Goal: Information Seeking & Learning: Learn about a topic

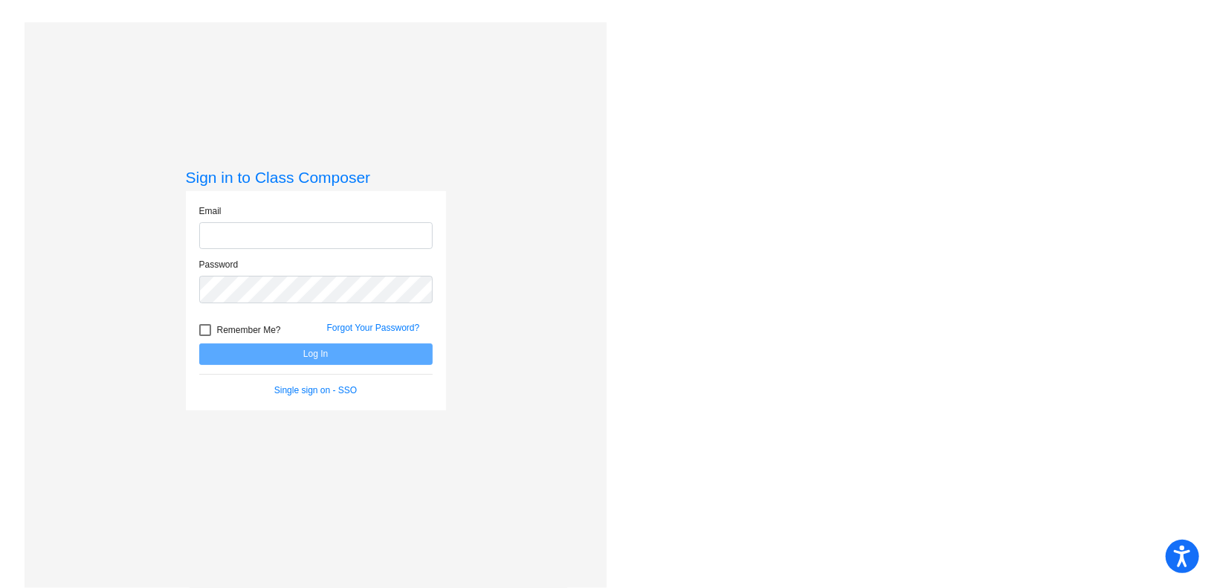
type input "[PERSON_NAME][EMAIL_ADDRESS][PERSON_NAME][DOMAIN_NAME]"
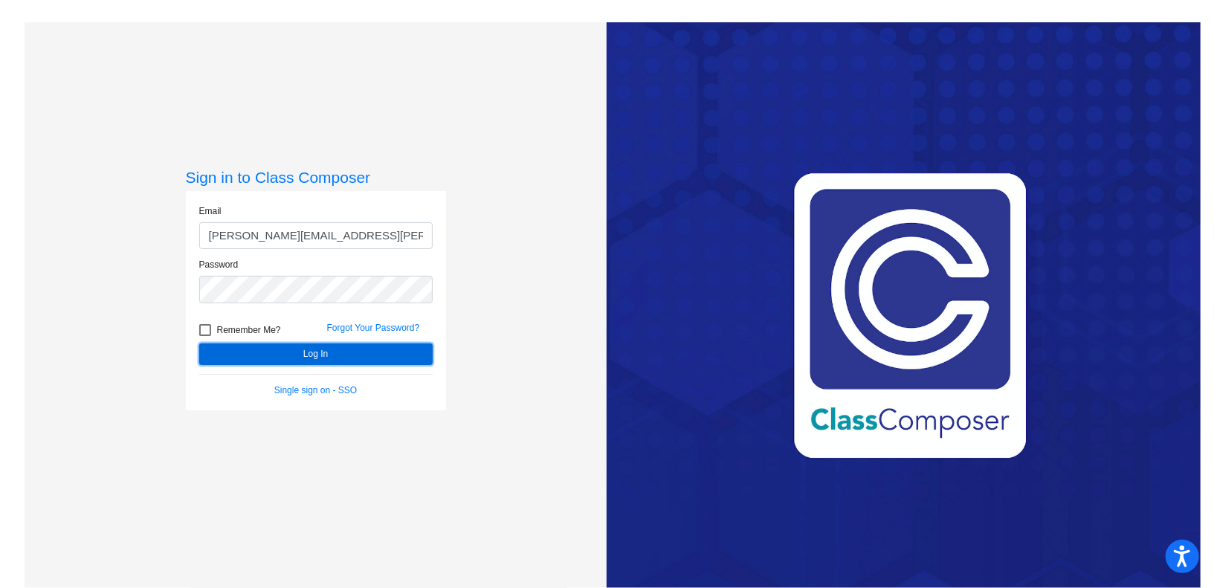
click at [352, 352] on button "Log In" at bounding box center [315, 354] width 233 height 22
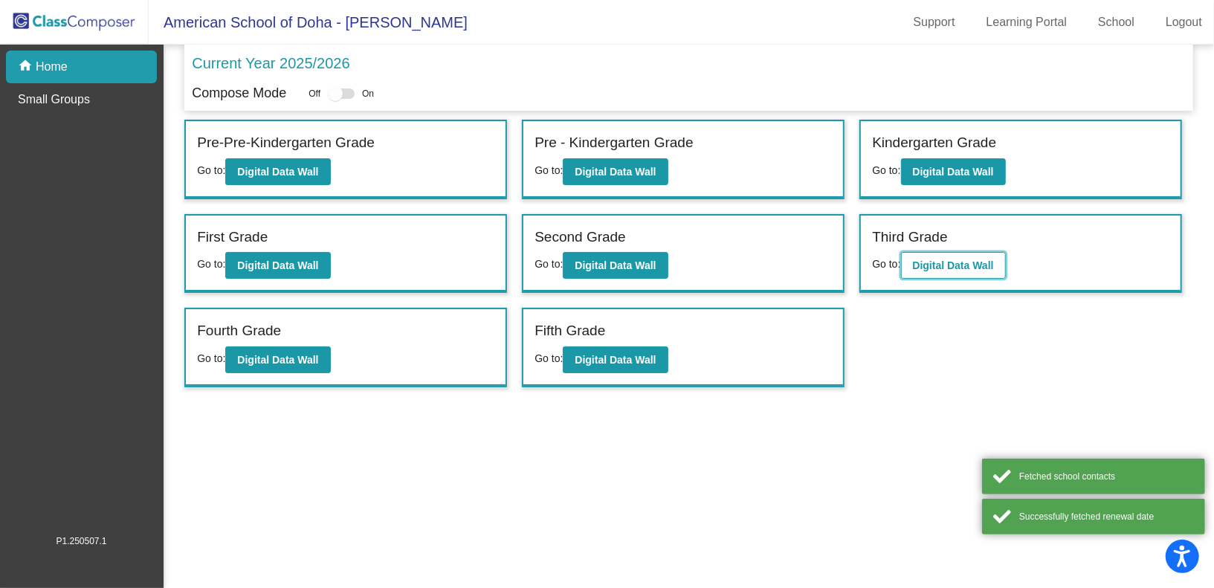
click at [954, 252] on button "Digital Data Wall" at bounding box center [953, 265] width 105 height 27
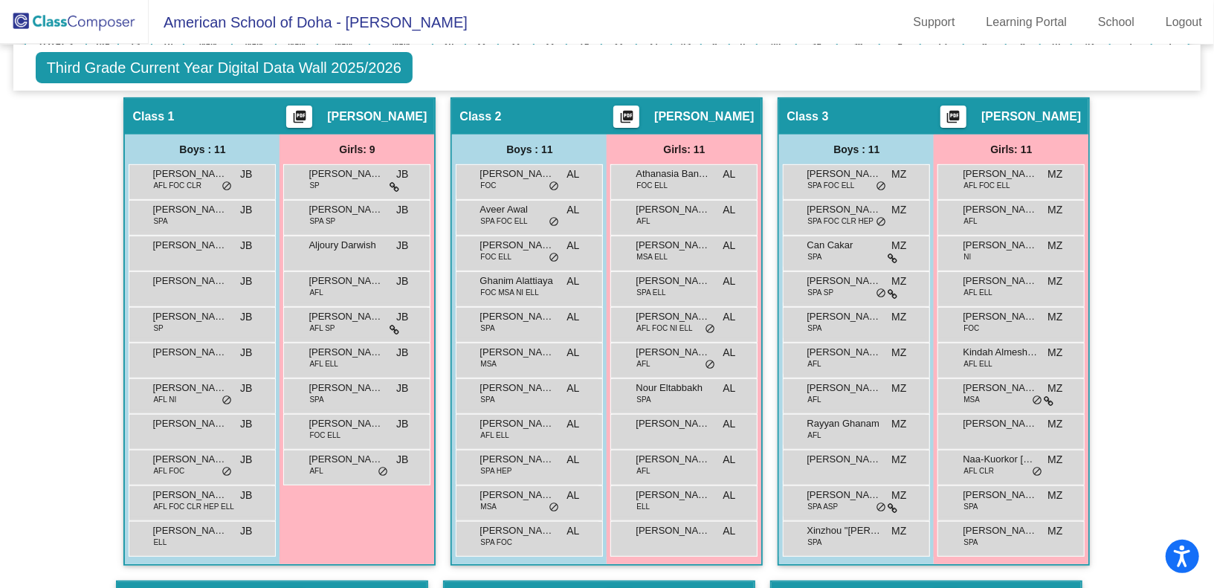
scroll to position [358, 0]
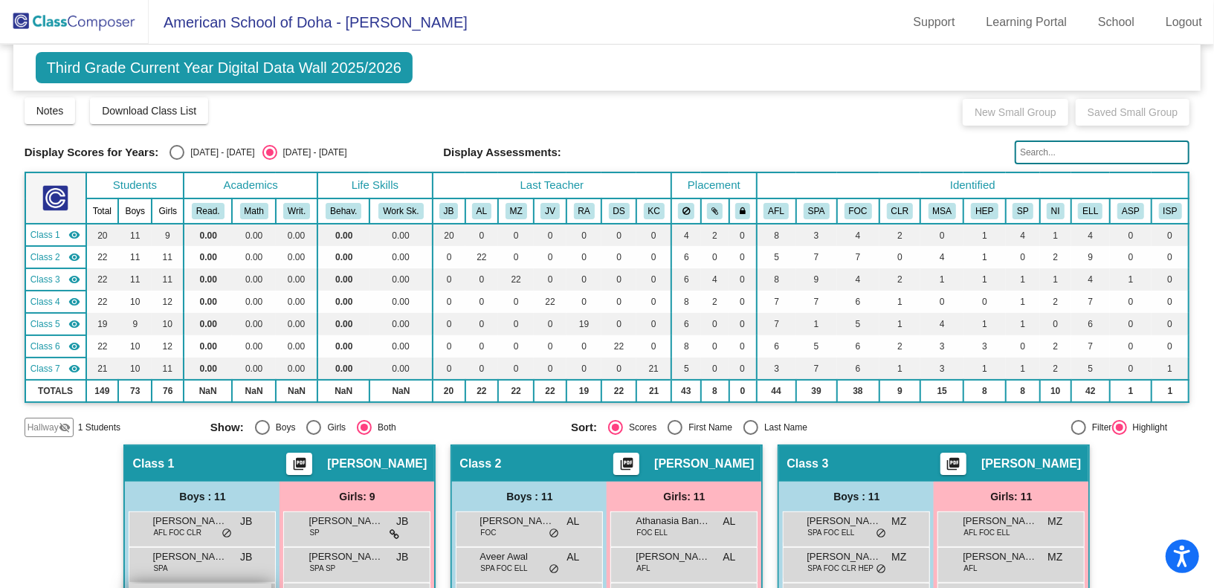
scroll to position [0, 0]
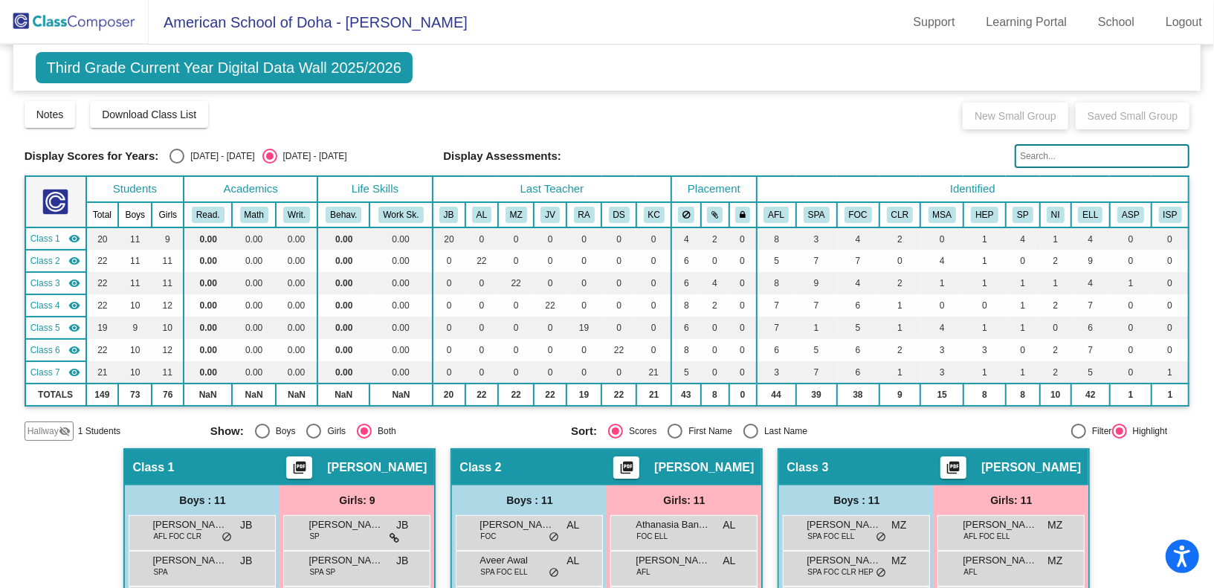
click at [164, 153] on div "Display Scores for Years: [DATE] - [DATE] [DATE] - [DATE]" at bounding box center [229, 156] width 408 height 15
click at [177, 156] on div "Select an option" at bounding box center [176, 156] width 15 height 15
click at [177, 163] on input "[DATE] - [DATE]" at bounding box center [176, 163] width 1 height 1
radio input "true"
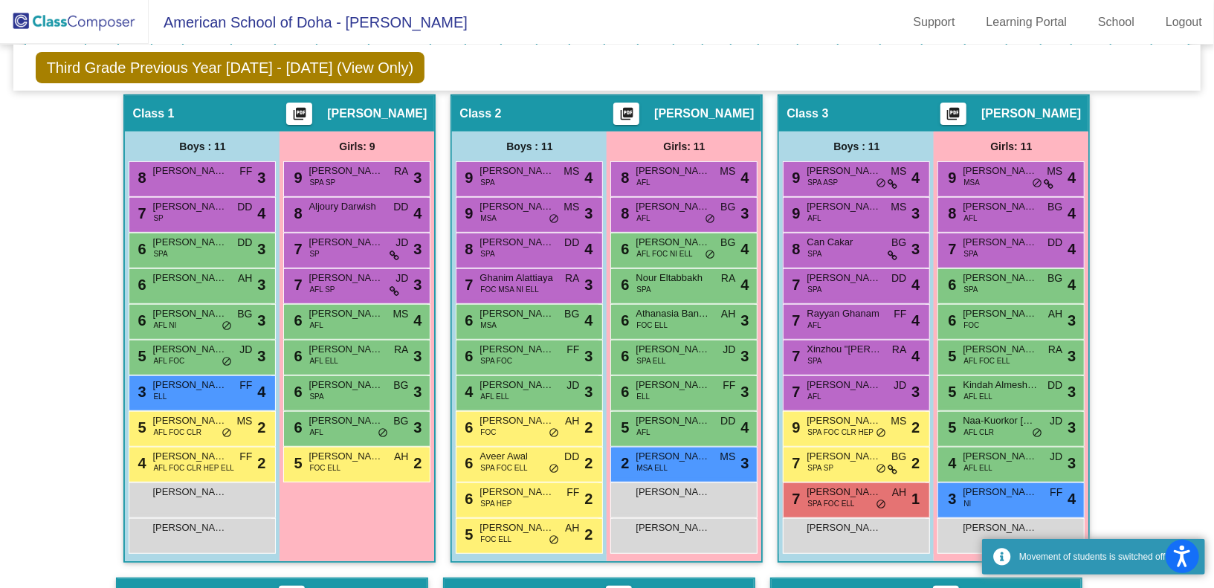
scroll to position [352, 0]
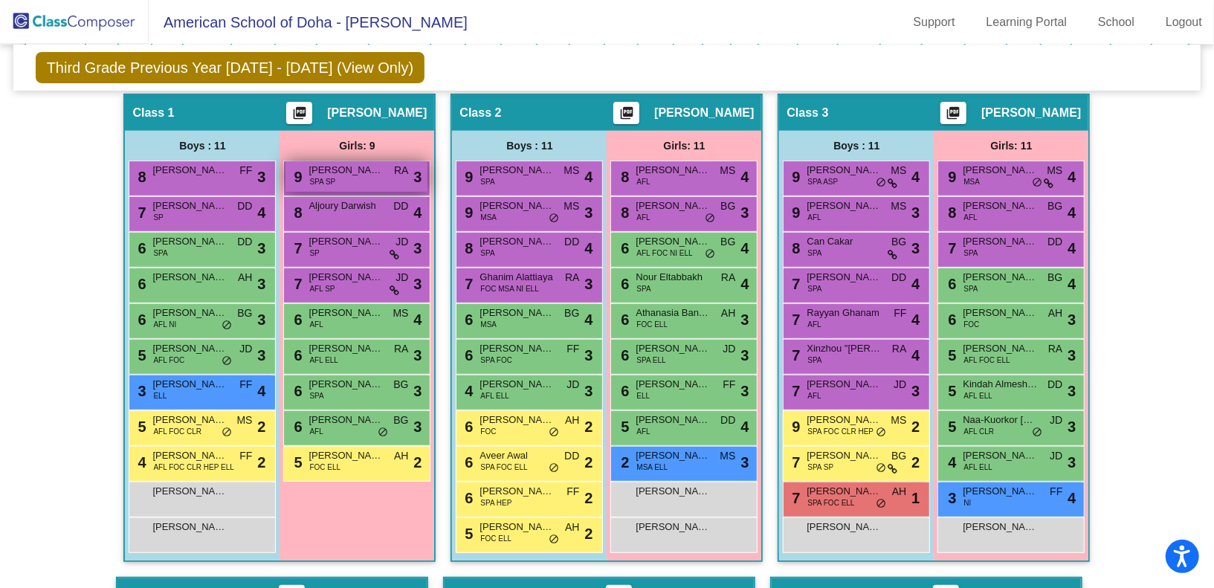
click at [330, 177] on span "SPA SP" at bounding box center [322, 181] width 26 height 11
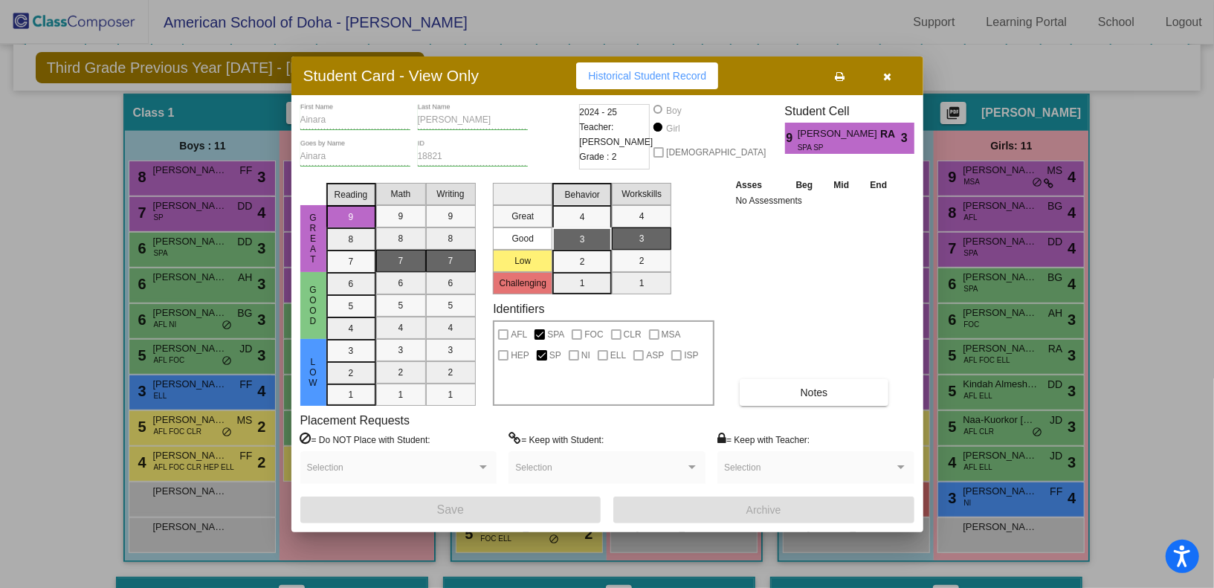
click at [886, 74] on icon "button" at bounding box center [887, 76] width 8 height 10
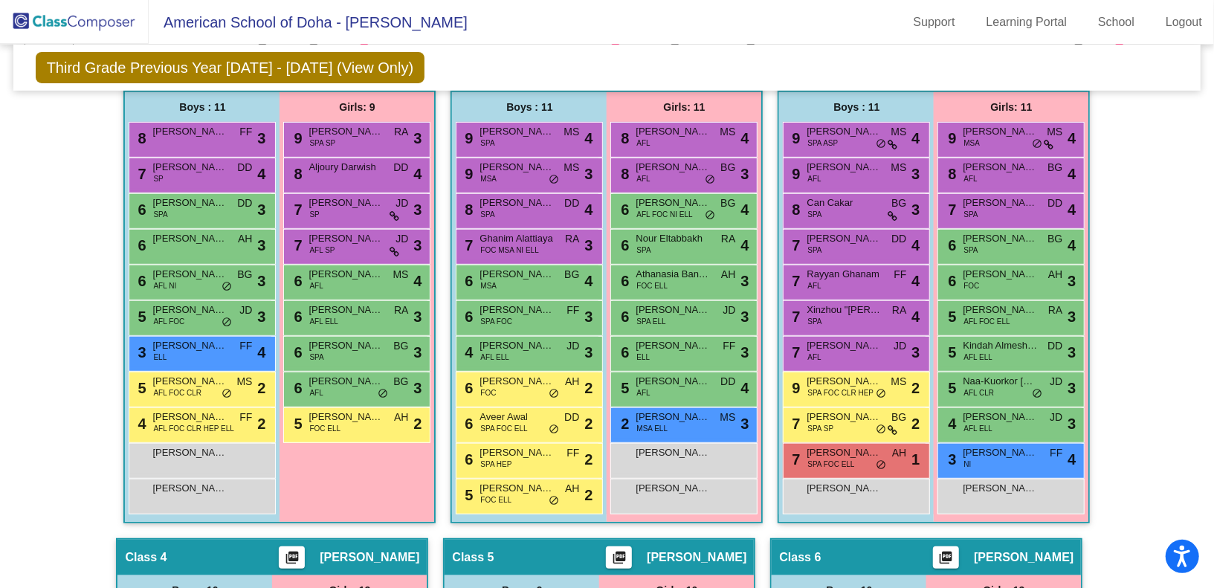
scroll to position [389, 0]
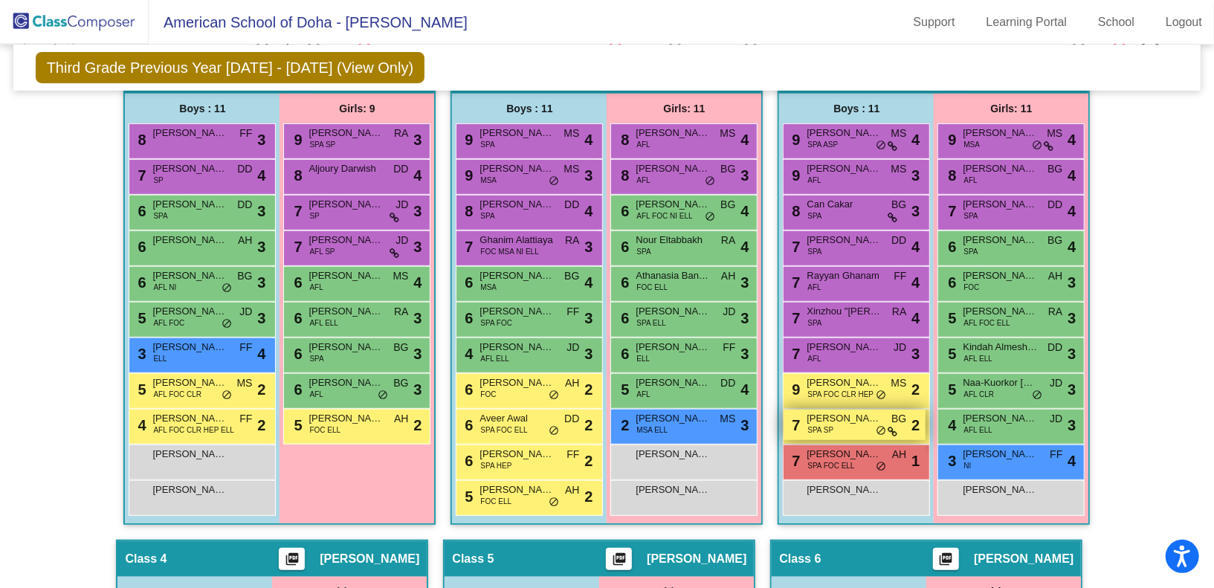
click at [827, 418] on span "[PERSON_NAME]" at bounding box center [843, 418] width 74 height 15
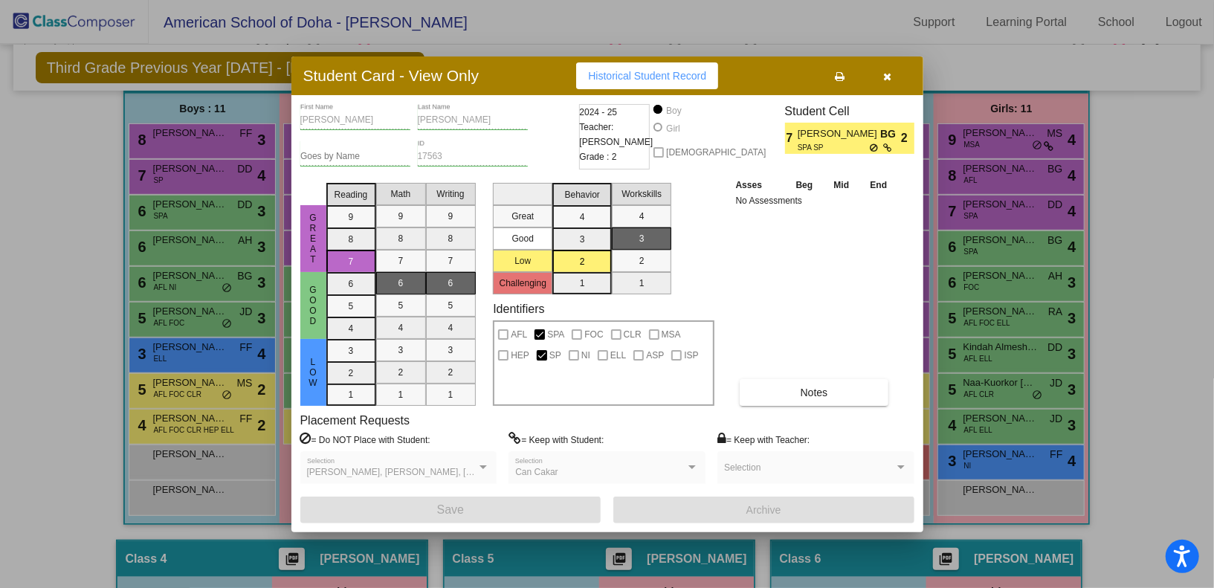
click at [884, 74] on icon "button" at bounding box center [887, 76] width 8 height 10
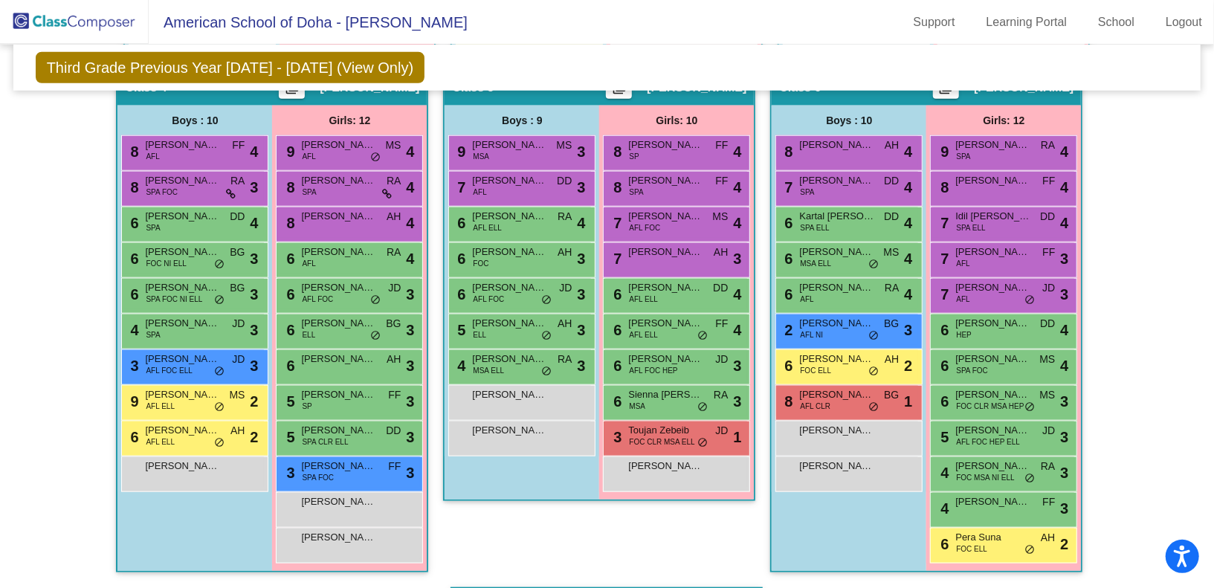
scroll to position [864, 0]
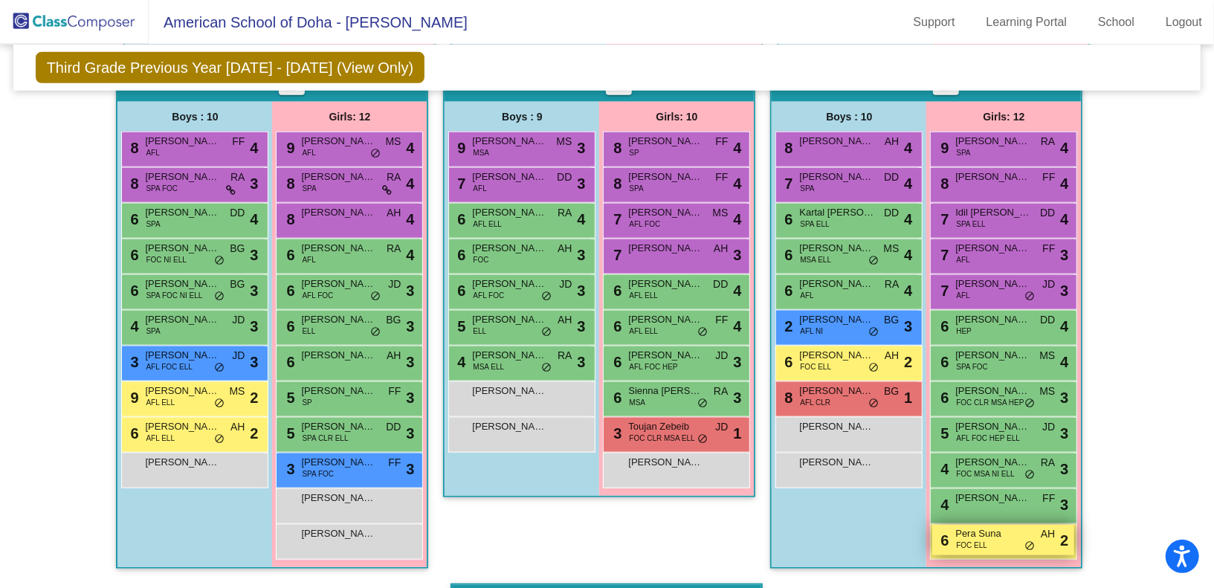
click at [992, 543] on div "6 Pera Suna FOC ELL AH lock do_not_disturb_alt 2" at bounding box center [1003, 540] width 142 height 30
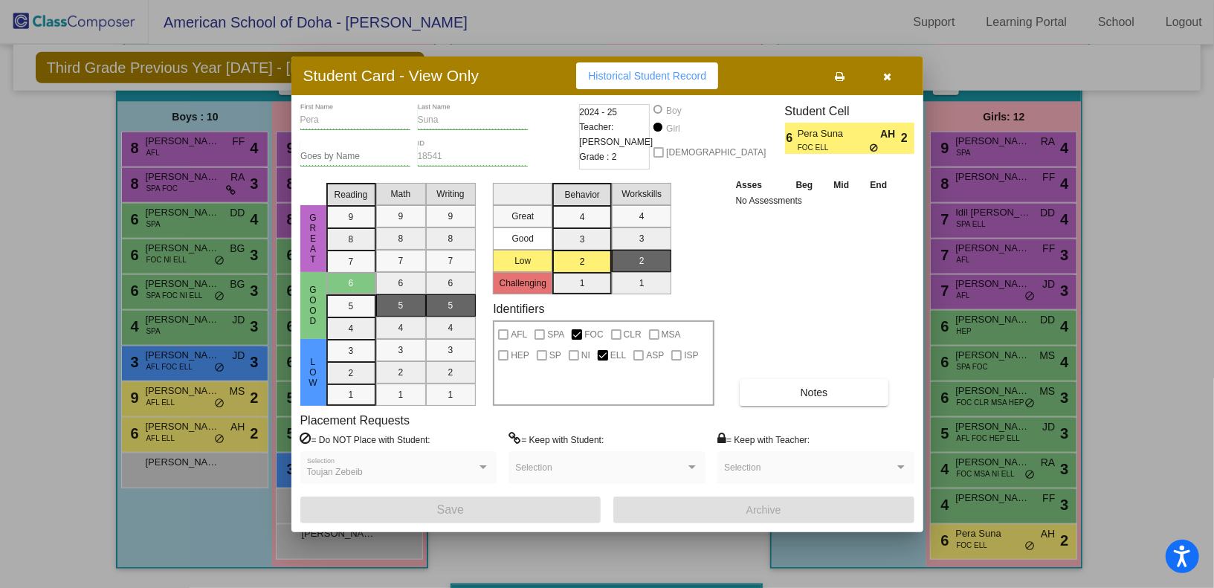
click at [885, 74] on icon "button" at bounding box center [887, 76] width 8 height 10
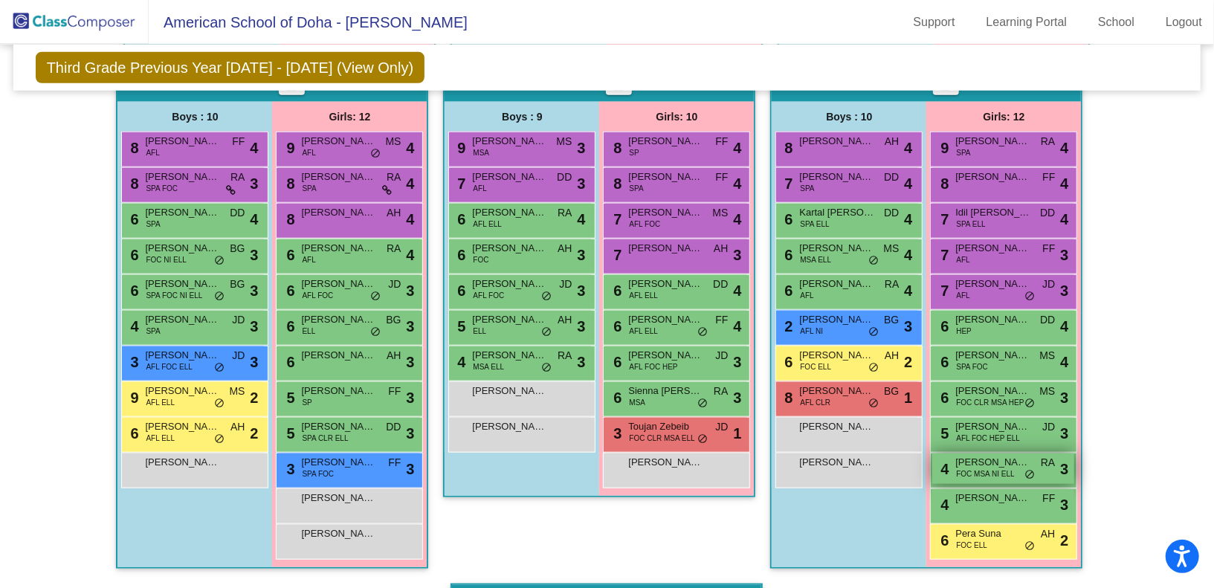
click at [995, 459] on span "[PERSON_NAME]" at bounding box center [992, 462] width 74 height 15
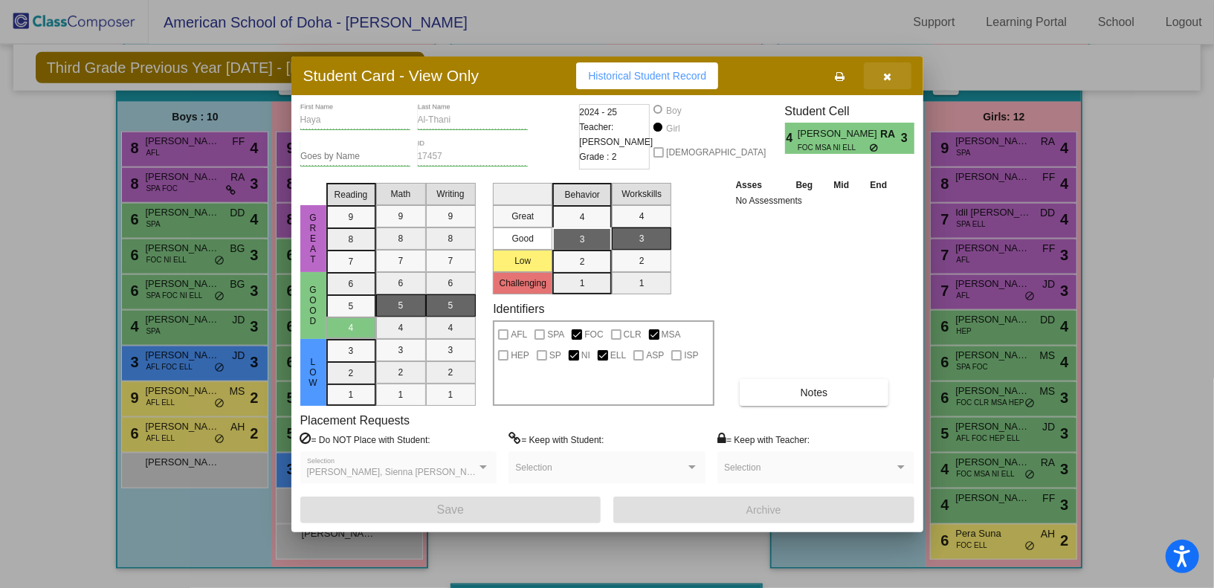
click at [889, 71] on span "button" at bounding box center [887, 76] width 8 height 12
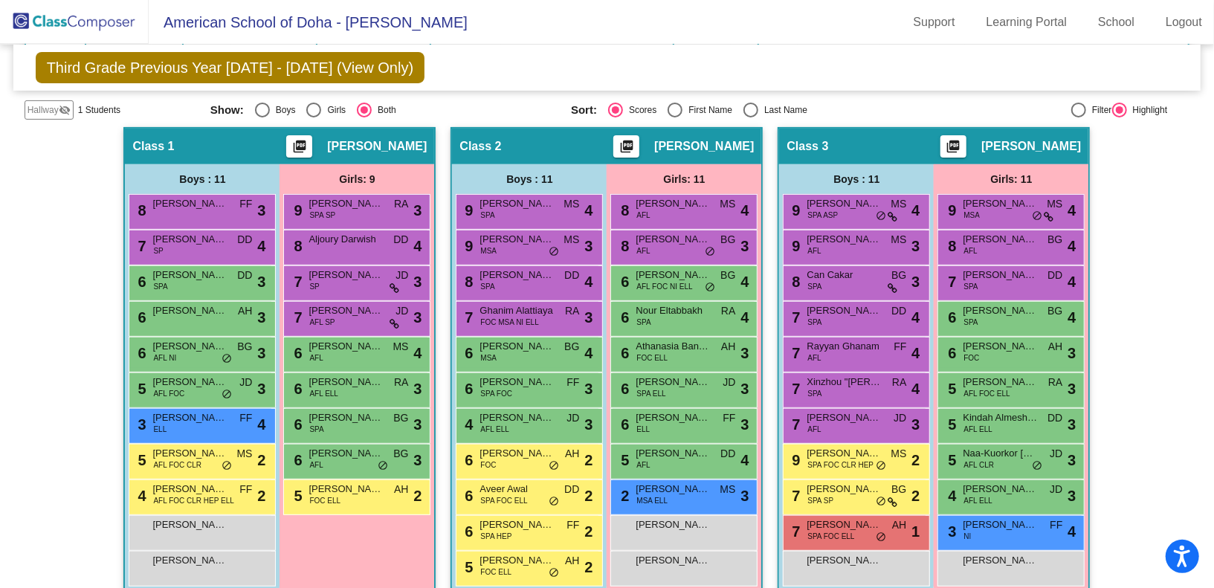
scroll to position [0, 0]
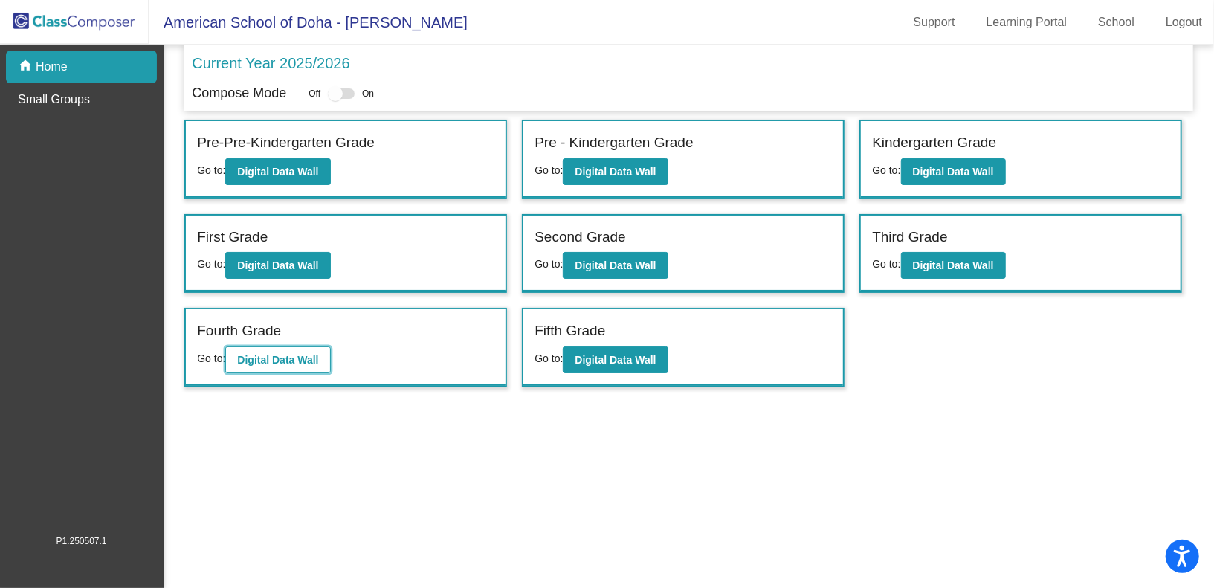
click at [298, 354] on b "Digital Data Wall" at bounding box center [277, 360] width 81 height 12
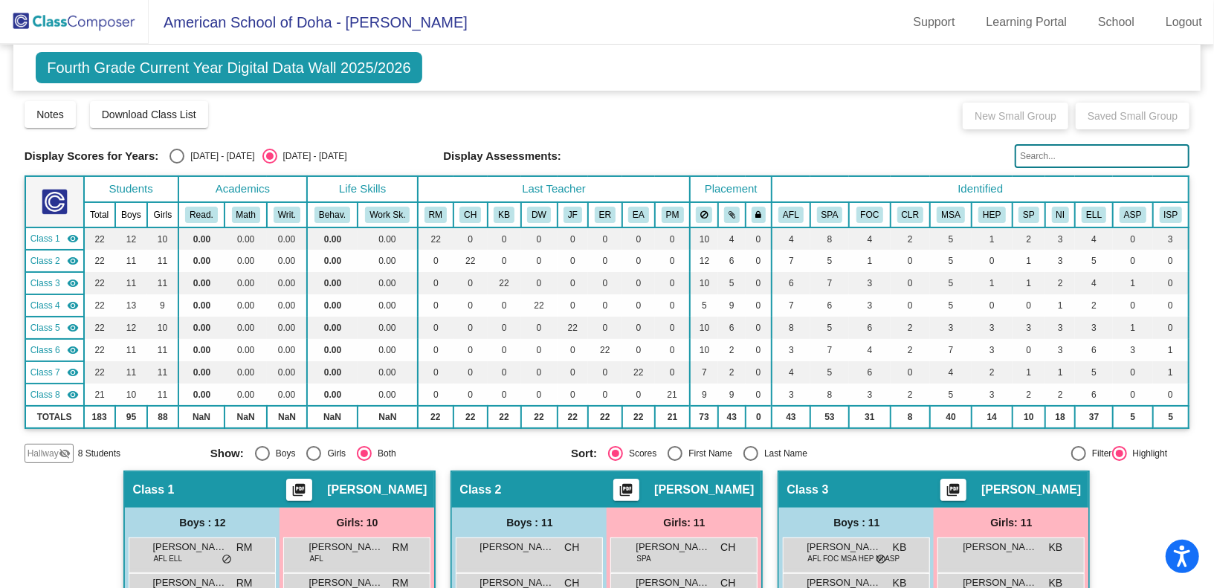
click at [174, 161] on div "Select an option" at bounding box center [176, 156] width 15 height 15
click at [176, 163] on input "[DATE] - [DATE]" at bounding box center [176, 163] width 1 height 1
radio input "true"
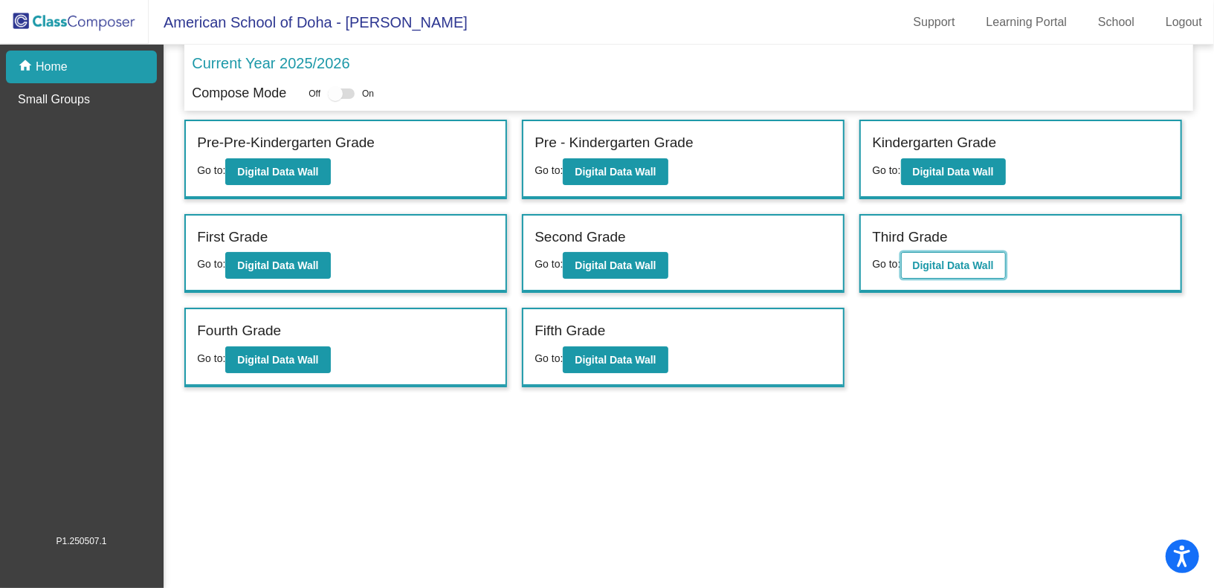
click at [938, 265] on b "Digital Data Wall" at bounding box center [953, 265] width 81 height 12
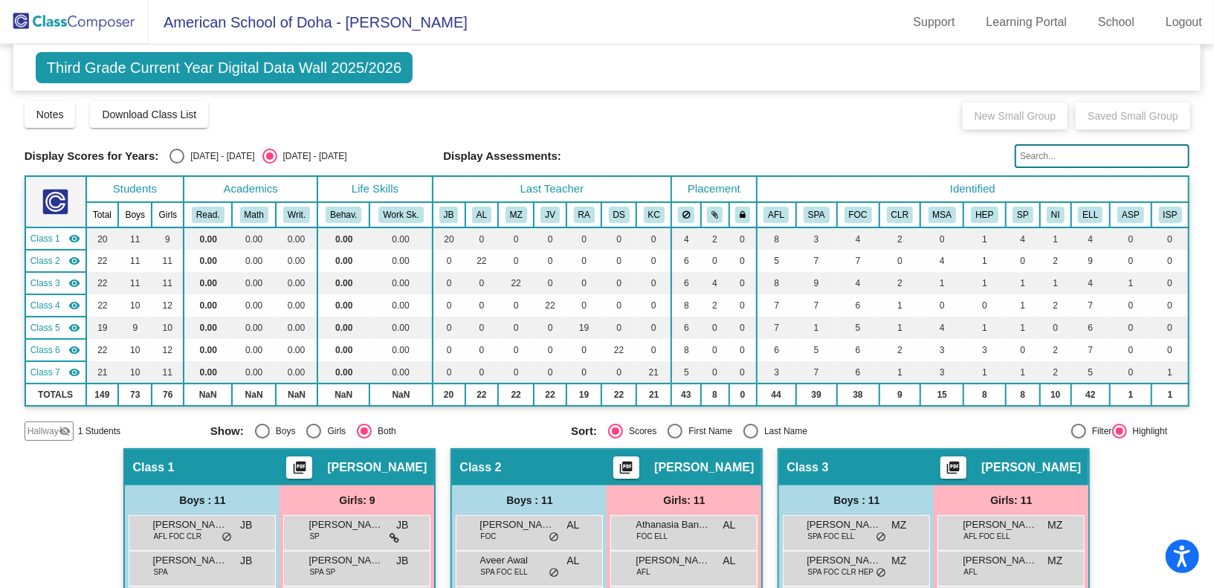
click at [171, 151] on div "Select an option" at bounding box center [176, 156] width 15 height 15
click at [176, 163] on input "[DATE] - [DATE]" at bounding box center [176, 163] width 1 height 1
radio input "true"
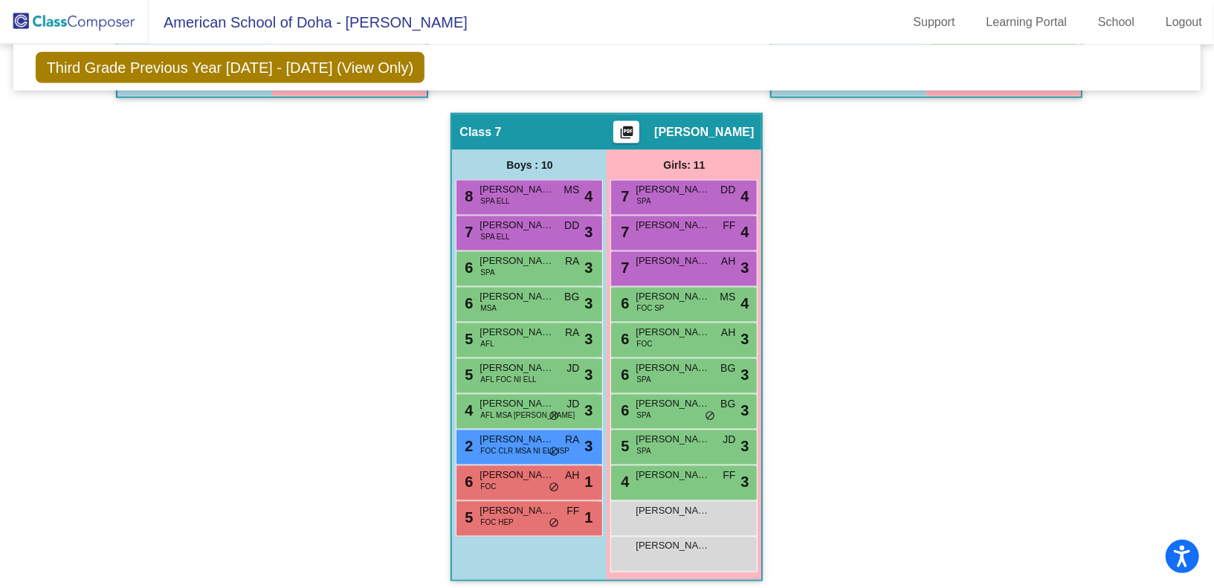
scroll to position [1338, 0]
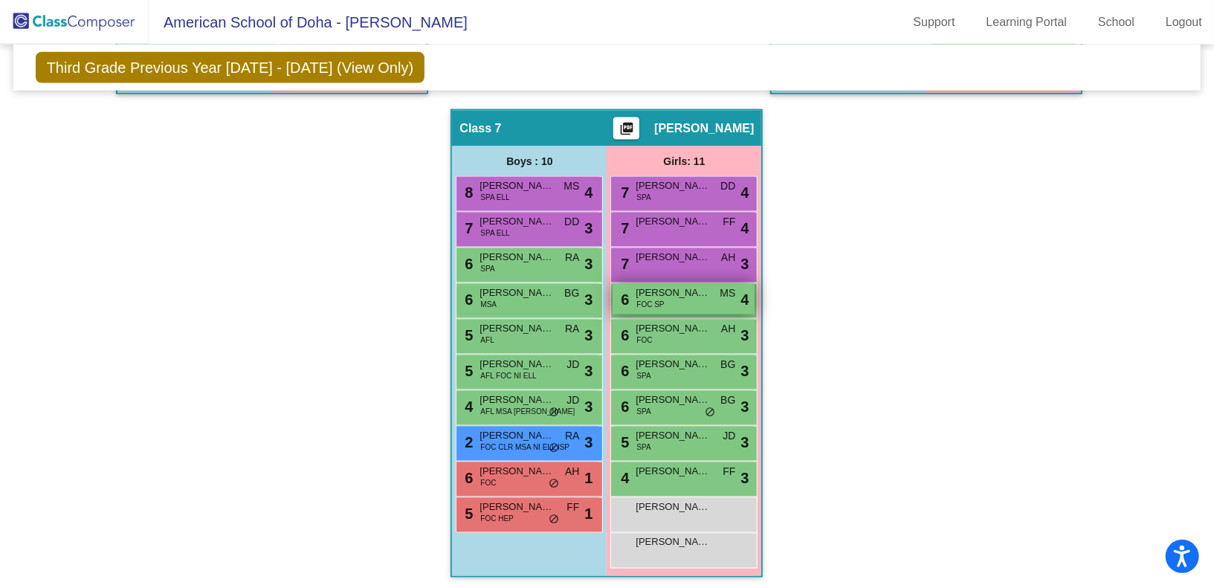
click at [668, 304] on div "6 [PERSON_NAME] FOC SP MS lock do_not_disturb_alt 4" at bounding box center [683, 299] width 142 height 30
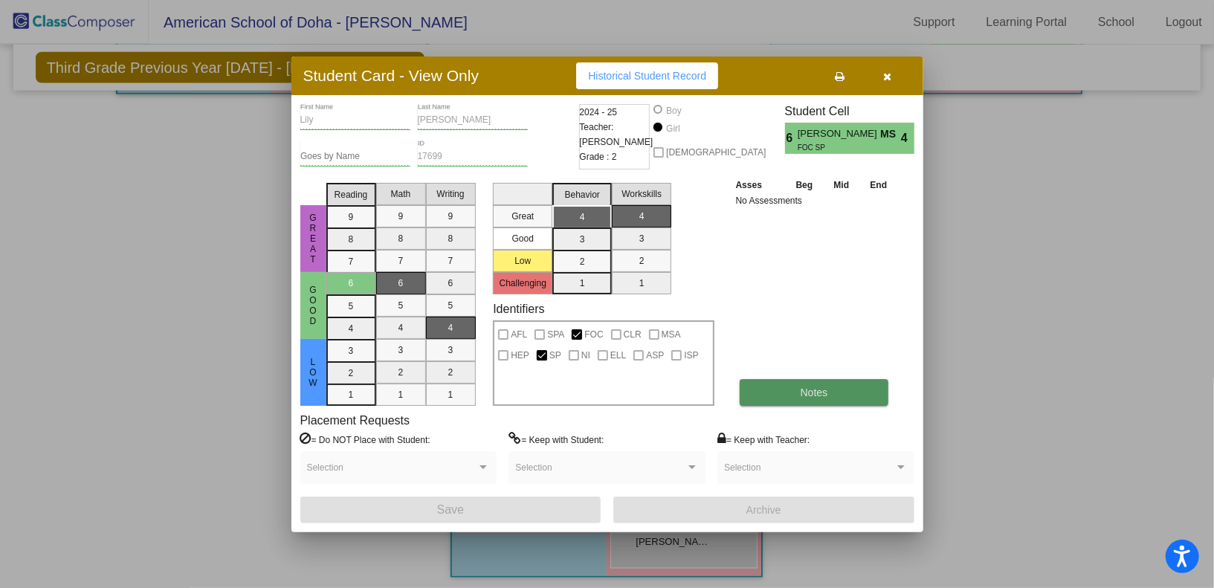
click at [818, 392] on span "Notes" at bounding box center [813, 392] width 27 height 12
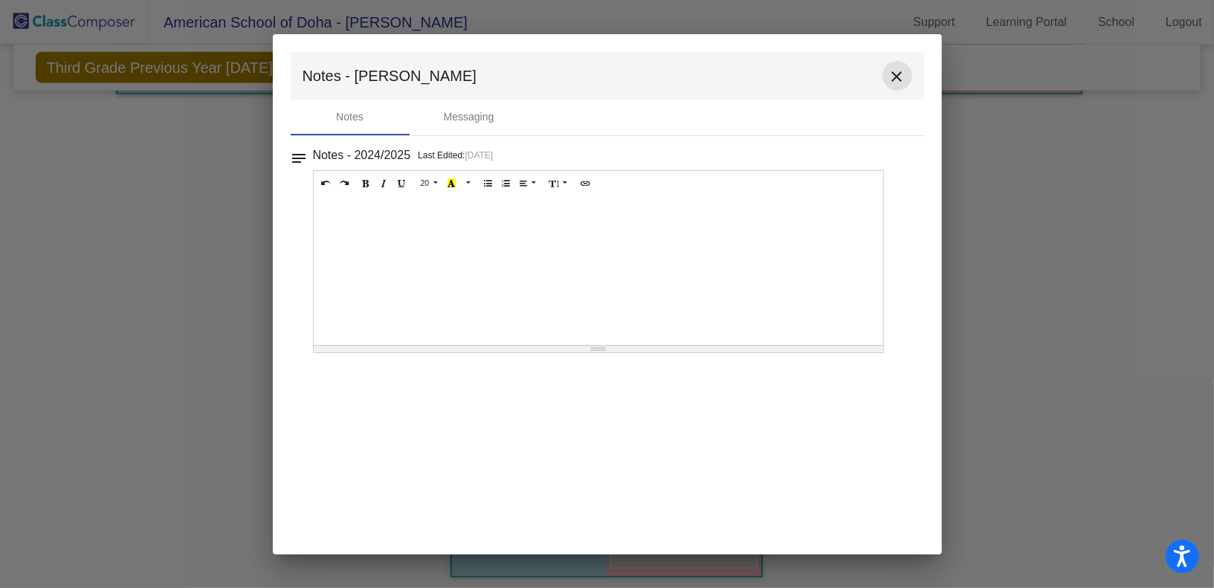
click at [896, 77] on mat-icon "close" at bounding box center [897, 77] width 18 height 18
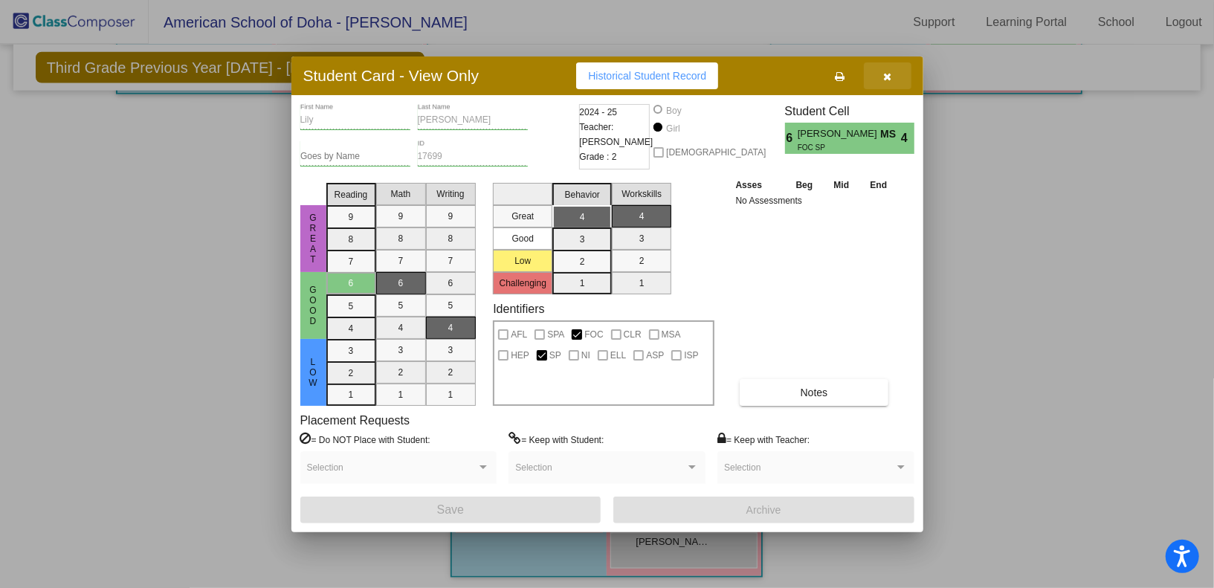
click at [884, 77] on icon "button" at bounding box center [887, 76] width 8 height 10
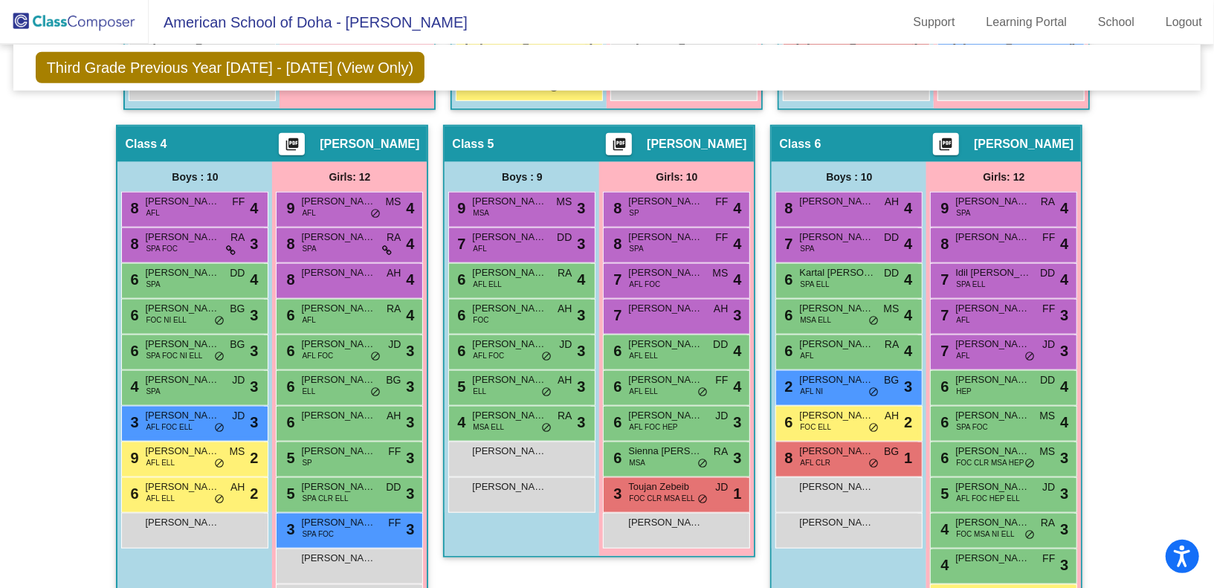
scroll to position [785, 0]
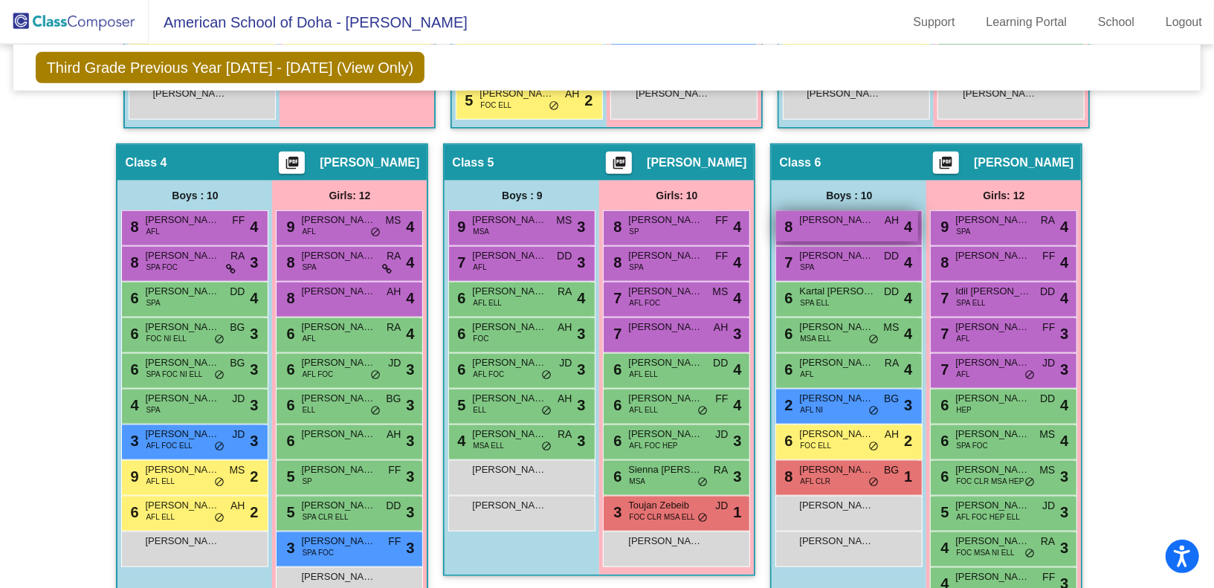
click at [826, 226] on div "8 [PERSON_NAME] AH lock do_not_disturb_alt 4" at bounding box center [847, 226] width 142 height 30
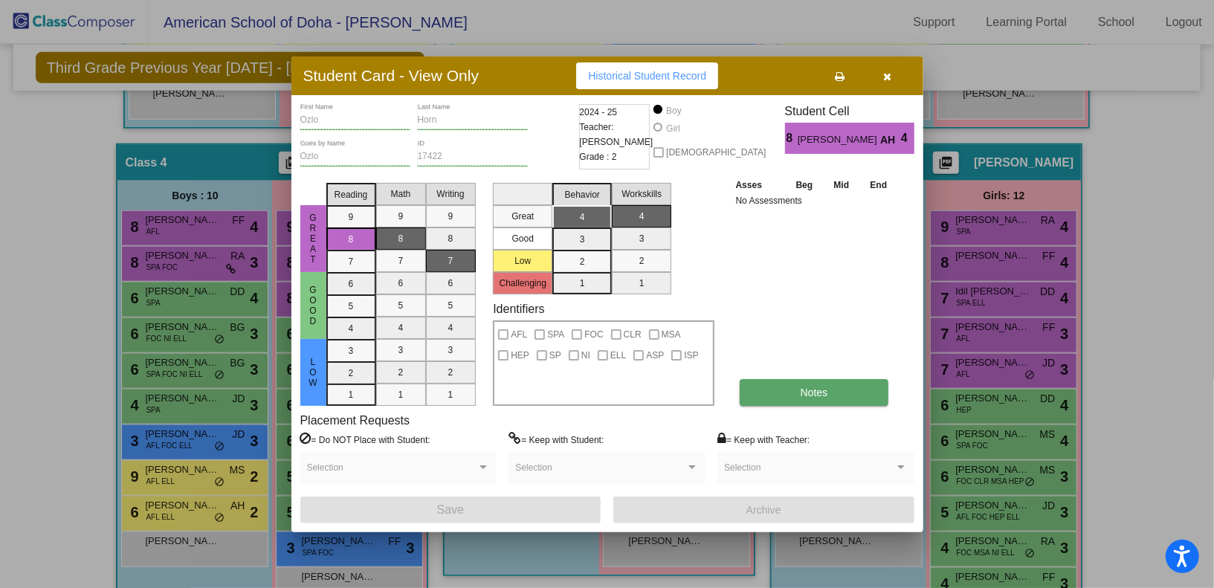
click at [814, 396] on span "Notes" at bounding box center [813, 392] width 27 height 12
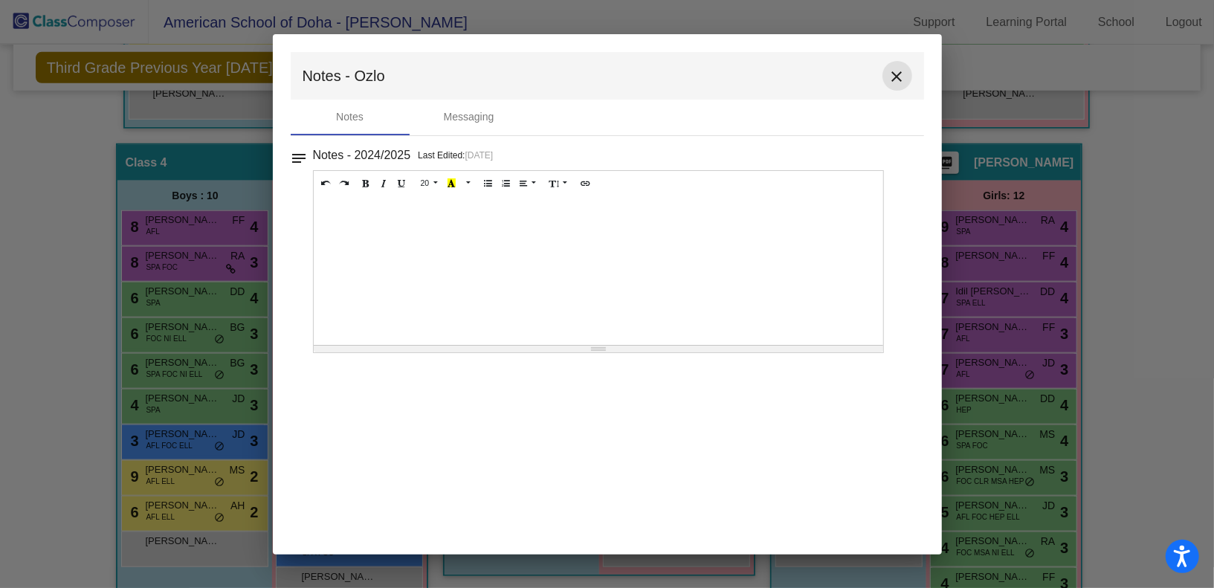
click at [898, 74] on mat-icon "close" at bounding box center [897, 77] width 18 height 18
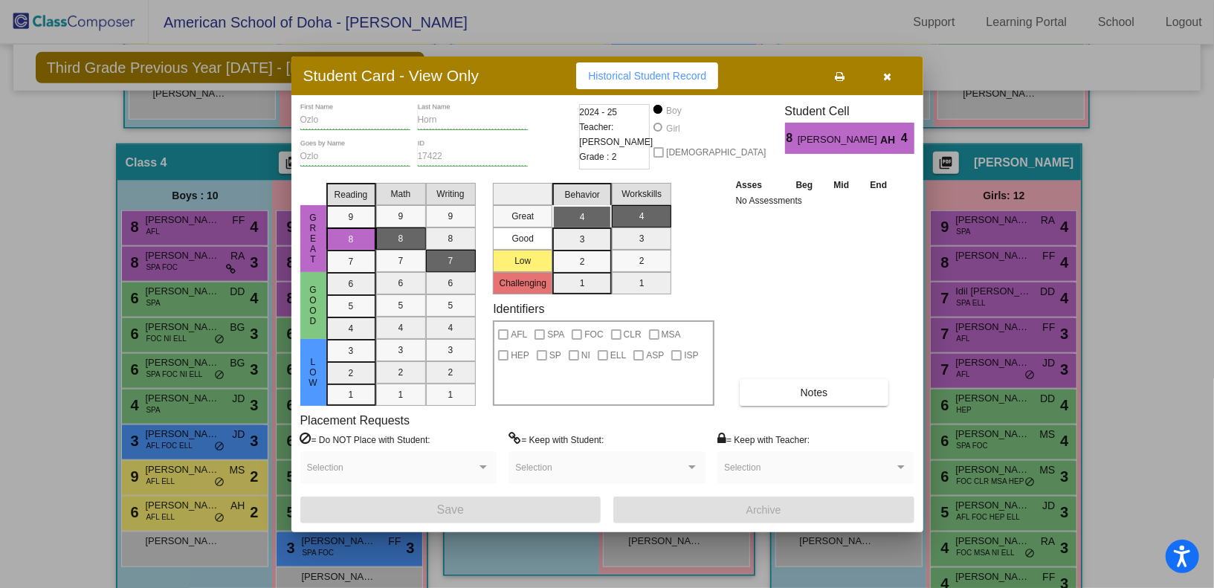
click at [885, 71] on icon "button" at bounding box center [887, 76] width 8 height 10
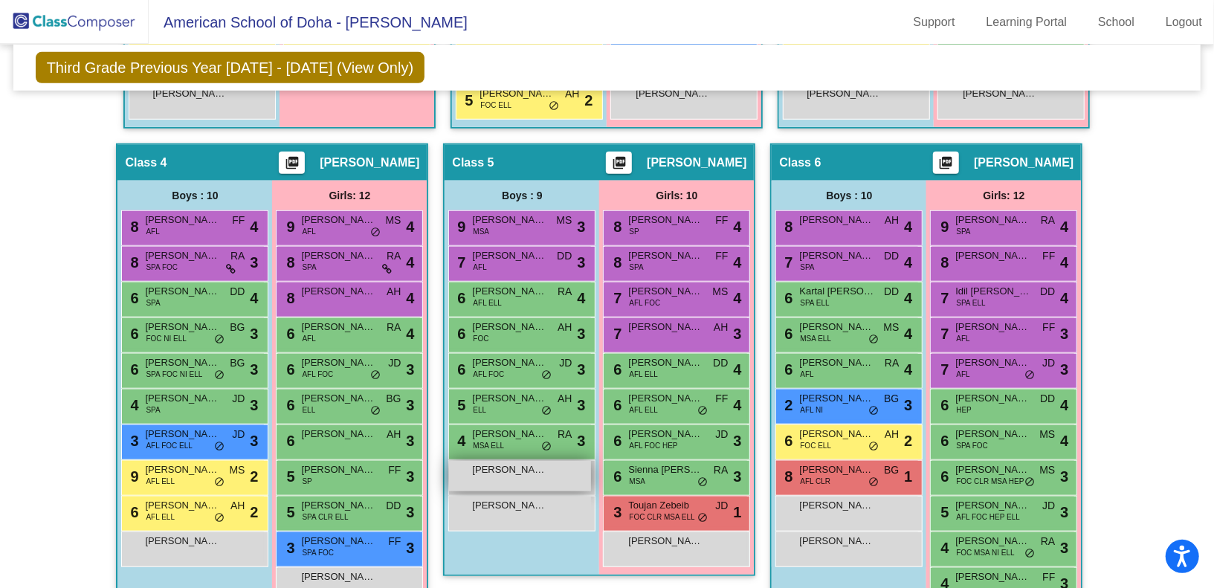
click at [528, 471] on span "[PERSON_NAME]" at bounding box center [509, 469] width 74 height 15
click at [501, 481] on div "[PERSON_NAME] lock do_not_disturb_alt" at bounding box center [520, 476] width 142 height 30
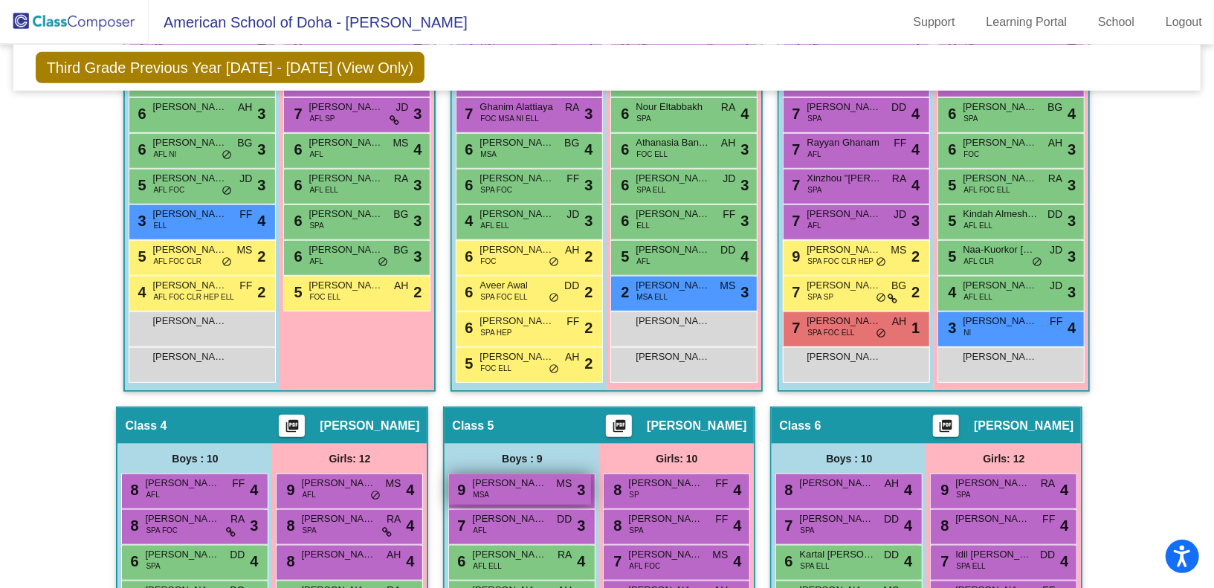
scroll to position [0, 0]
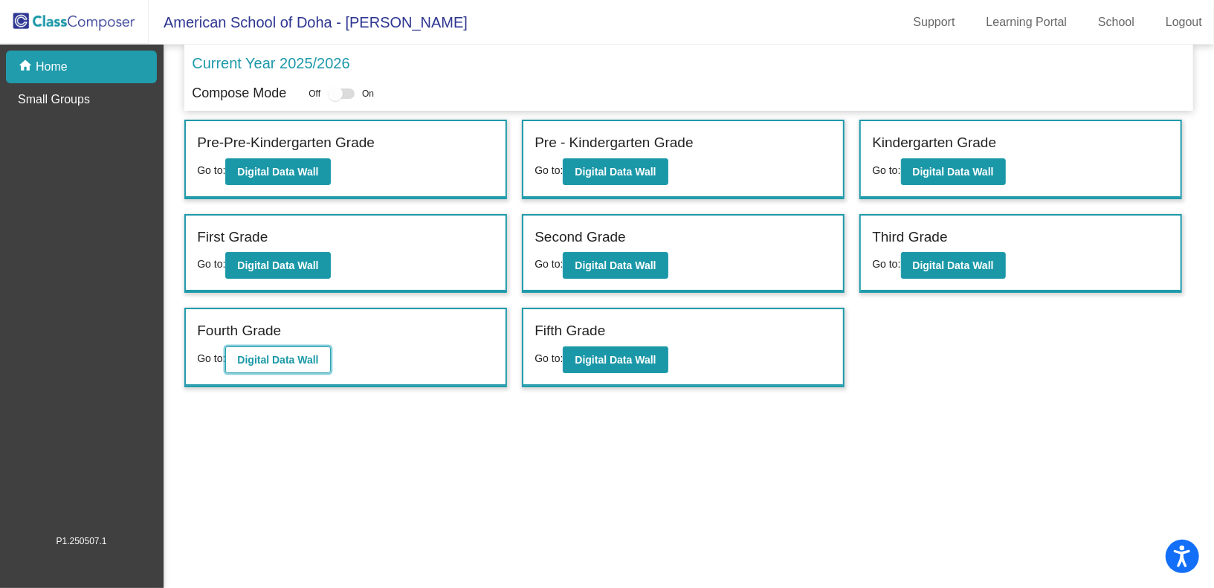
click at [291, 347] on button "Digital Data Wall" at bounding box center [277, 359] width 105 height 27
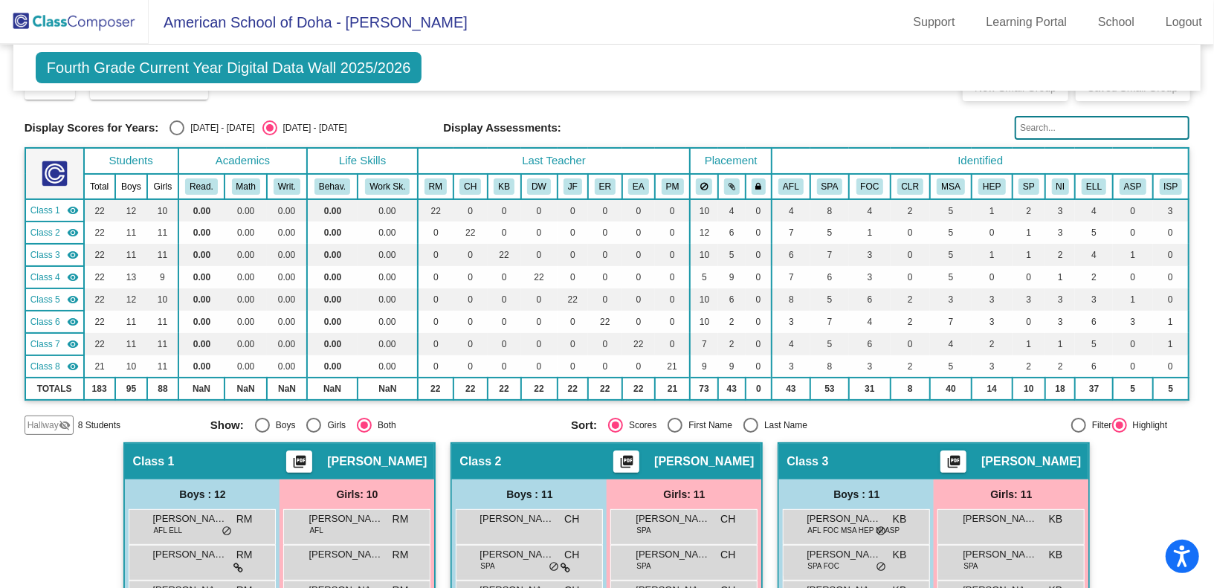
scroll to position [31, 0]
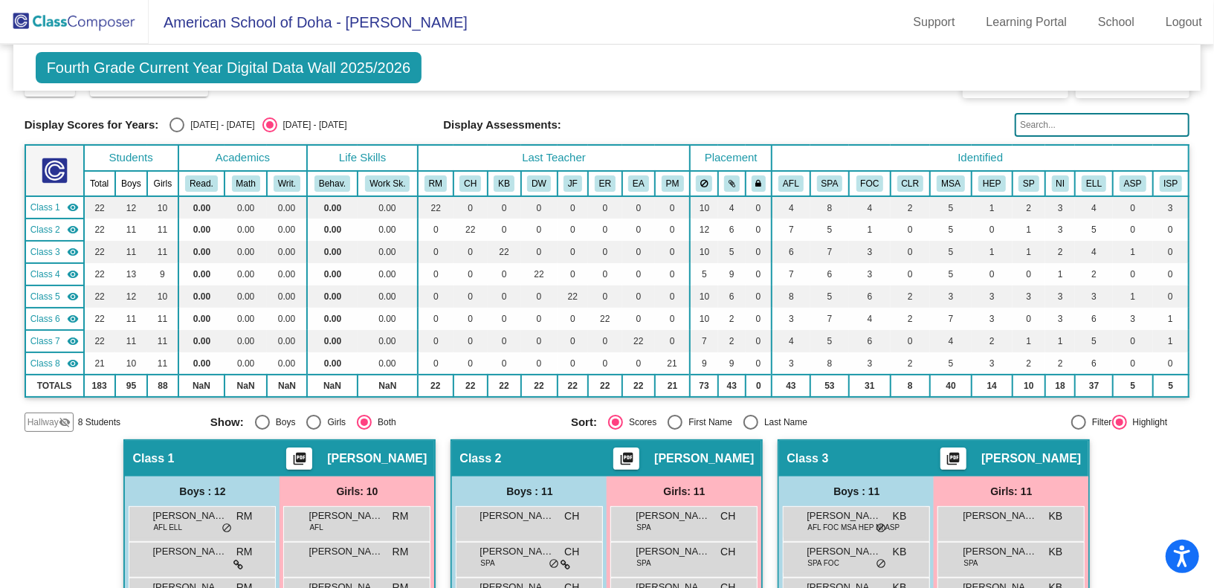
click at [177, 127] on div "Select an option" at bounding box center [176, 124] width 15 height 15
click at [177, 132] on input "[DATE] - [DATE]" at bounding box center [176, 132] width 1 height 1
radio input "true"
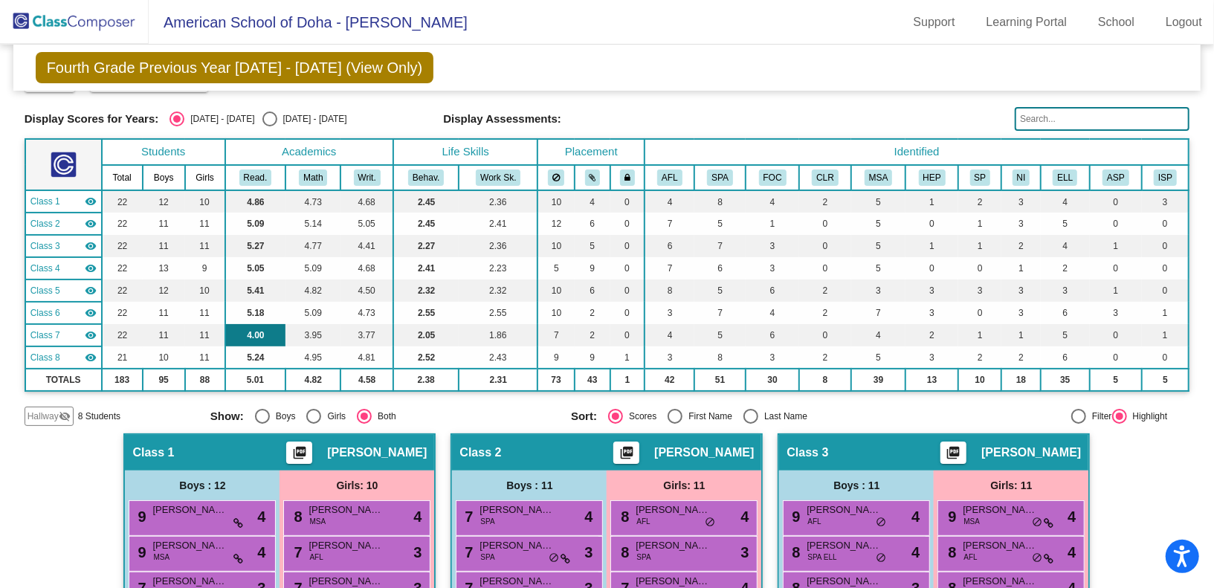
scroll to position [0, 0]
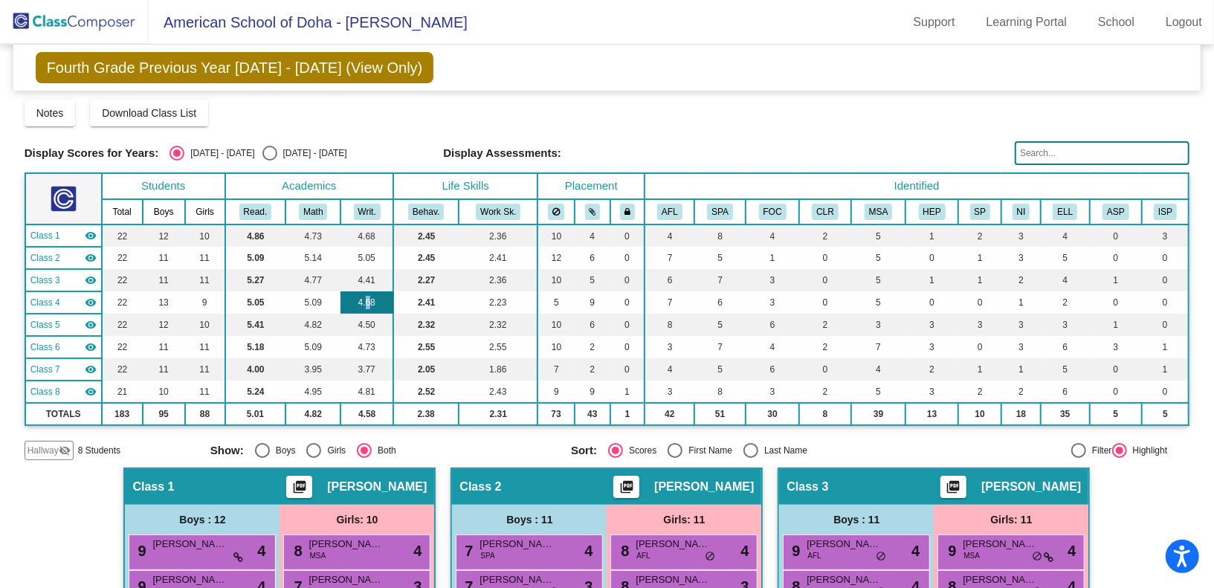
click at [365, 304] on td "4.68" at bounding box center [366, 302] width 53 height 22
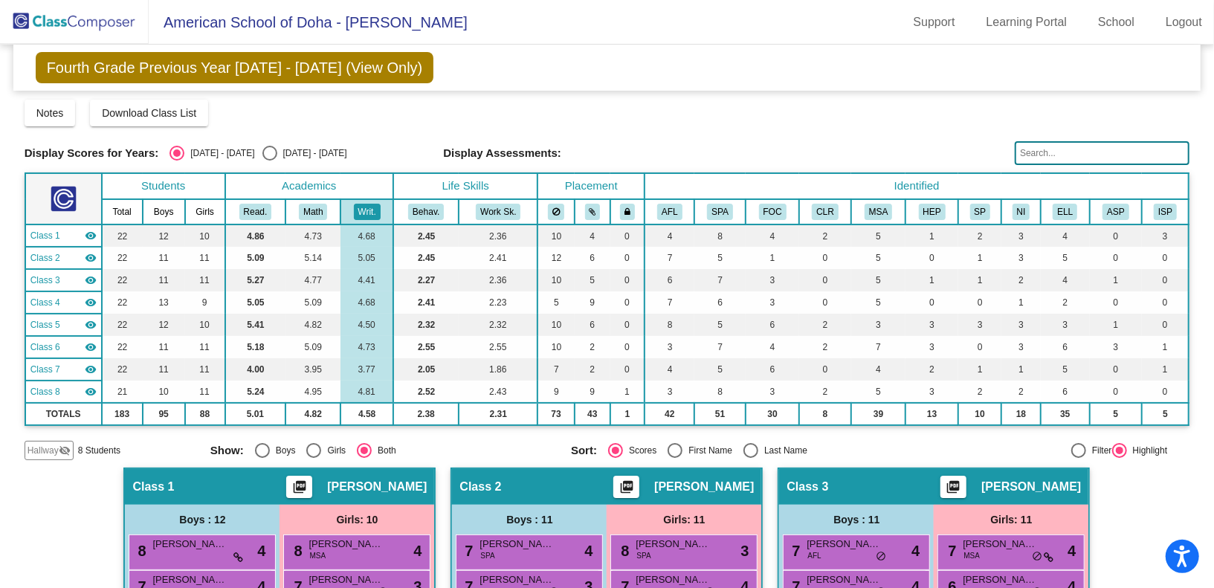
click at [588, 130] on div "Display Scores for Years: [DATE] - [DATE] [DATE] - [DATE] Grade/Archive Student…" at bounding box center [607, 280] width 1165 height 360
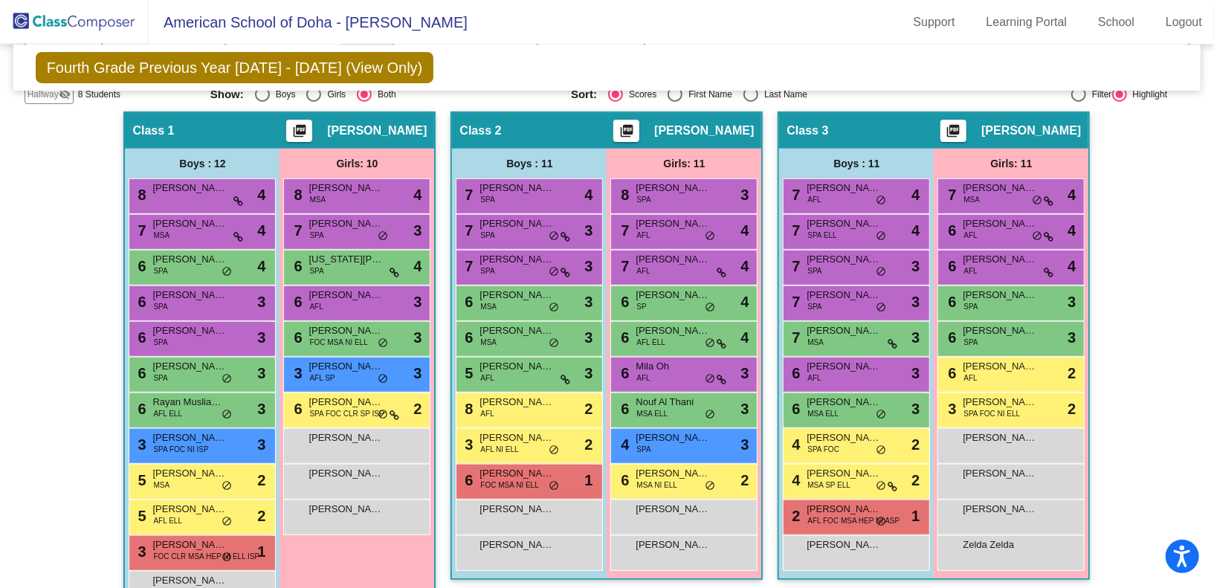
scroll to position [381, 0]
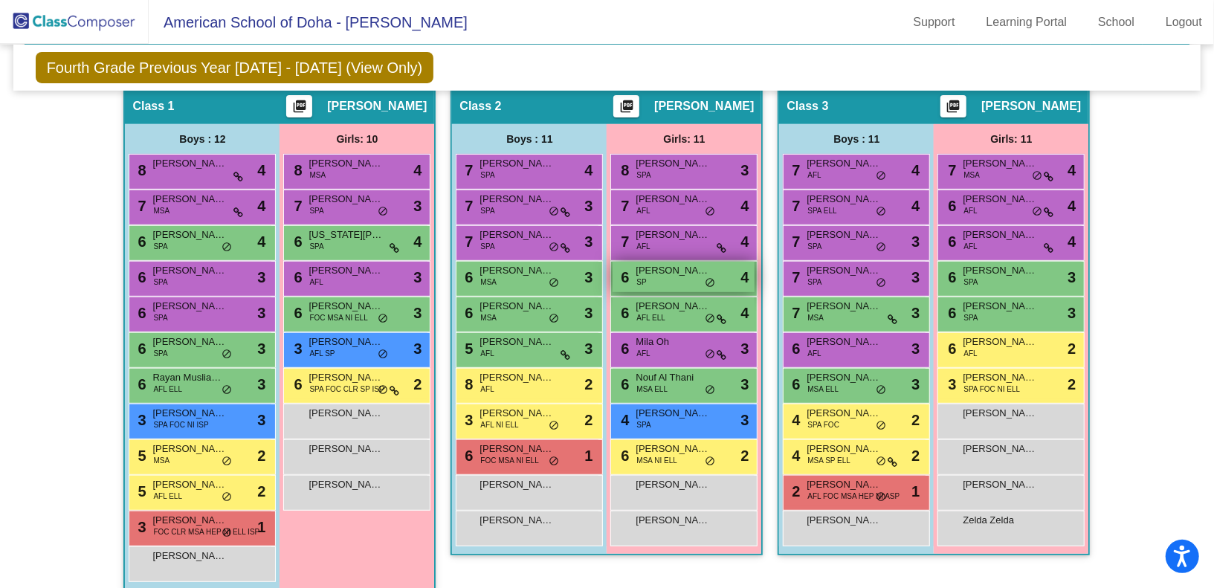
click at [665, 286] on div "6 [PERSON_NAME] SP lock do_not_disturb_alt 4" at bounding box center [683, 277] width 142 height 30
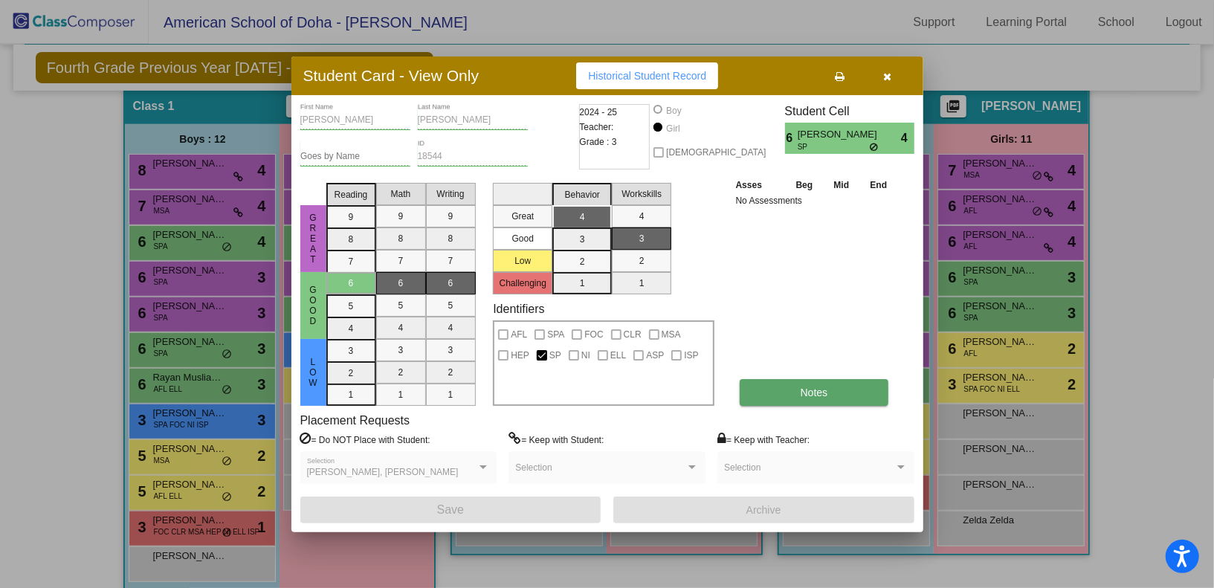
click at [852, 401] on button "Notes" at bounding box center [813, 392] width 149 height 27
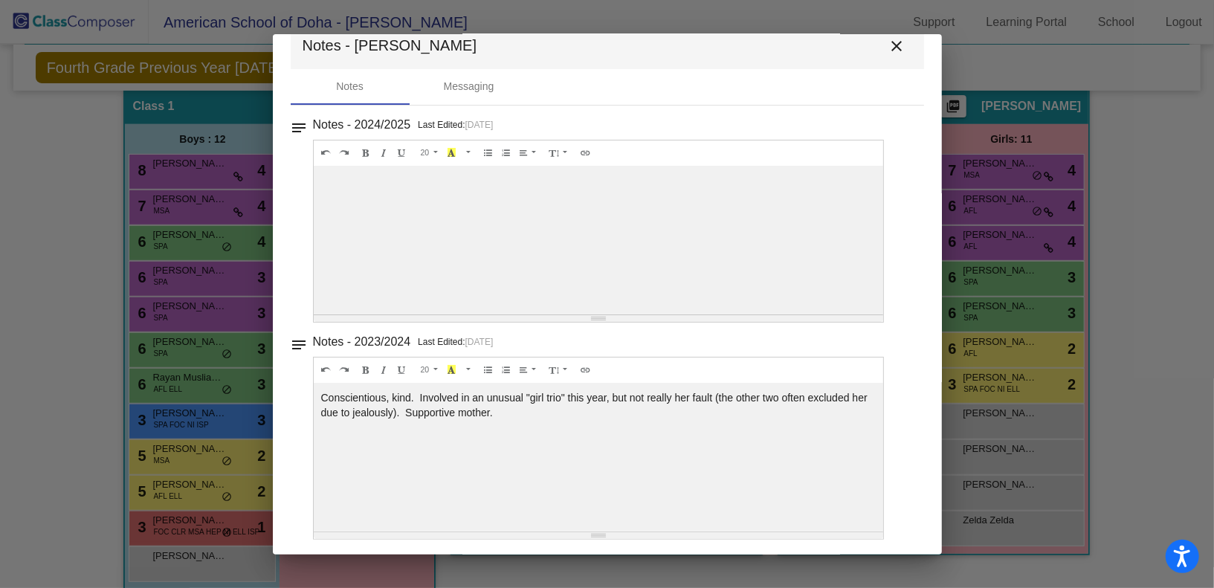
scroll to position [0, 0]
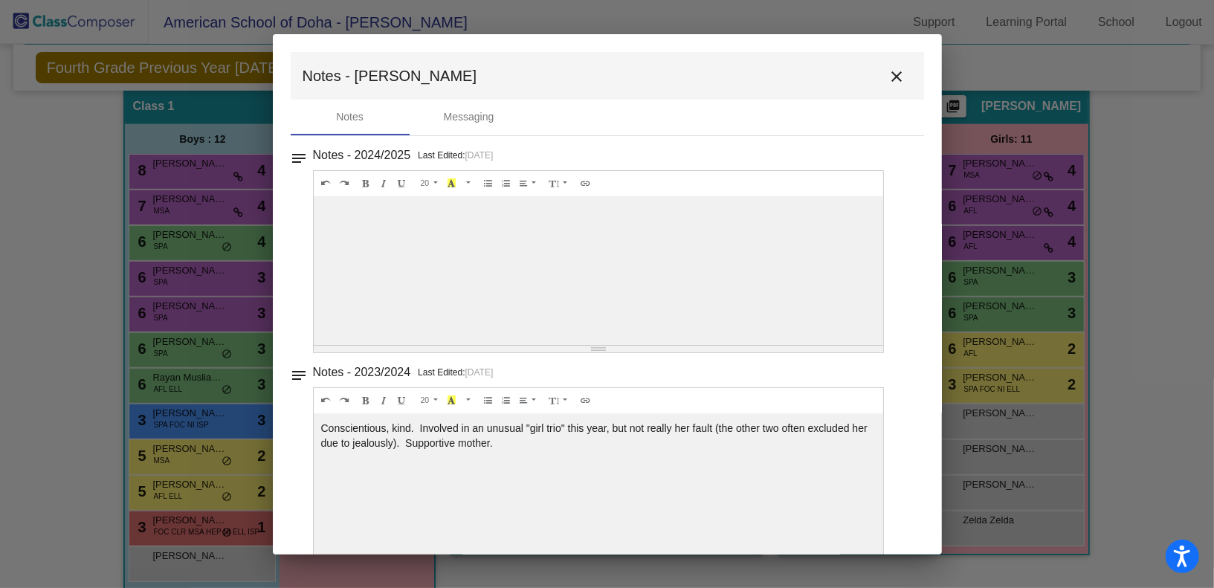
click at [893, 90] on mat-toolbar "Notes - [PERSON_NAME] close" at bounding box center [607, 76] width 633 height 48
click at [888, 73] on mat-icon "close" at bounding box center [897, 77] width 18 height 18
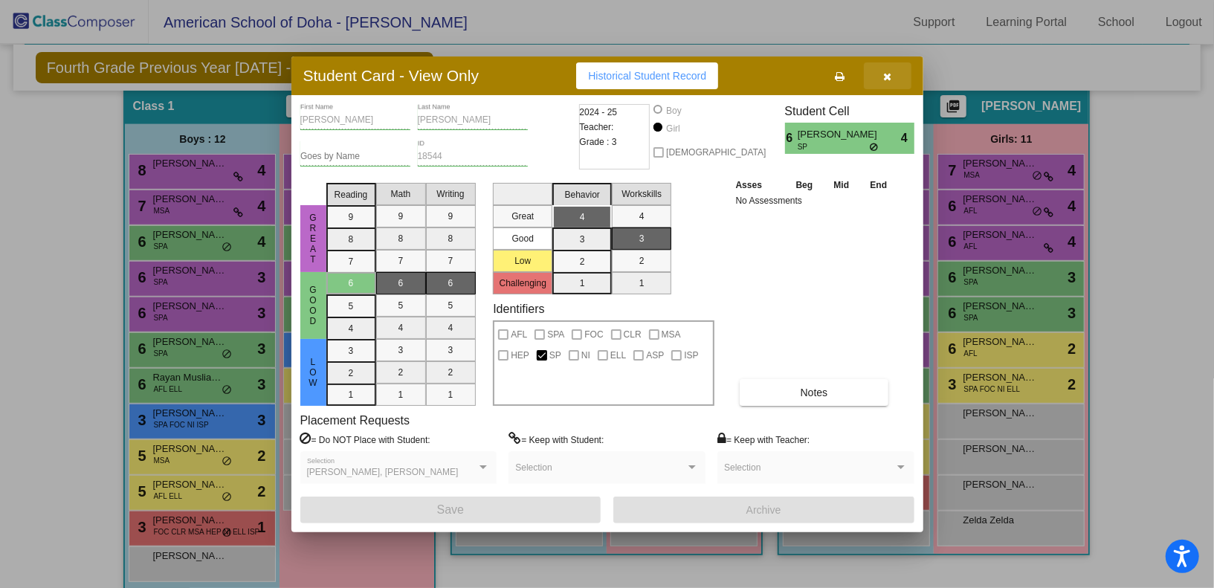
click at [887, 73] on icon "button" at bounding box center [887, 76] width 8 height 10
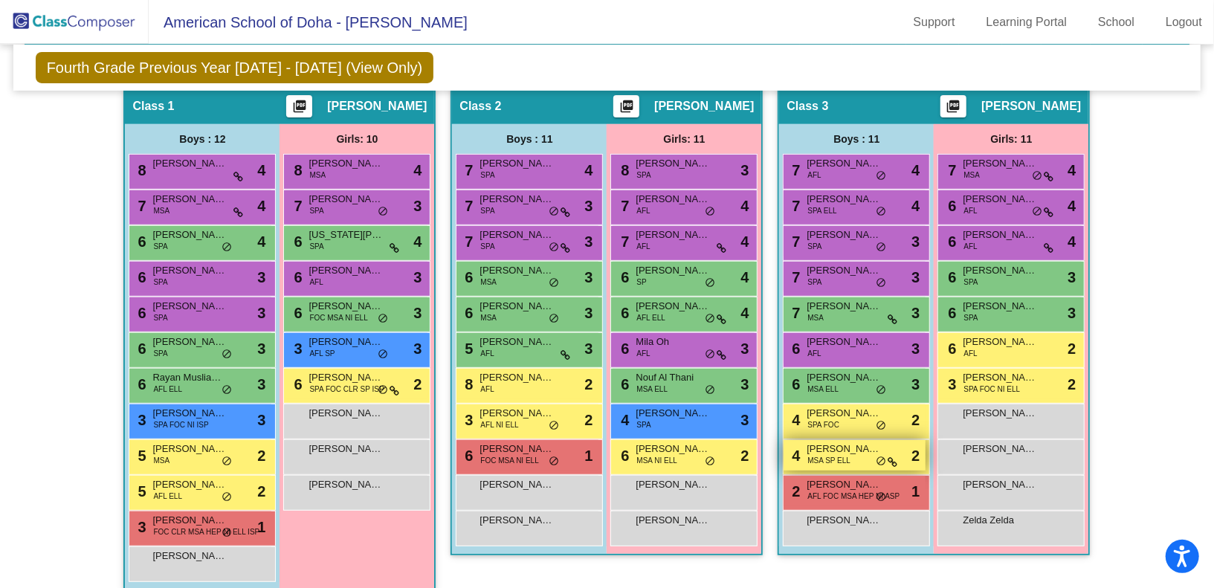
click at [845, 459] on span "MSA SP ELL" at bounding box center [828, 460] width 43 height 11
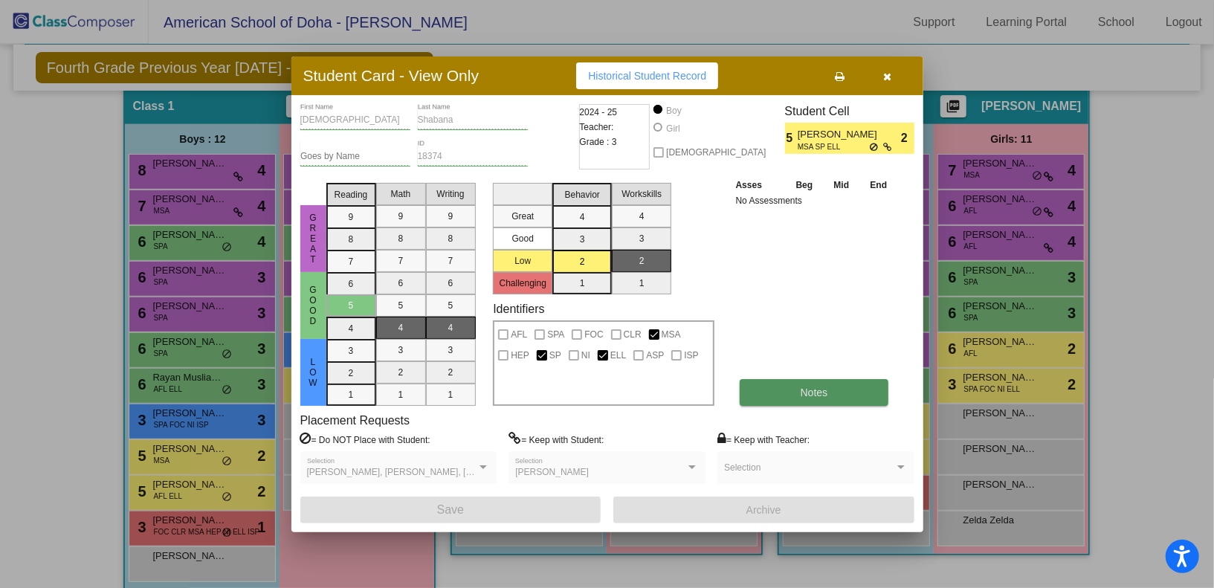
click at [793, 400] on button "Notes" at bounding box center [813, 392] width 149 height 27
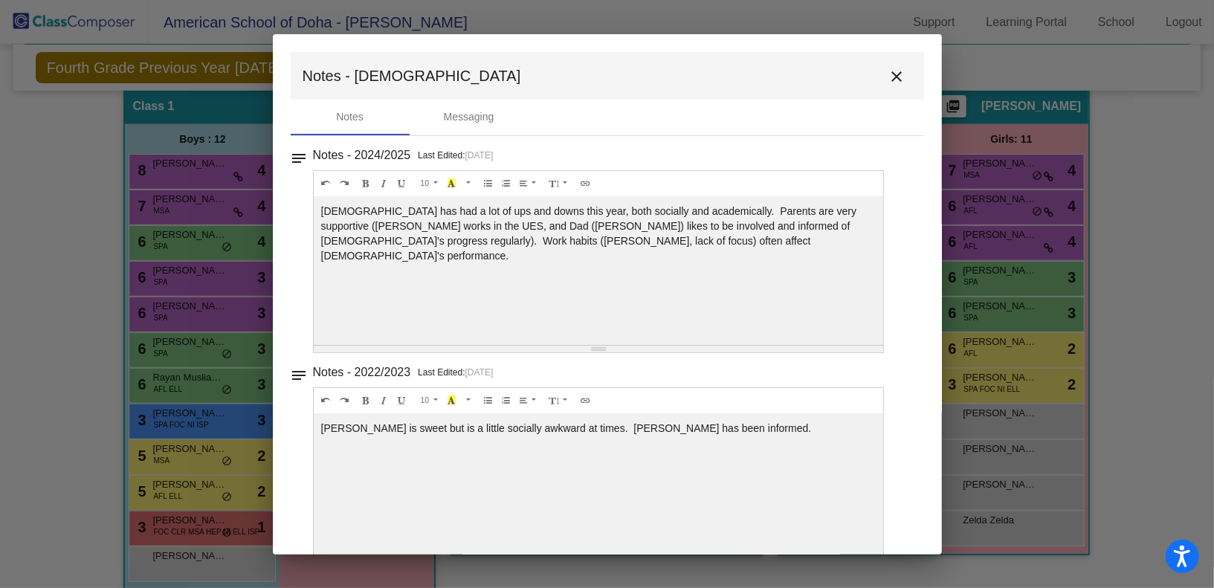
click at [888, 71] on mat-icon "close" at bounding box center [897, 77] width 18 height 18
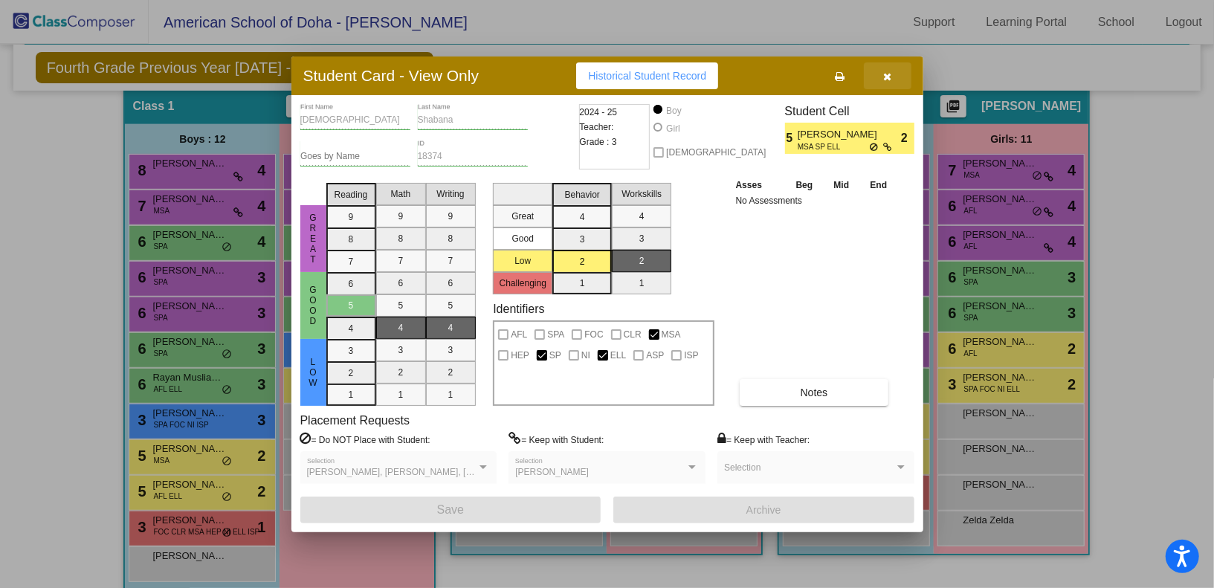
click at [884, 75] on icon "button" at bounding box center [887, 76] width 8 height 10
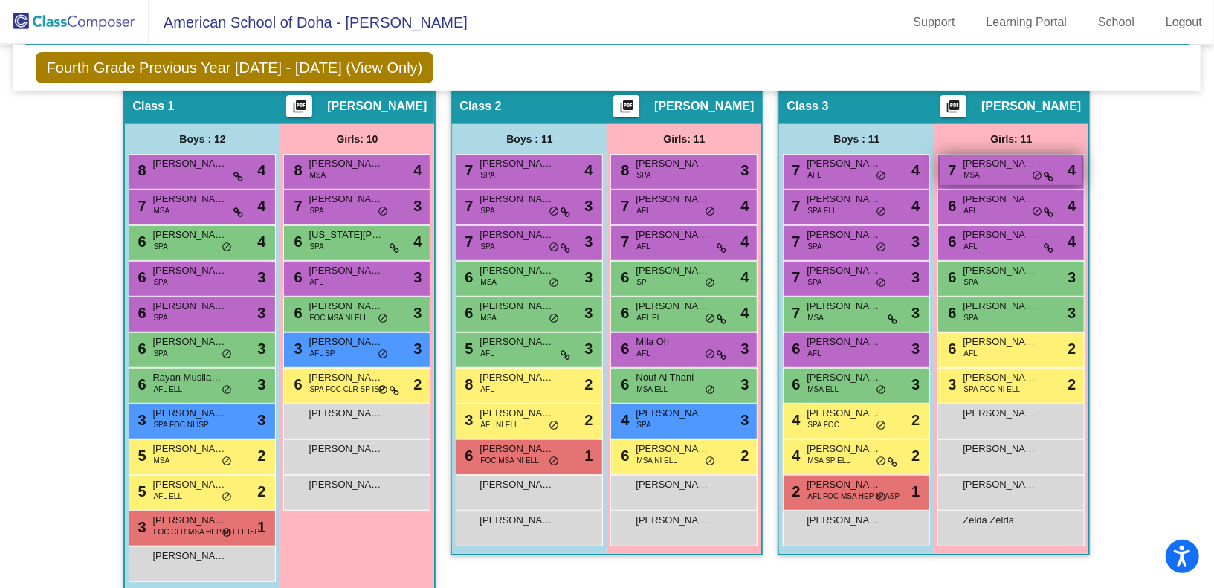
click at [1003, 174] on div "7 [PERSON_NAME] MSA lock do_not_disturb_alt 4" at bounding box center [1010, 170] width 142 height 30
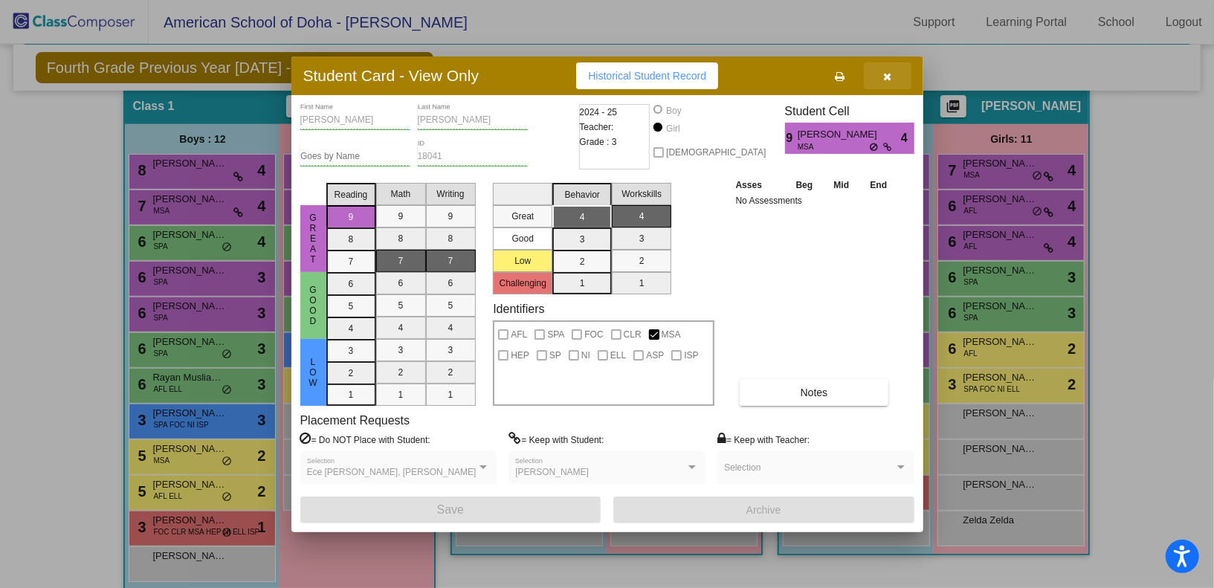
click at [887, 72] on icon "button" at bounding box center [887, 76] width 8 height 10
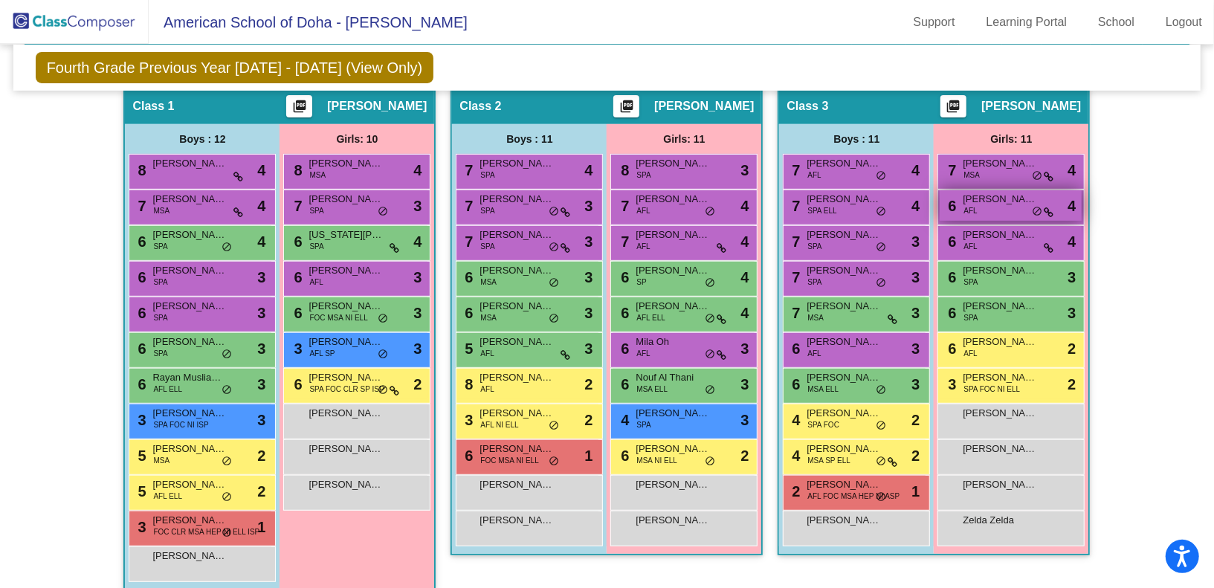
click at [986, 213] on div "6 [PERSON_NAME] AFL lock do_not_disturb_alt 4" at bounding box center [1010, 205] width 142 height 30
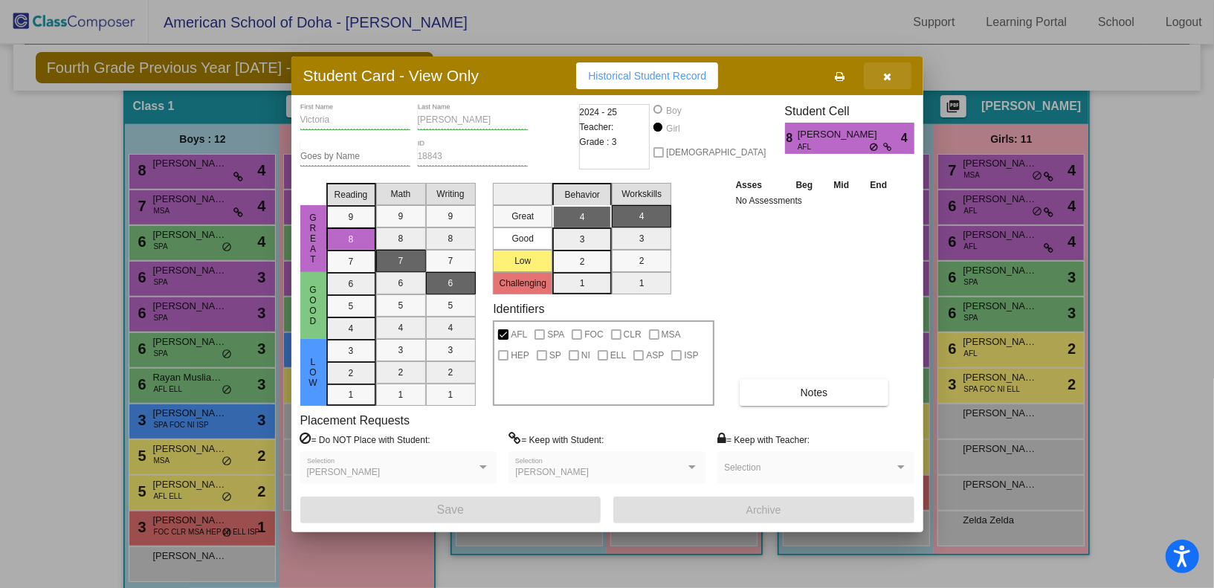
click at [888, 77] on icon "button" at bounding box center [887, 76] width 8 height 10
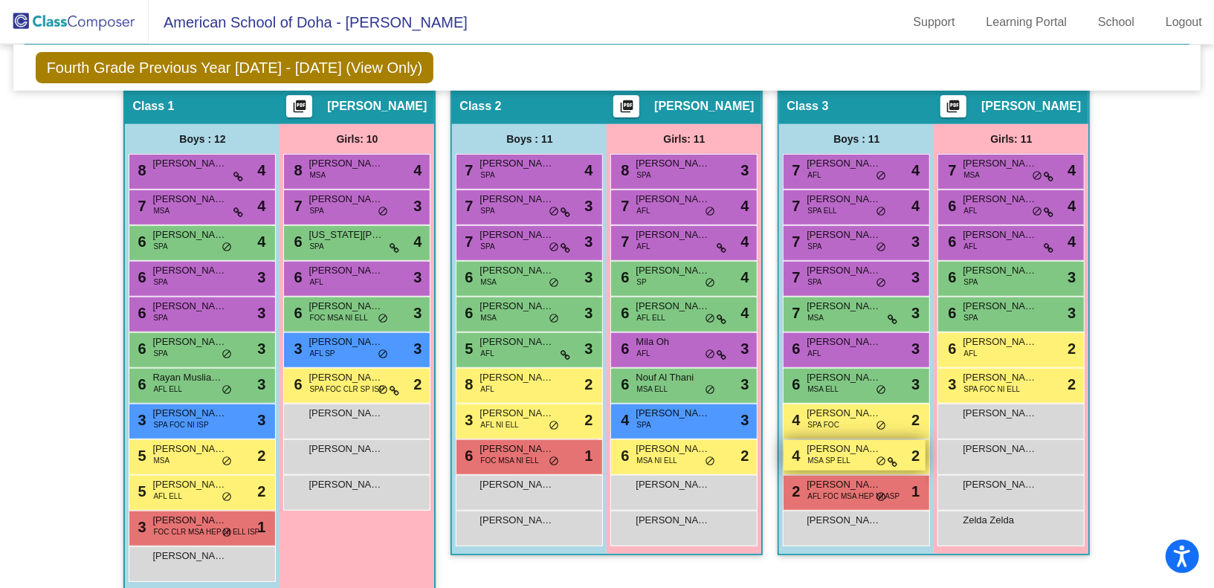
click at [850, 454] on div "4 [PERSON_NAME] MSA [PERSON_NAME] lock do_not_disturb_alt 2" at bounding box center [854, 455] width 142 height 30
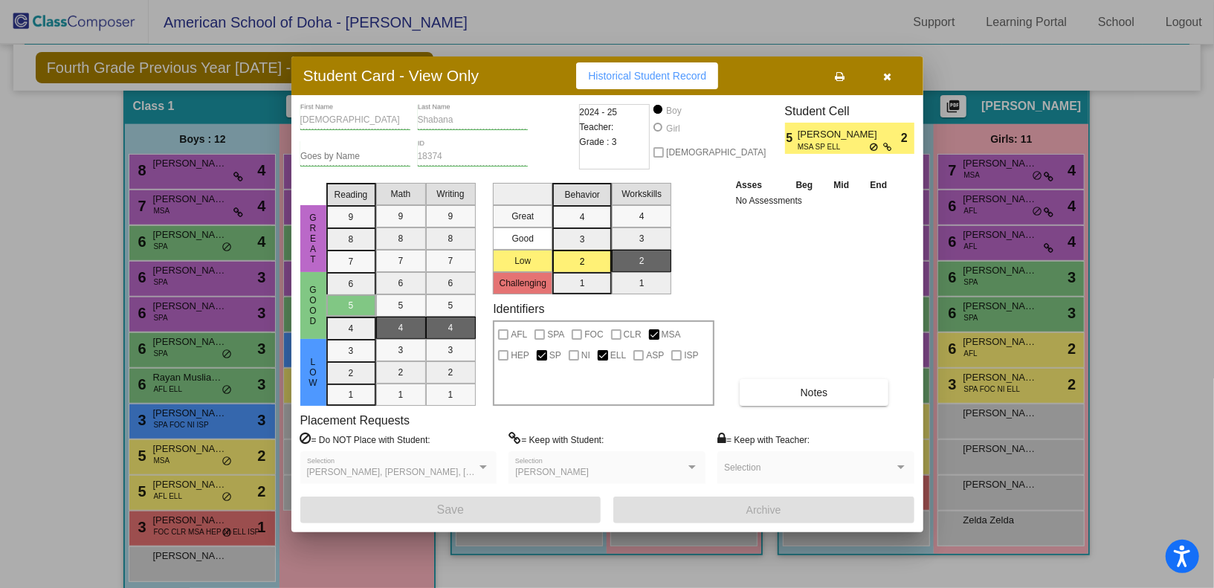
click at [887, 66] on button "button" at bounding box center [888, 75] width 48 height 27
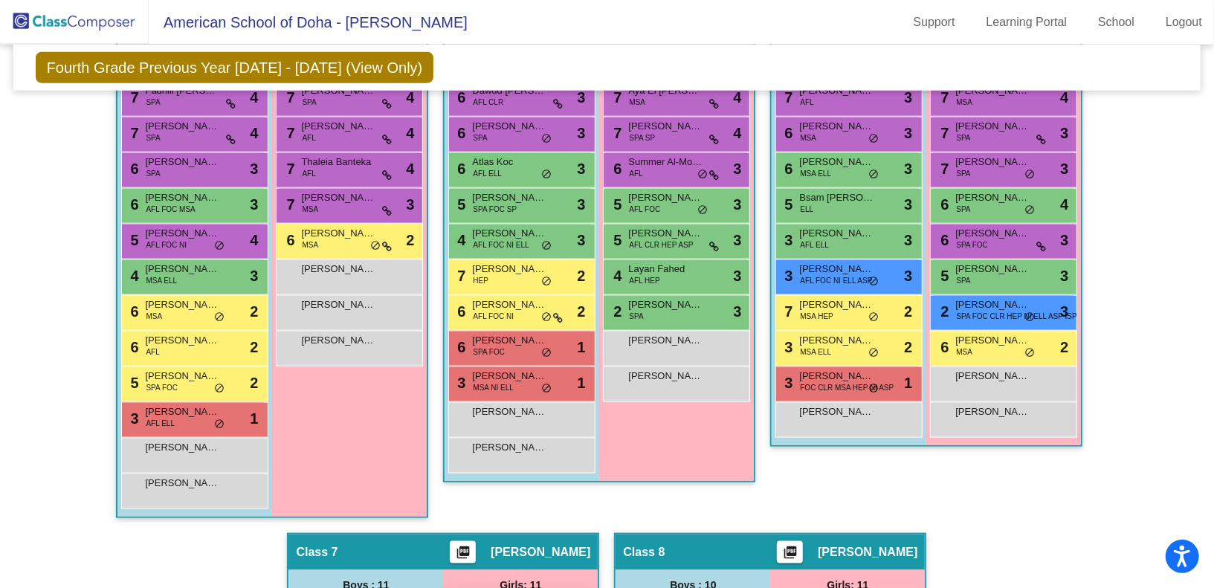
scroll to position [1017, 0]
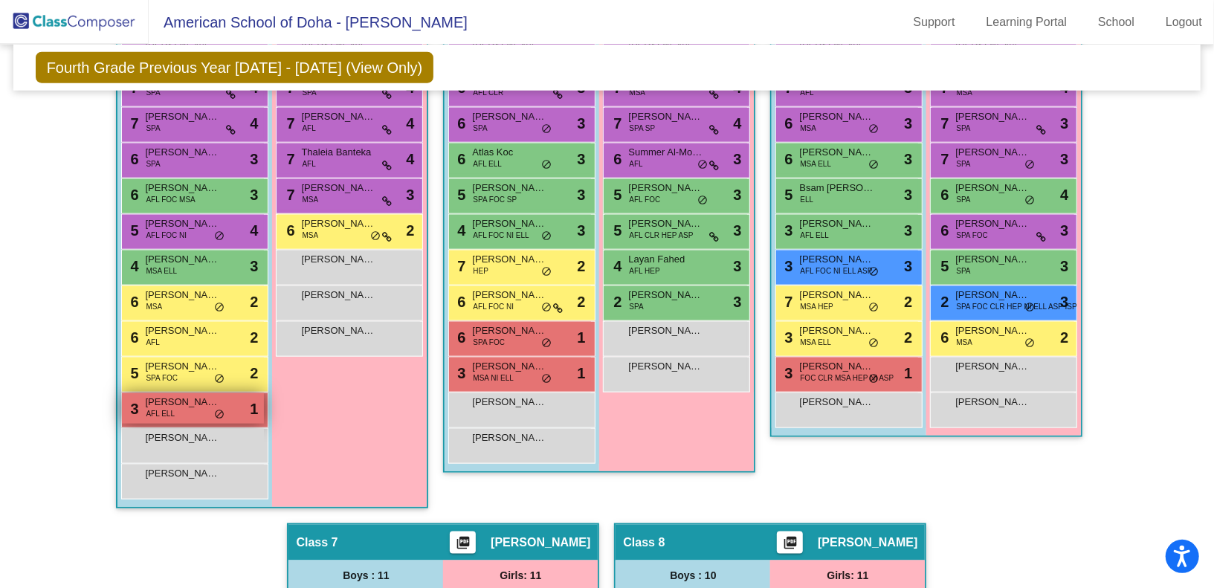
click at [178, 403] on span "[PERSON_NAME]" at bounding box center [182, 402] width 74 height 15
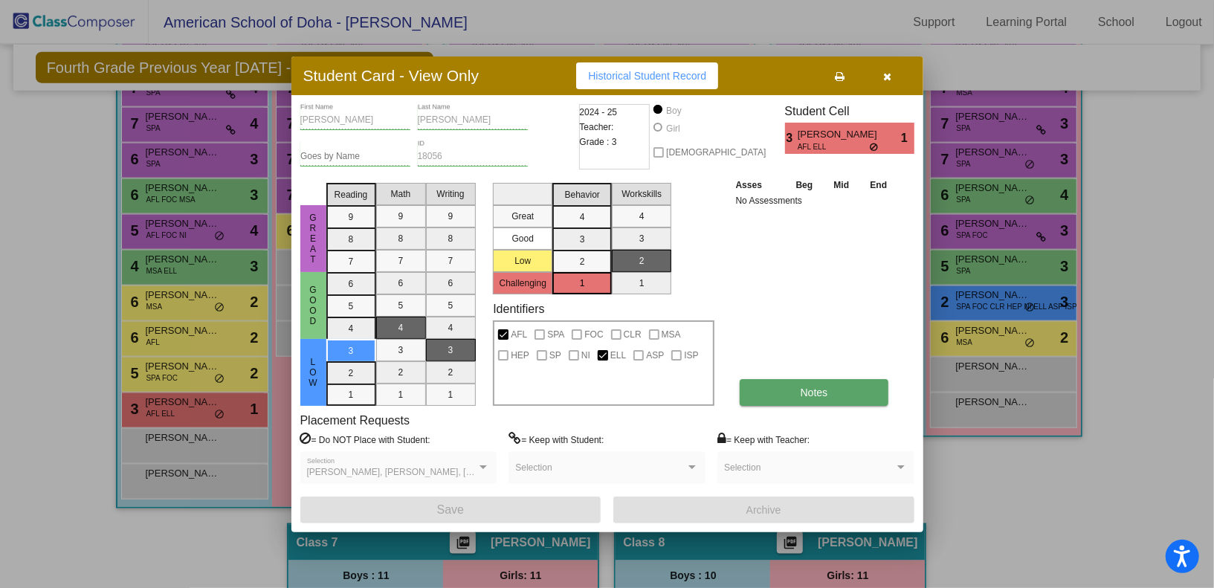
click at [806, 392] on span "Notes" at bounding box center [813, 392] width 27 height 12
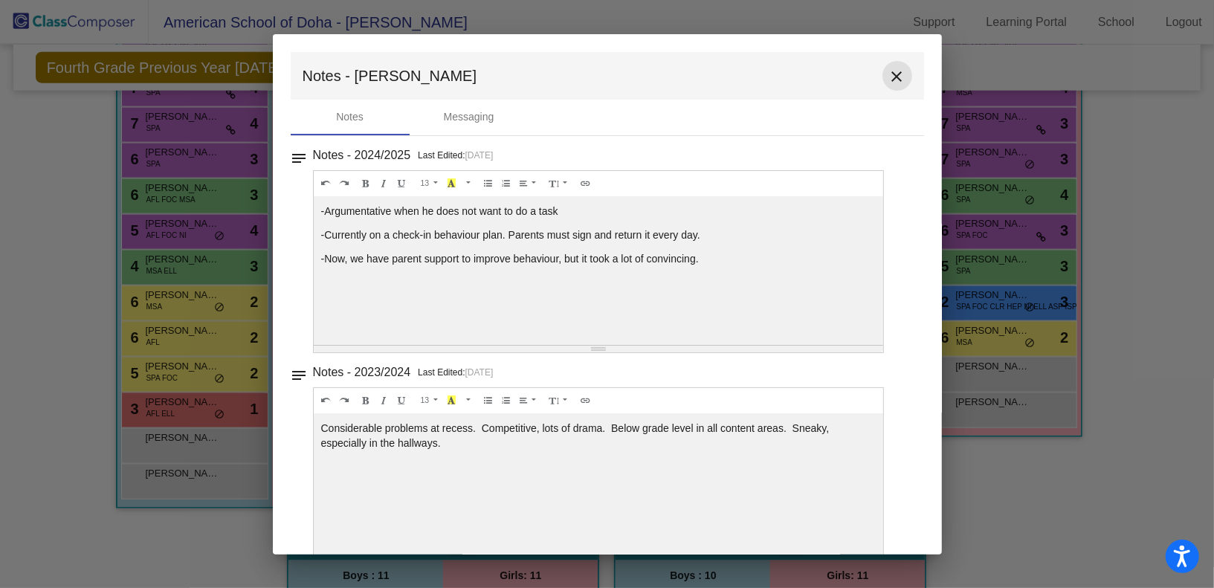
click at [893, 83] on mat-icon "close" at bounding box center [897, 77] width 18 height 18
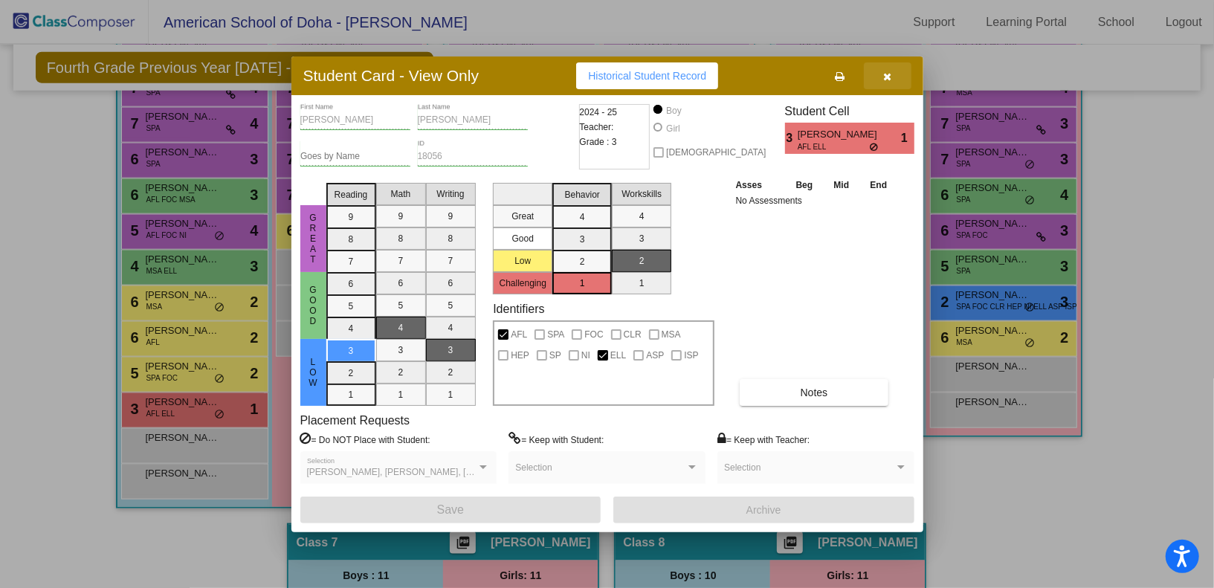
click at [893, 82] on button "button" at bounding box center [888, 75] width 48 height 27
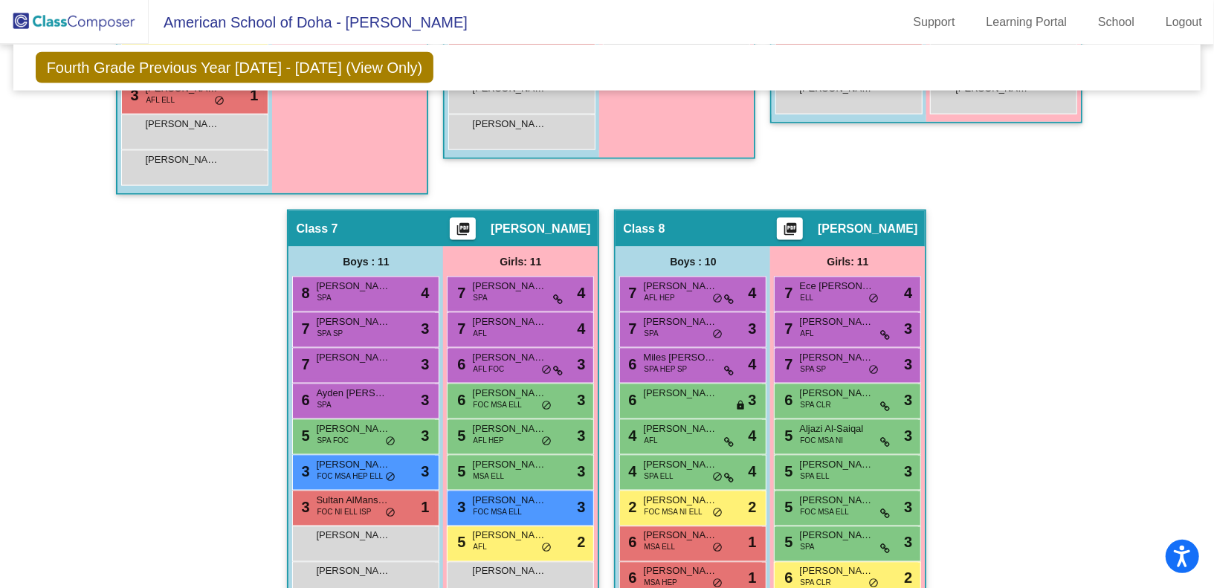
scroll to position [1431, 0]
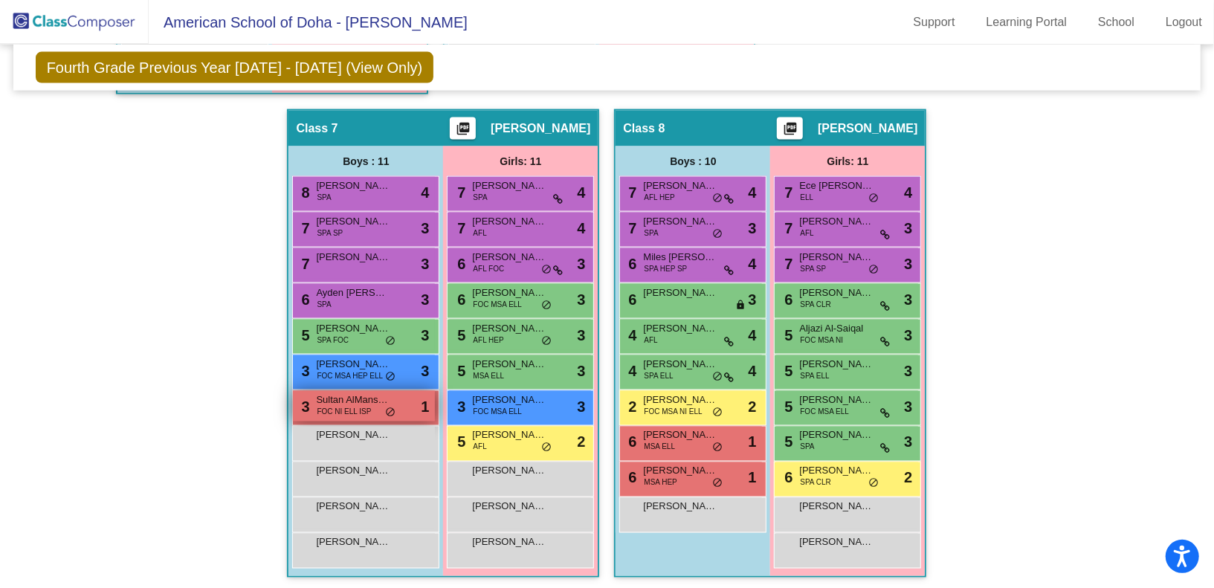
click at [369, 404] on div "3 Sultan AlMansouri FOC NI ELL ISP lock do_not_disturb_alt 1" at bounding box center [364, 406] width 142 height 30
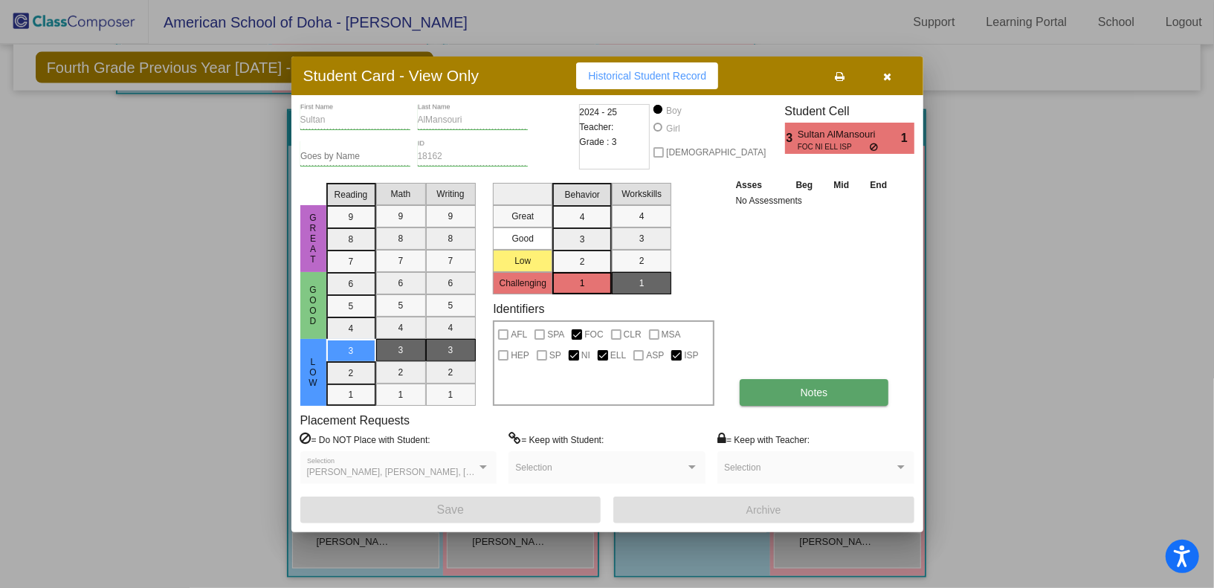
click at [838, 385] on button "Notes" at bounding box center [813, 392] width 149 height 27
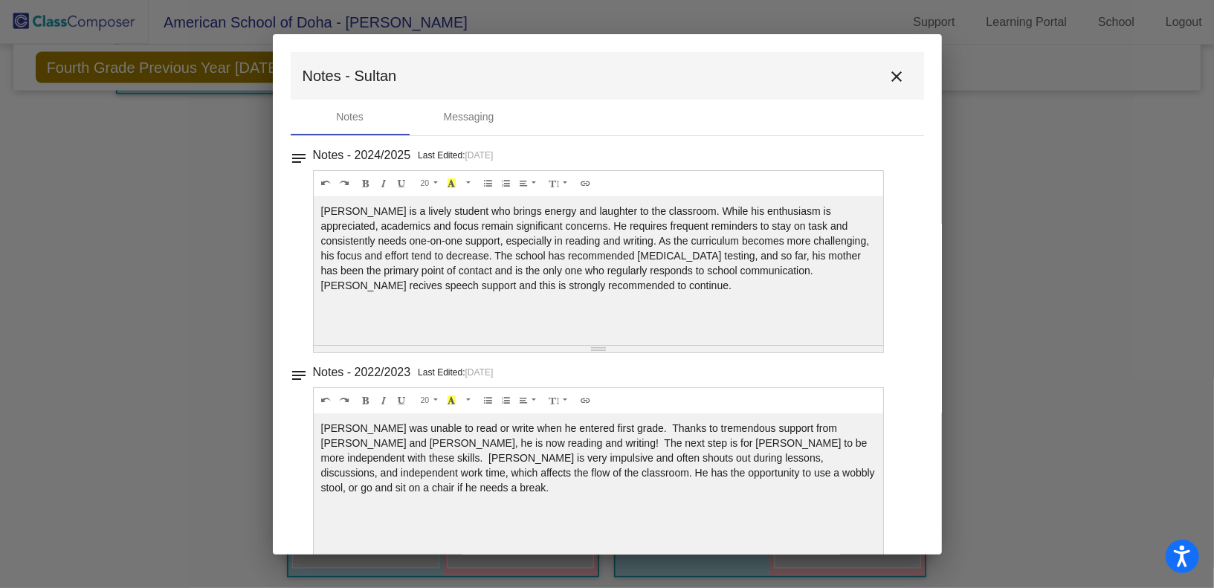
click at [893, 73] on mat-icon "close" at bounding box center [897, 77] width 18 height 18
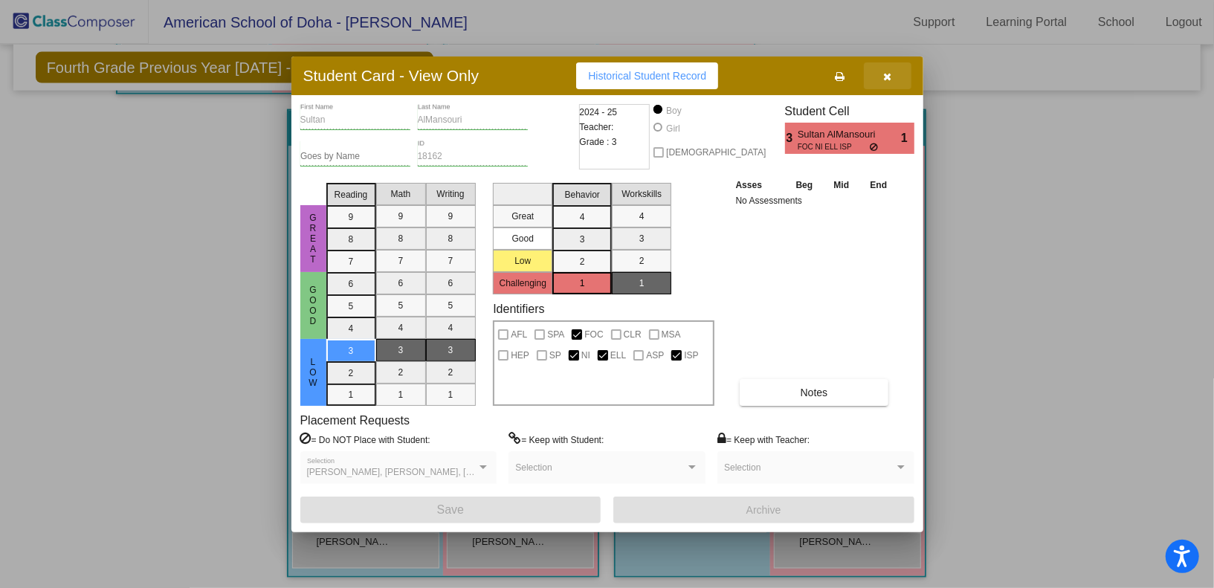
click at [887, 84] on button "button" at bounding box center [888, 75] width 48 height 27
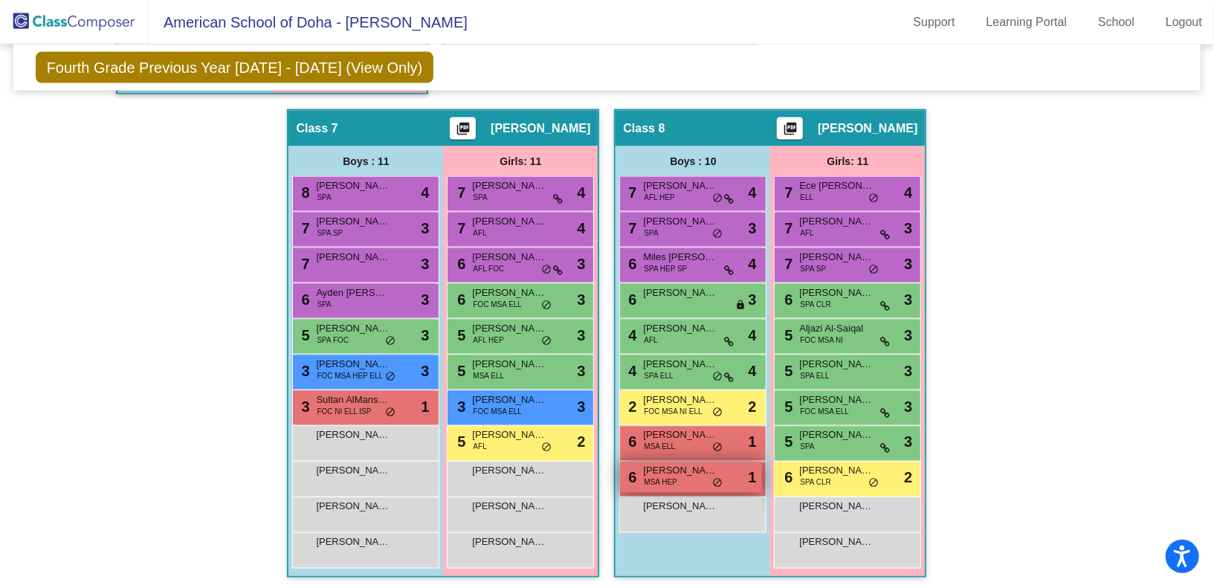
click at [670, 479] on span "MSA HEP" at bounding box center [660, 482] width 33 height 11
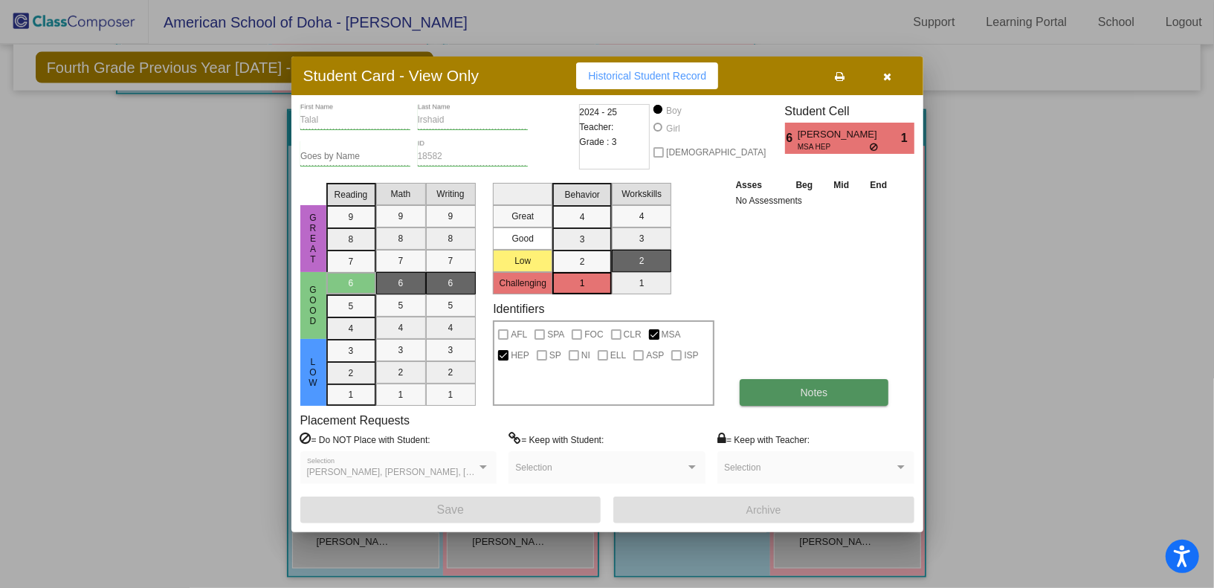
click at [809, 399] on button "Notes" at bounding box center [813, 392] width 149 height 27
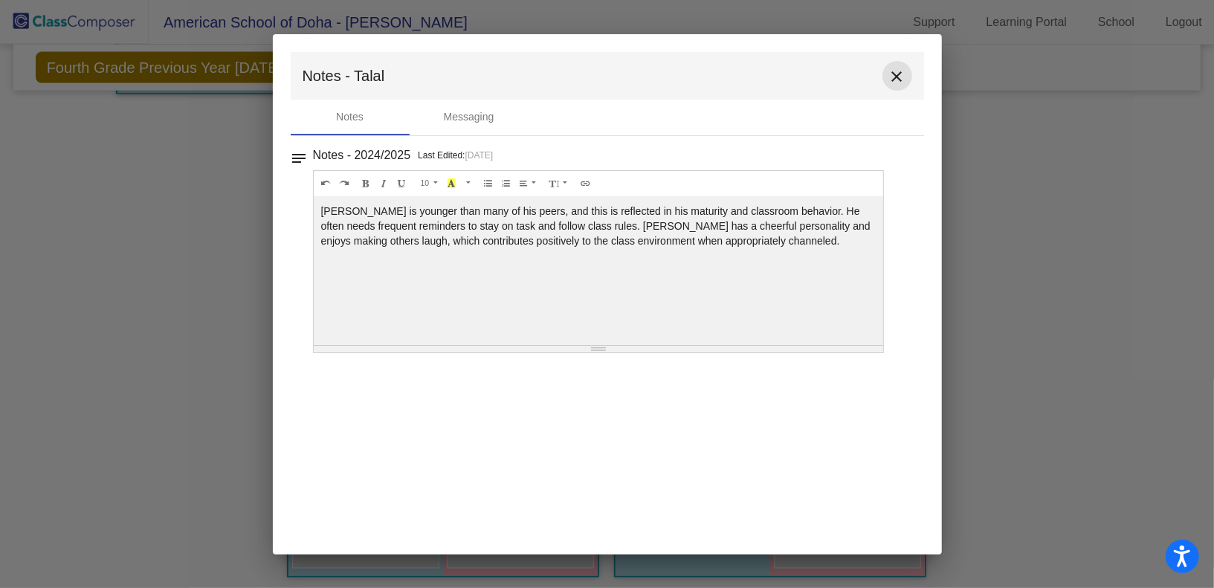
click at [896, 85] on mat-icon "close" at bounding box center [897, 77] width 18 height 18
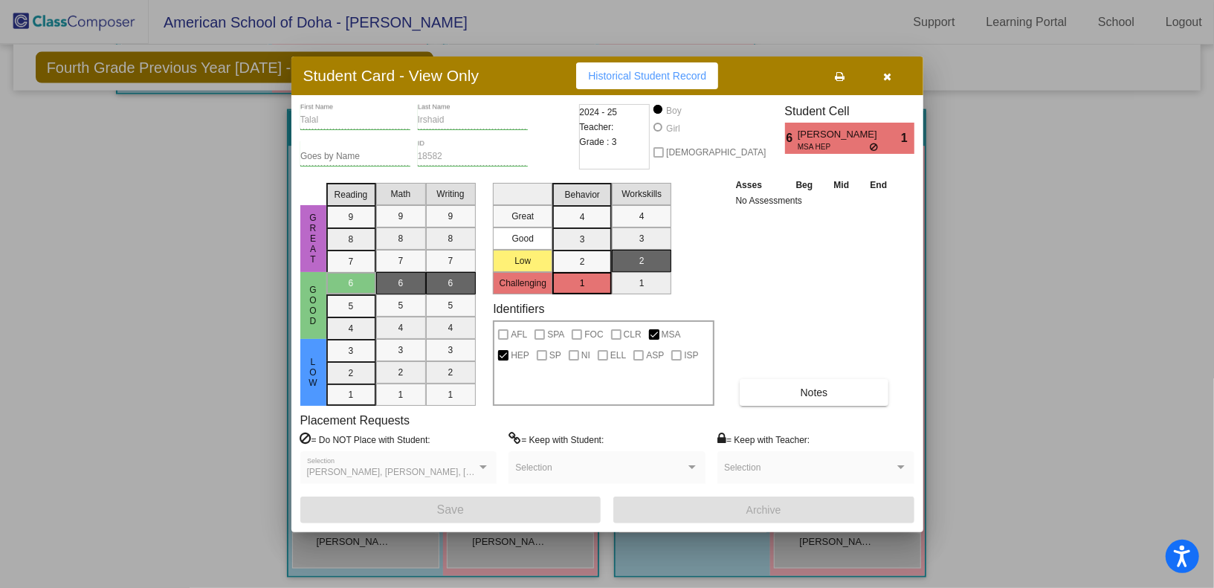
click at [888, 81] on icon "button" at bounding box center [887, 76] width 8 height 10
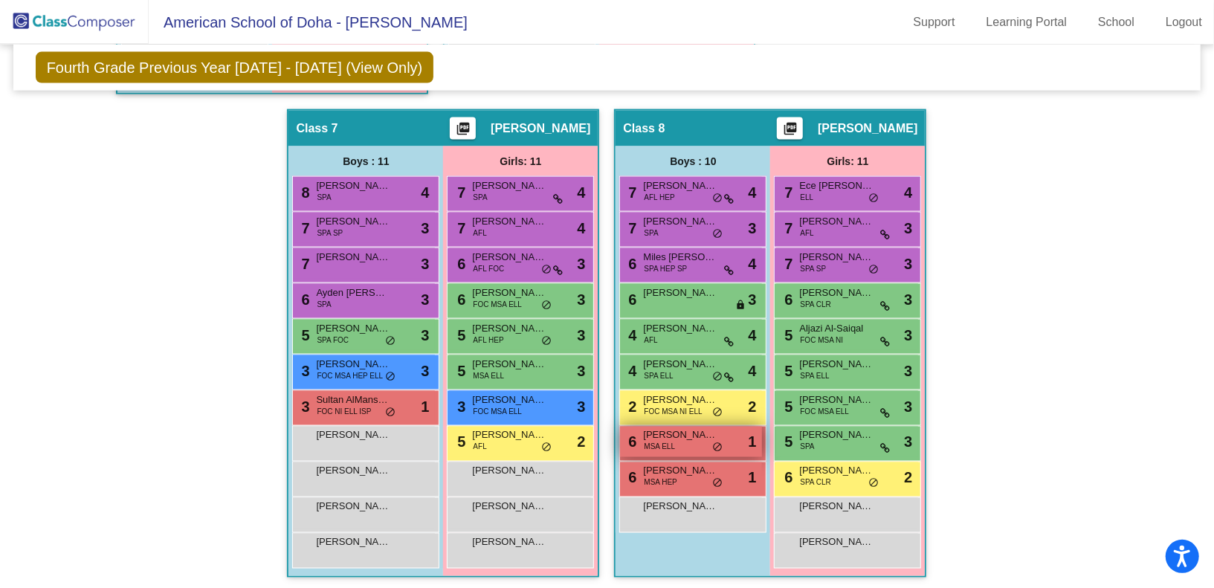
click at [678, 439] on div "6 [PERSON_NAME] MSA ELL lock do_not_disturb_alt 1" at bounding box center [691, 442] width 142 height 30
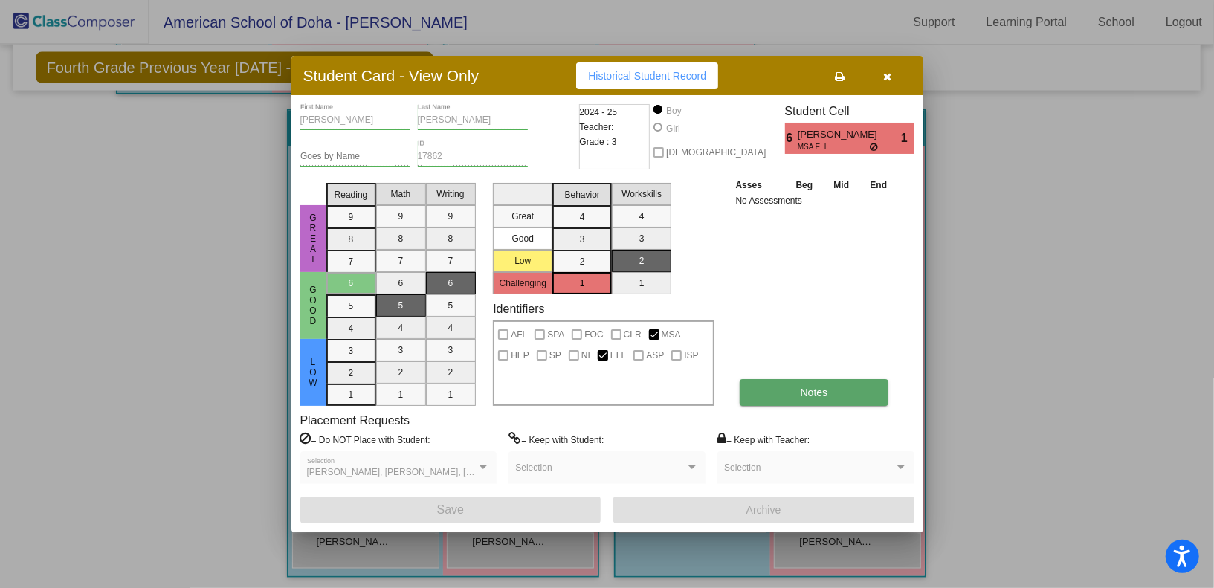
click at [815, 392] on span "Notes" at bounding box center [813, 392] width 27 height 12
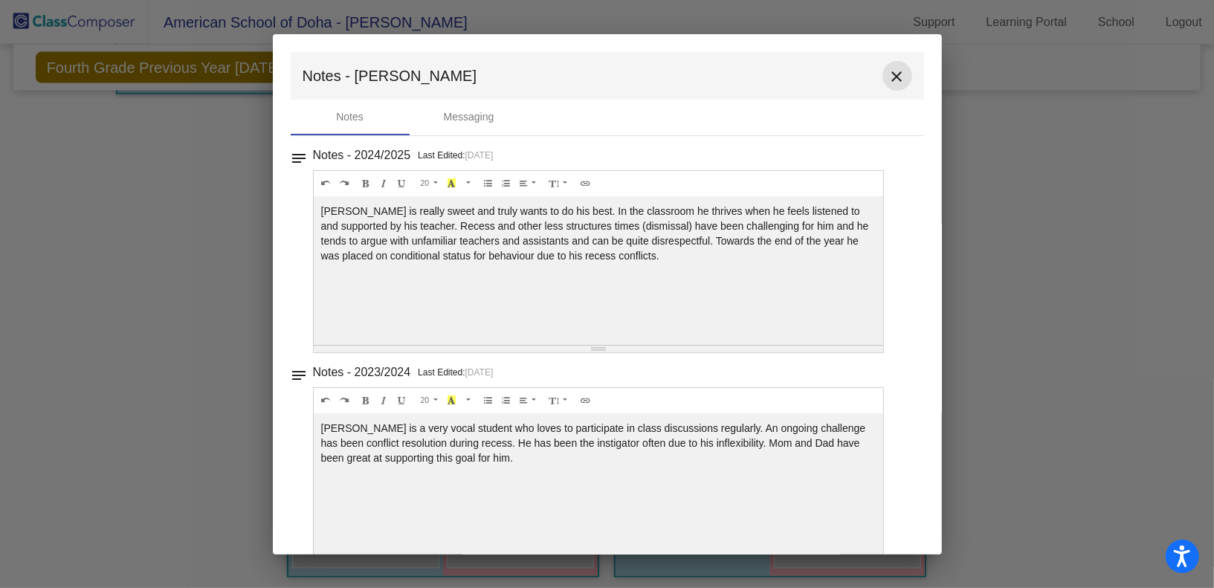
click at [888, 85] on mat-icon "close" at bounding box center [897, 77] width 18 height 18
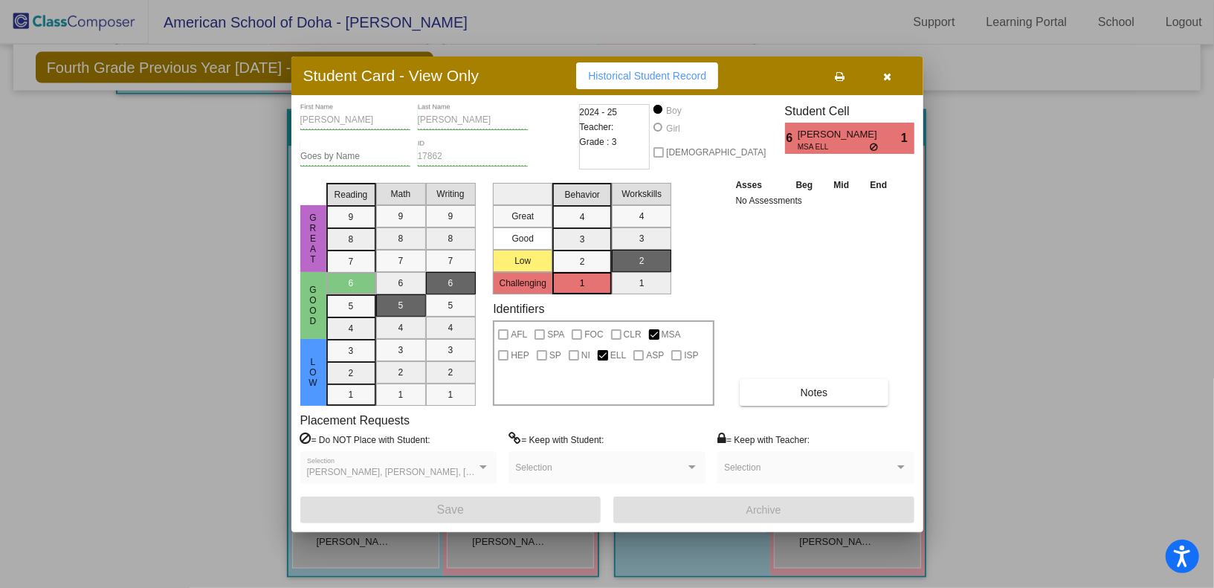
click at [888, 80] on icon "button" at bounding box center [887, 76] width 8 height 10
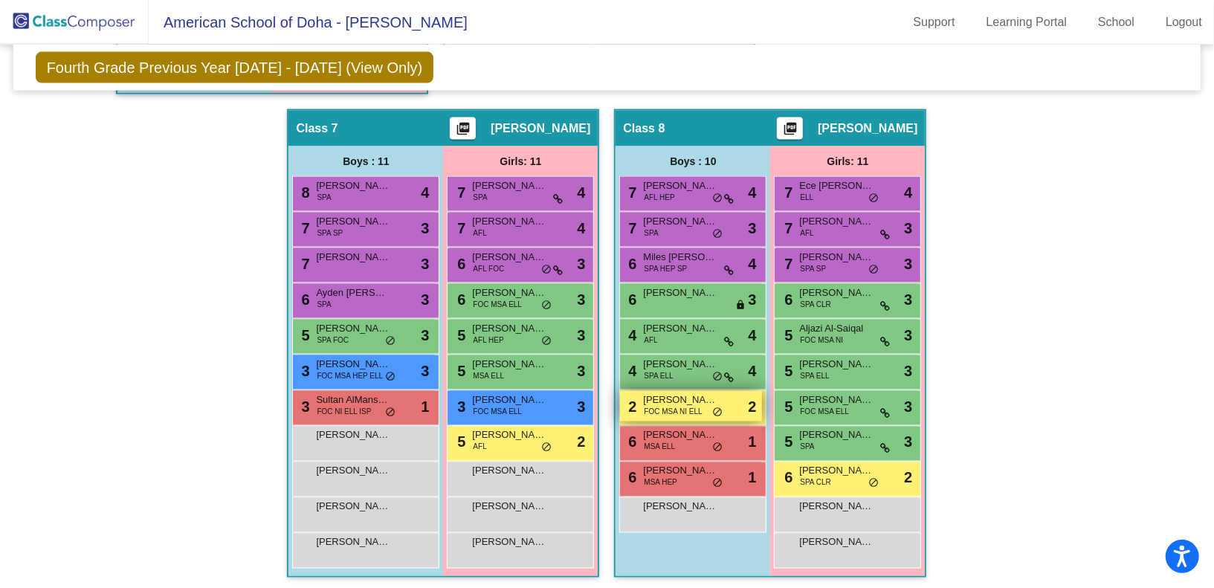
click at [681, 408] on span "FOC MSA NI ELL" at bounding box center [673, 411] width 58 height 11
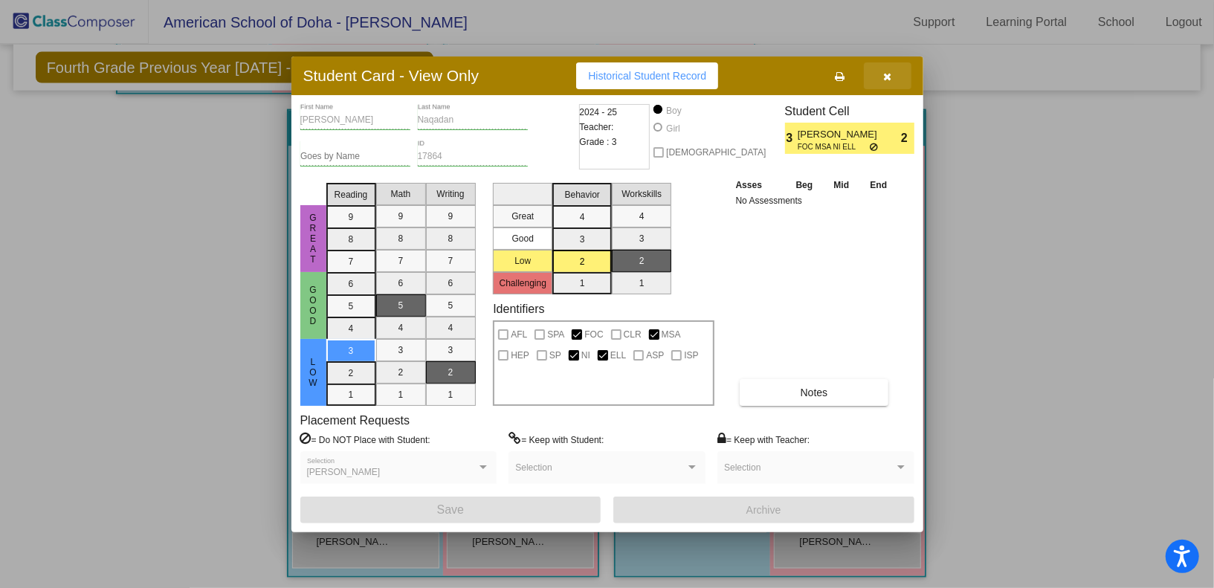
click at [890, 80] on icon "button" at bounding box center [887, 76] width 8 height 10
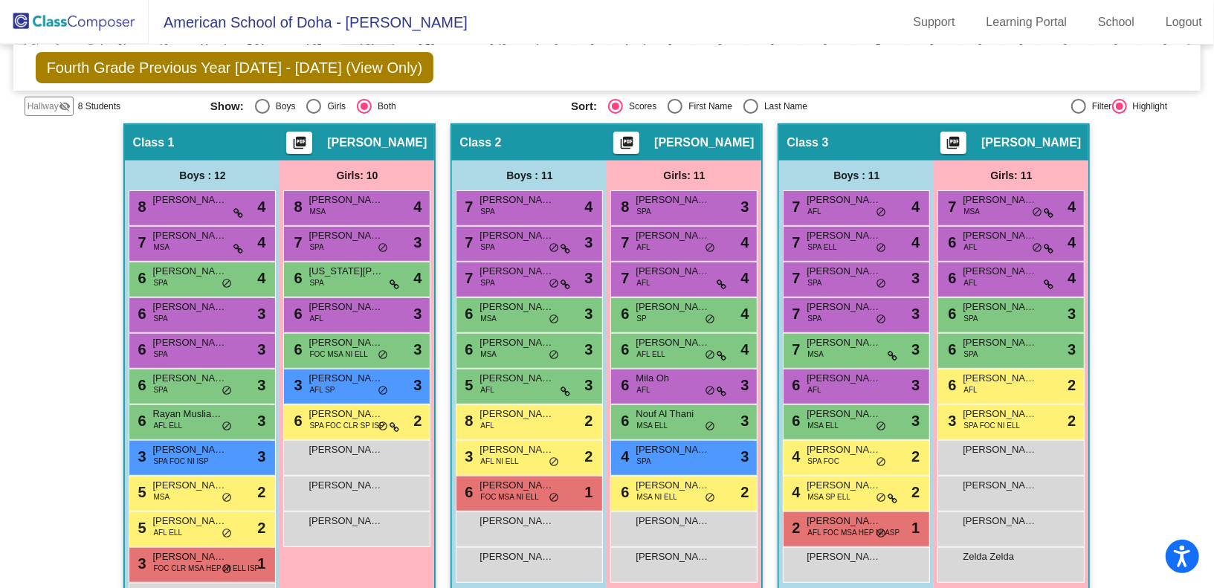
scroll to position [343, 0]
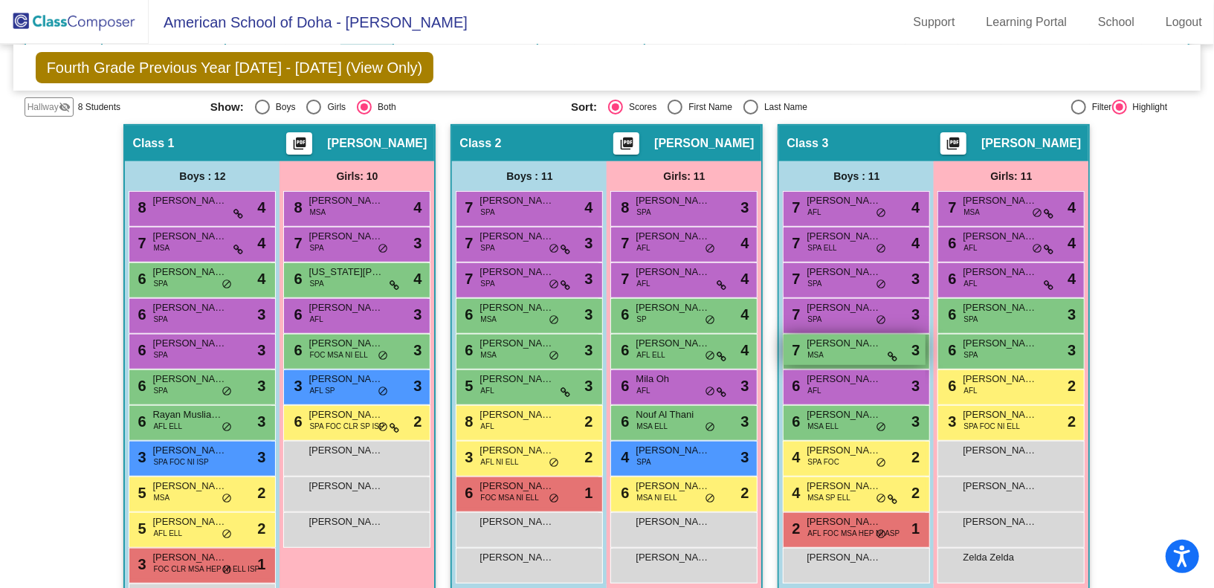
click at [822, 349] on div "7 [PERSON_NAME] MSA lock do_not_disturb_alt 3" at bounding box center [854, 349] width 142 height 30
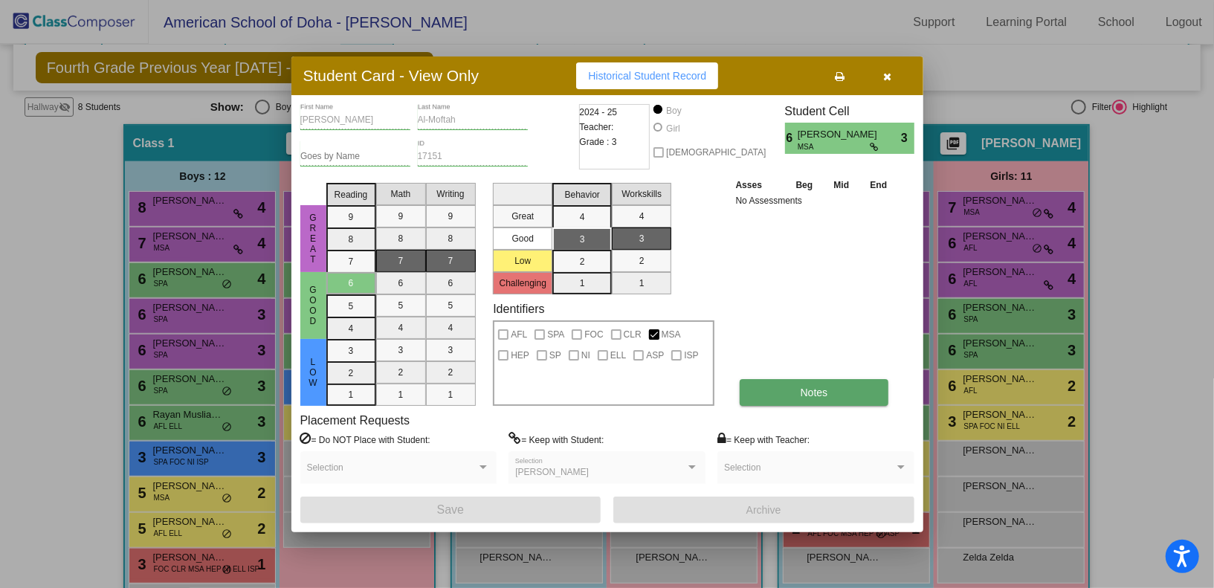
click at [836, 387] on button "Notes" at bounding box center [813, 392] width 149 height 27
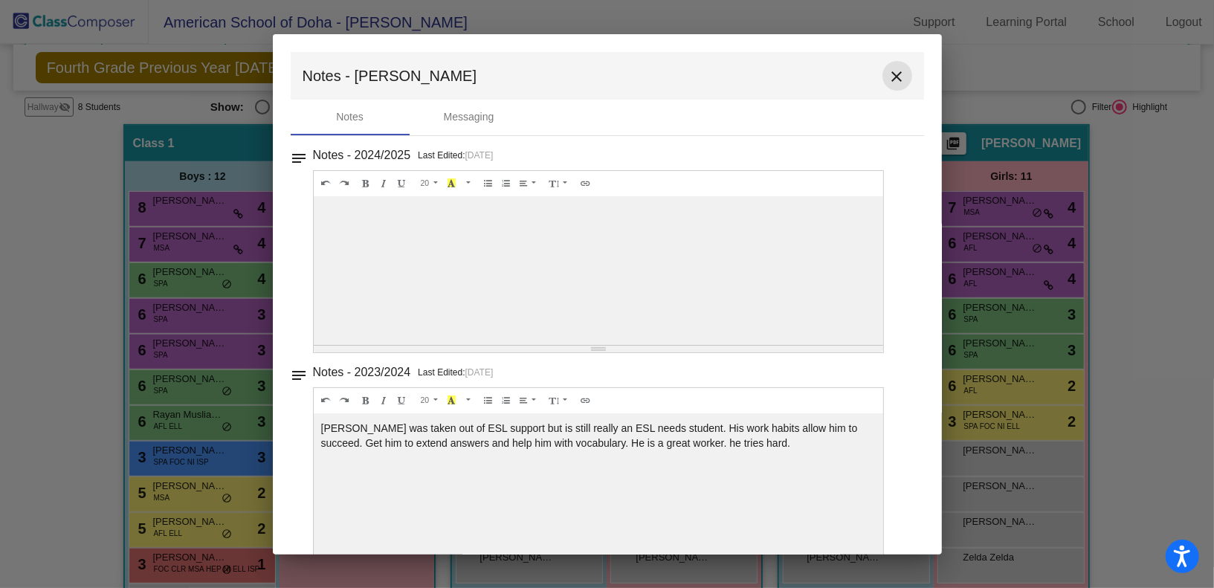
click at [893, 76] on mat-icon "close" at bounding box center [897, 77] width 18 height 18
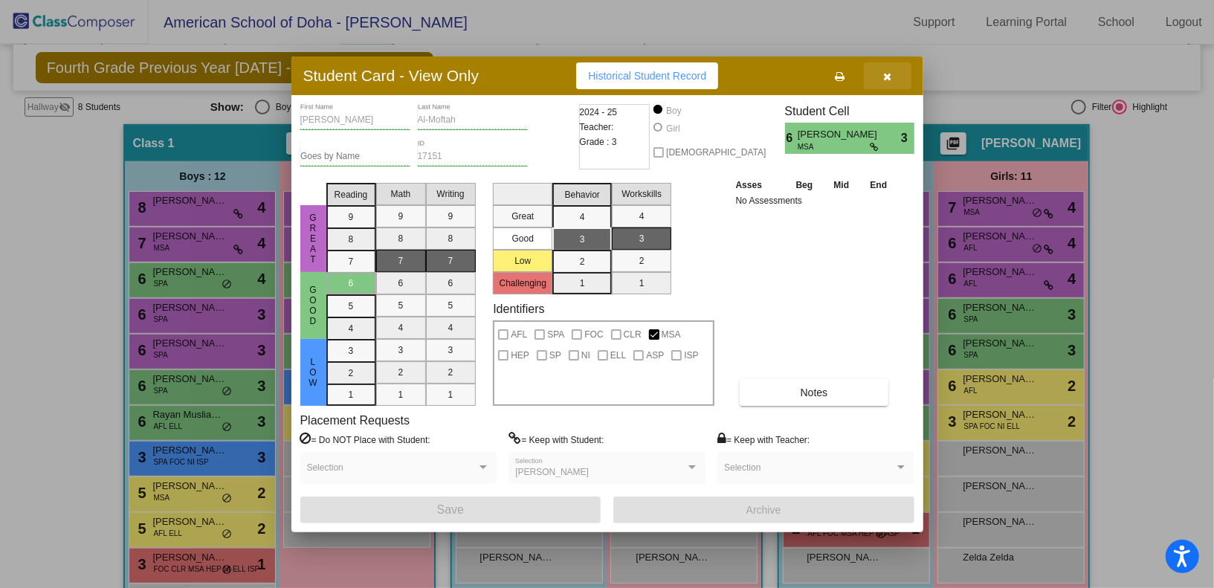
click at [893, 76] on button "button" at bounding box center [888, 75] width 48 height 27
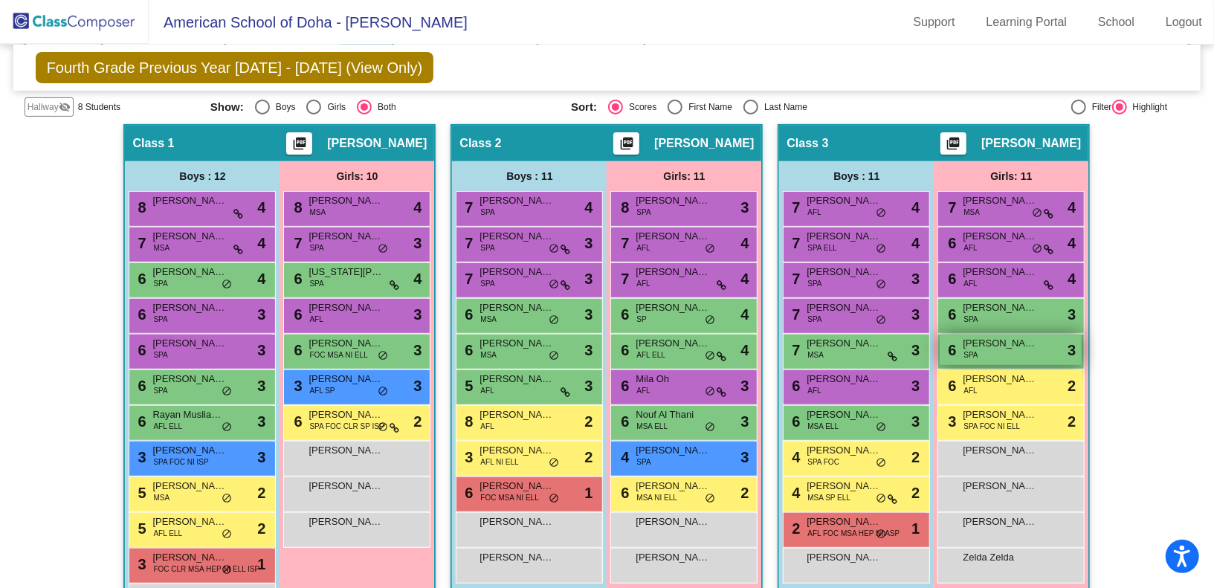
click at [989, 357] on div "6 [PERSON_NAME] SPA lock do_not_disturb_alt 3" at bounding box center [1010, 349] width 142 height 30
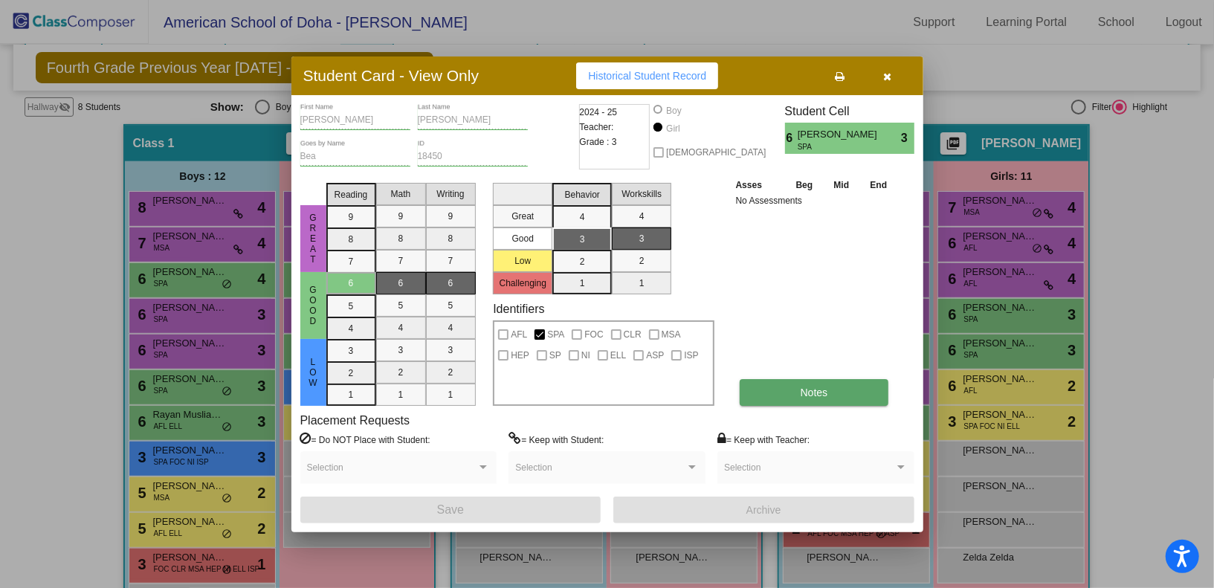
click at [813, 388] on span "Notes" at bounding box center [813, 392] width 27 height 12
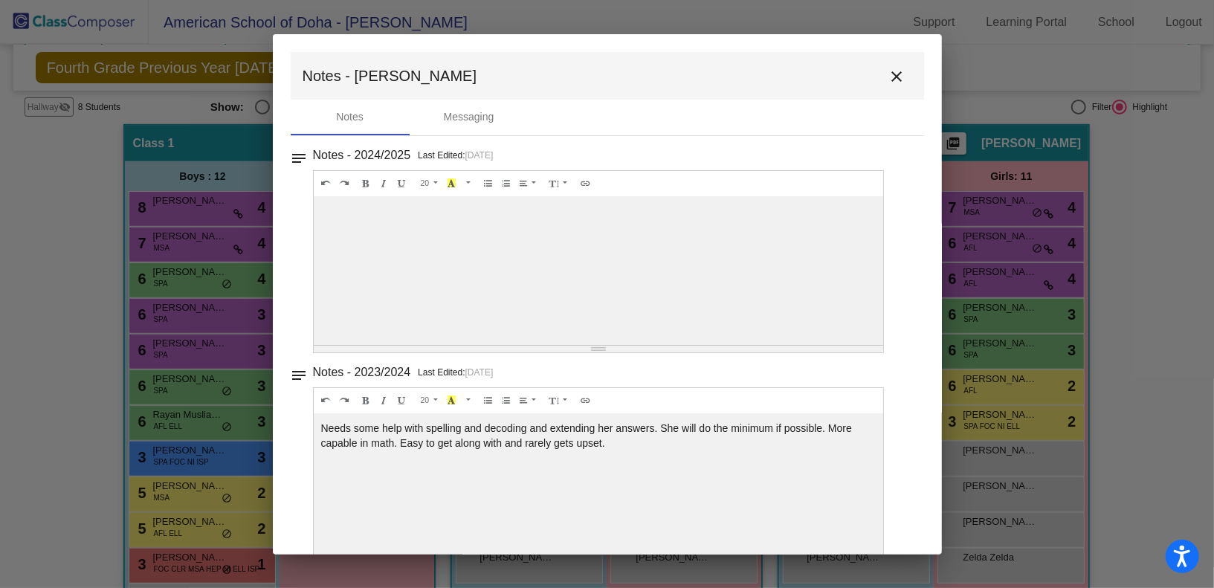
click at [891, 79] on mat-icon "close" at bounding box center [897, 77] width 18 height 18
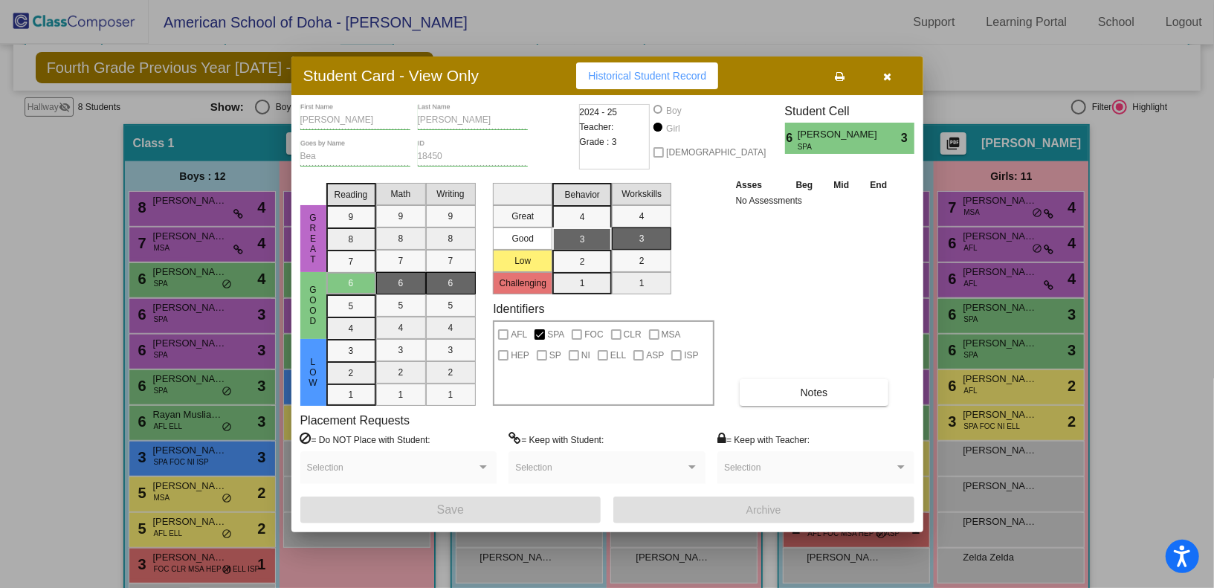
click at [891, 79] on button "button" at bounding box center [888, 75] width 48 height 27
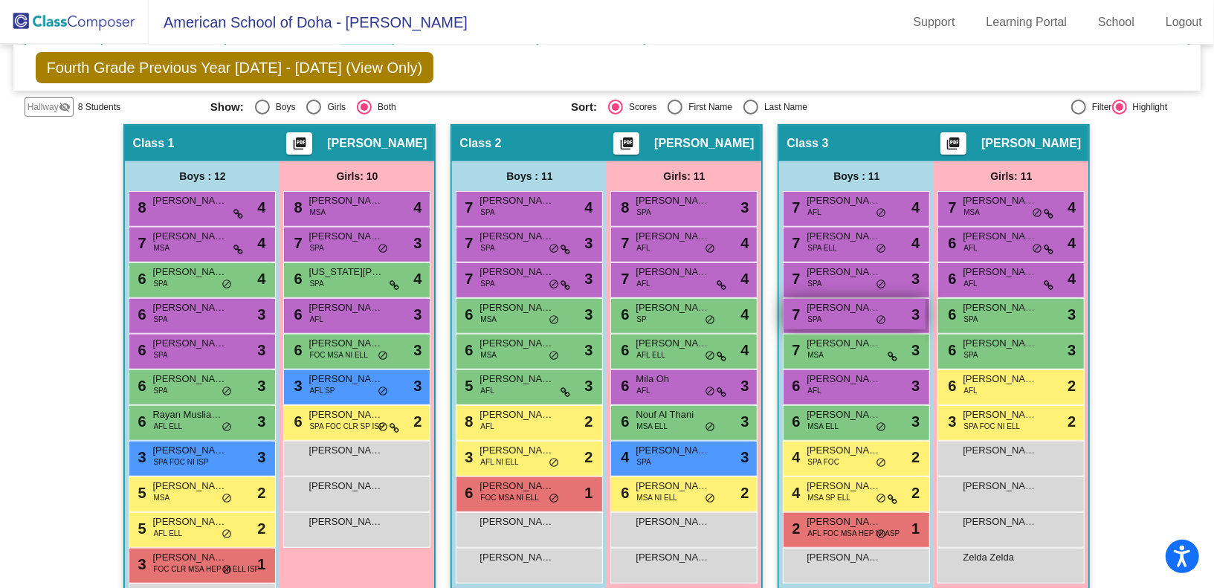
click at [857, 321] on div "7 Arjun Bansal SPA lock do_not_disturb_alt 3" at bounding box center [854, 314] width 142 height 30
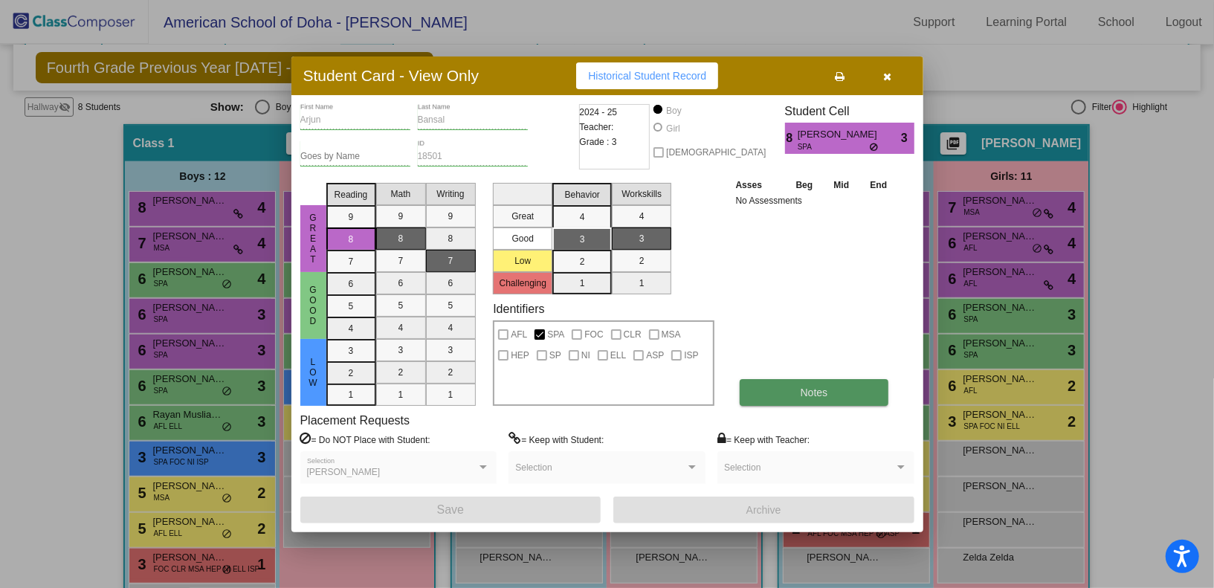
click at [817, 391] on span "Notes" at bounding box center [813, 392] width 27 height 12
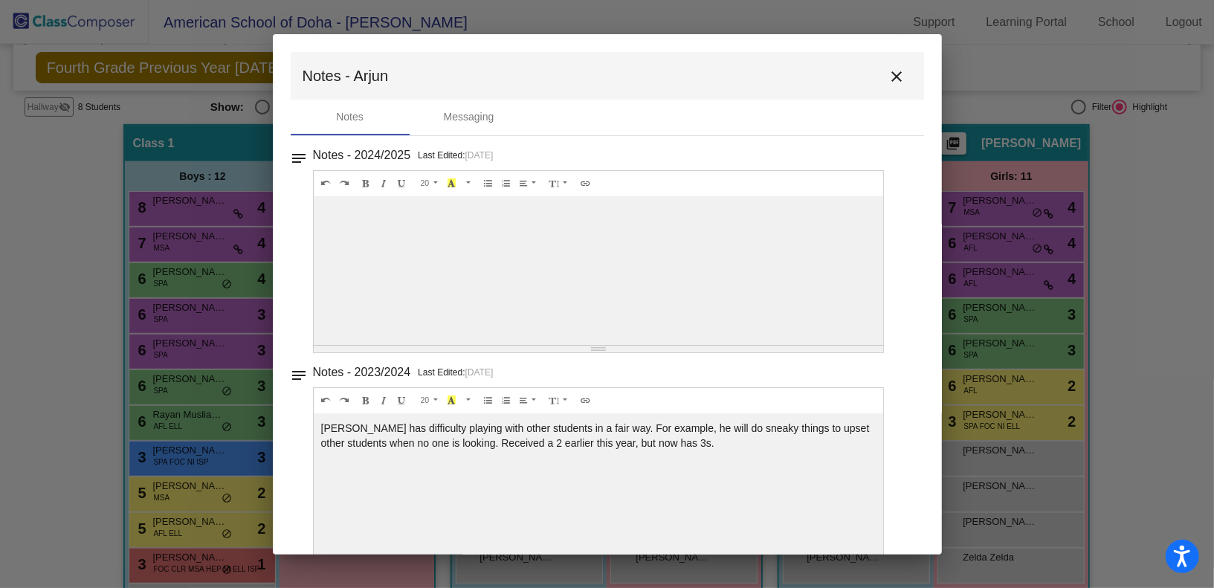
click at [888, 77] on mat-icon "close" at bounding box center [897, 77] width 18 height 18
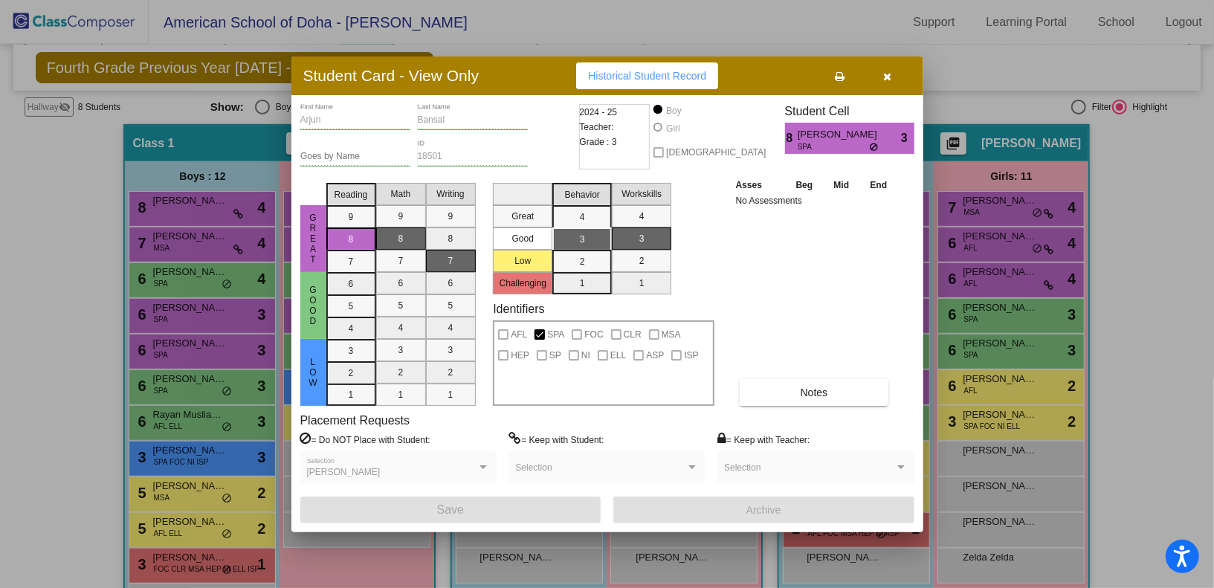
click at [887, 77] on icon "button" at bounding box center [887, 76] width 8 height 10
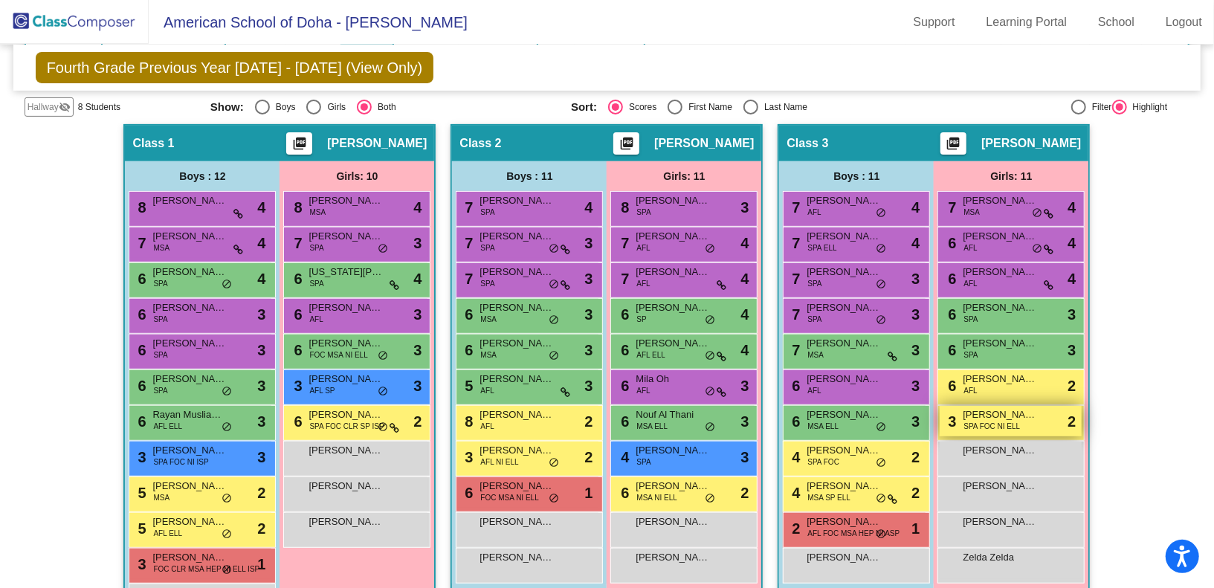
click at [1021, 423] on div "3 [PERSON_NAME] SPA FOC NI ELL lock do_not_disturb_alt 2" at bounding box center [1010, 421] width 142 height 30
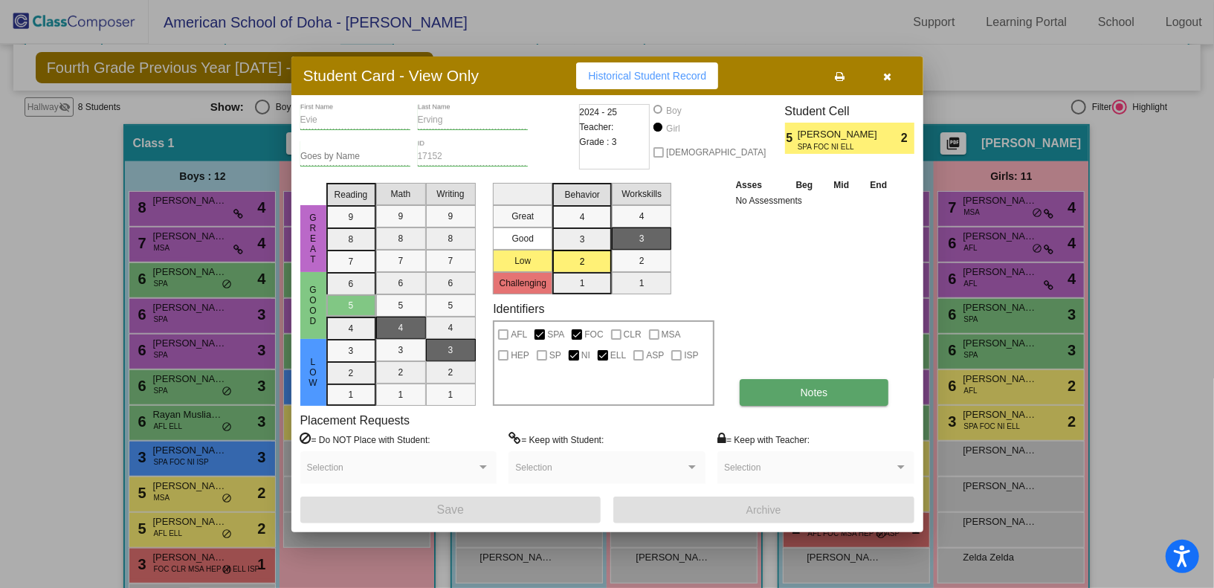
click at [843, 391] on button "Notes" at bounding box center [813, 392] width 149 height 27
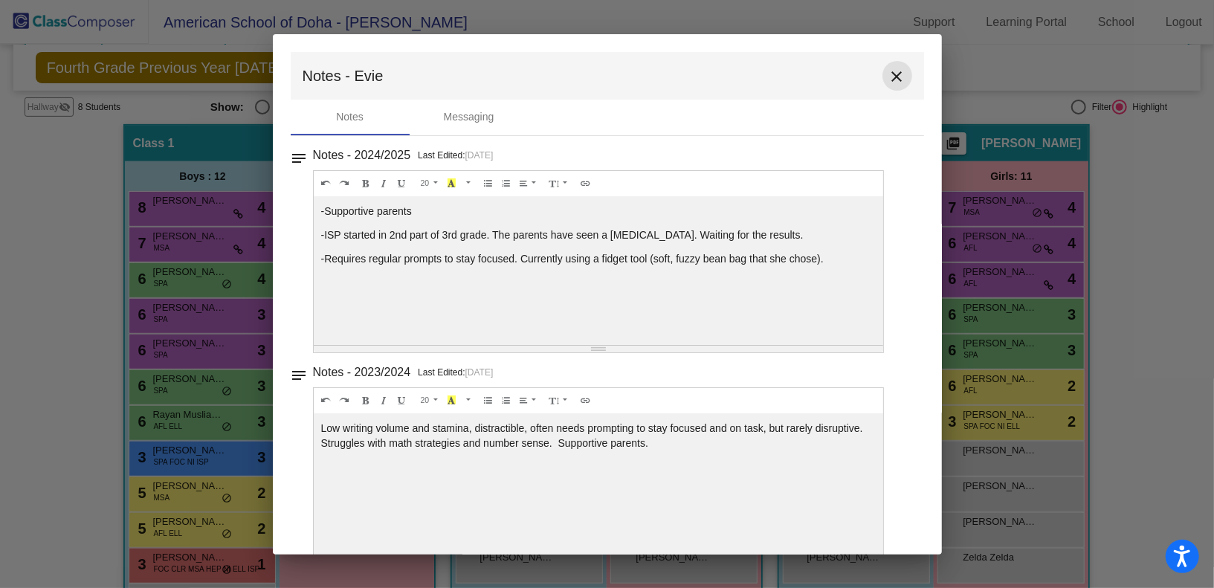
click at [890, 73] on mat-icon "close" at bounding box center [897, 77] width 18 height 18
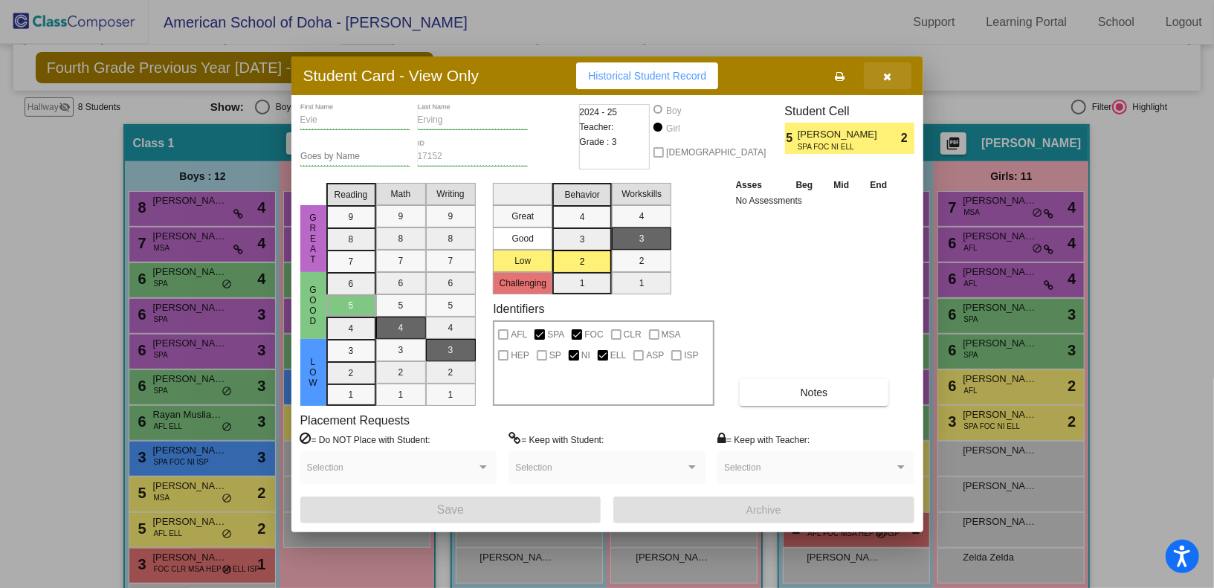
click at [890, 73] on icon "button" at bounding box center [887, 76] width 8 height 10
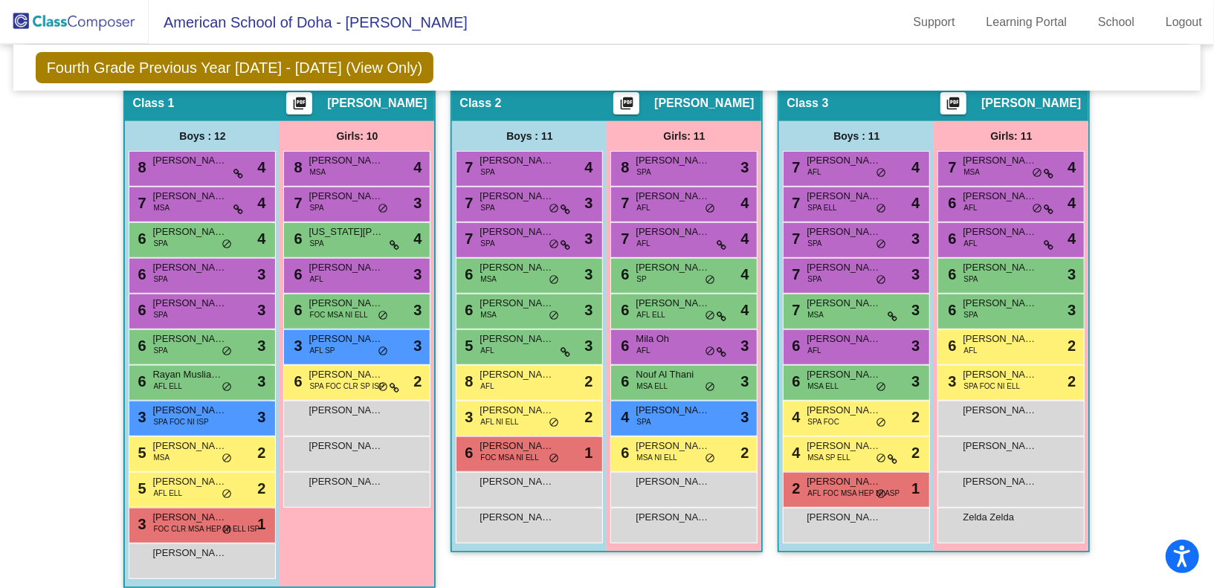
scroll to position [372, 0]
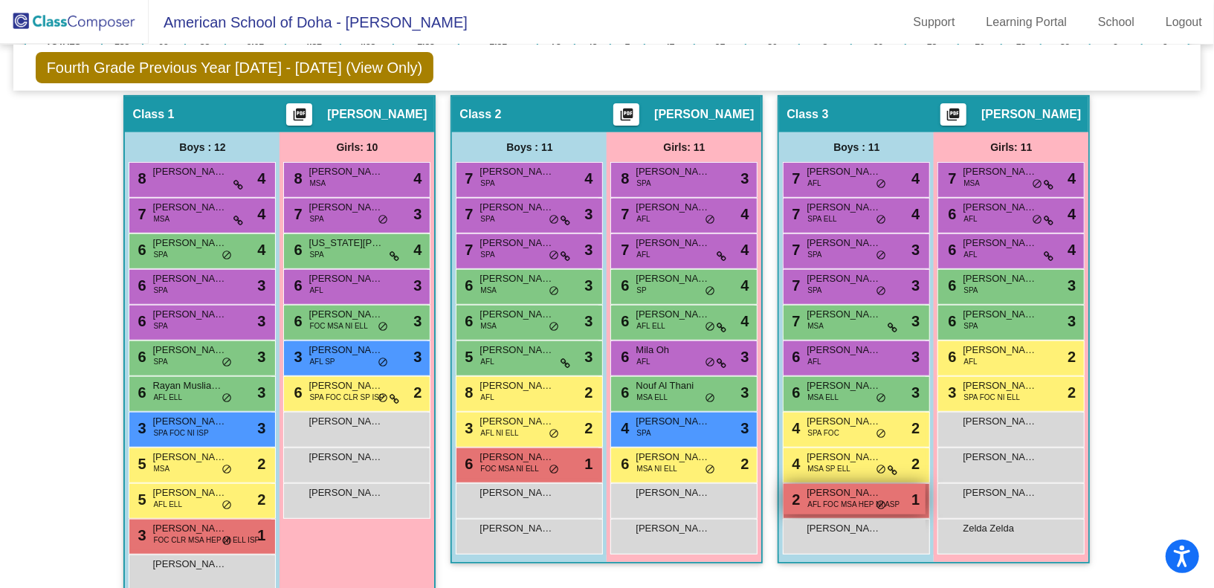
click at [848, 501] on span "AFL FOC MSA HEP NI ASP" at bounding box center [853, 504] width 92 height 11
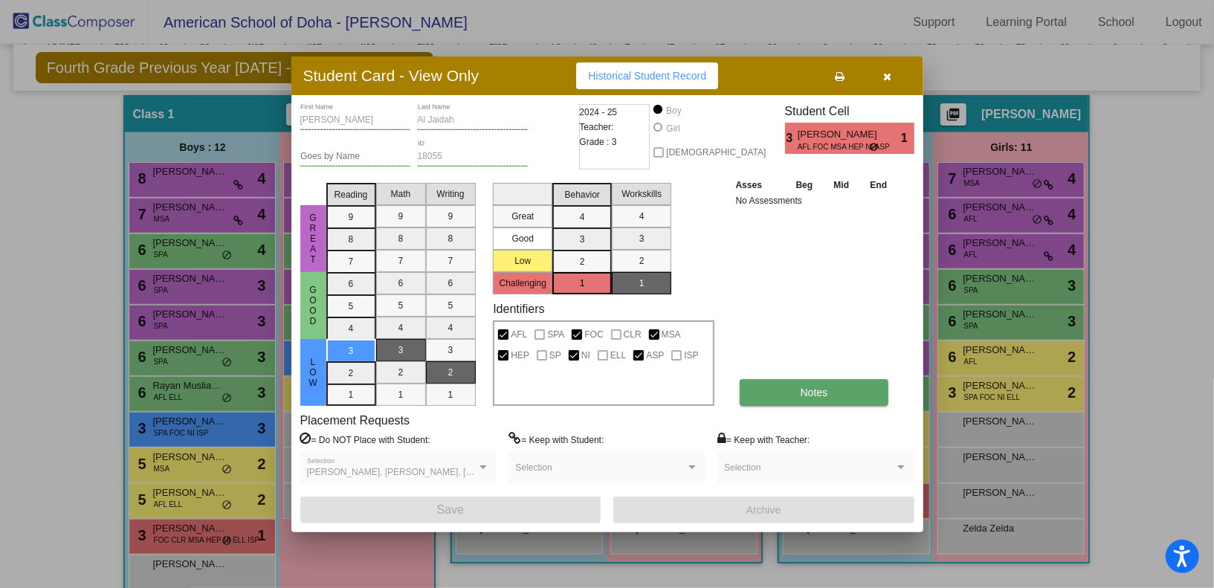
click at [771, 401] on button "Notes" at bounding box center [813, 392] width 149 height 27
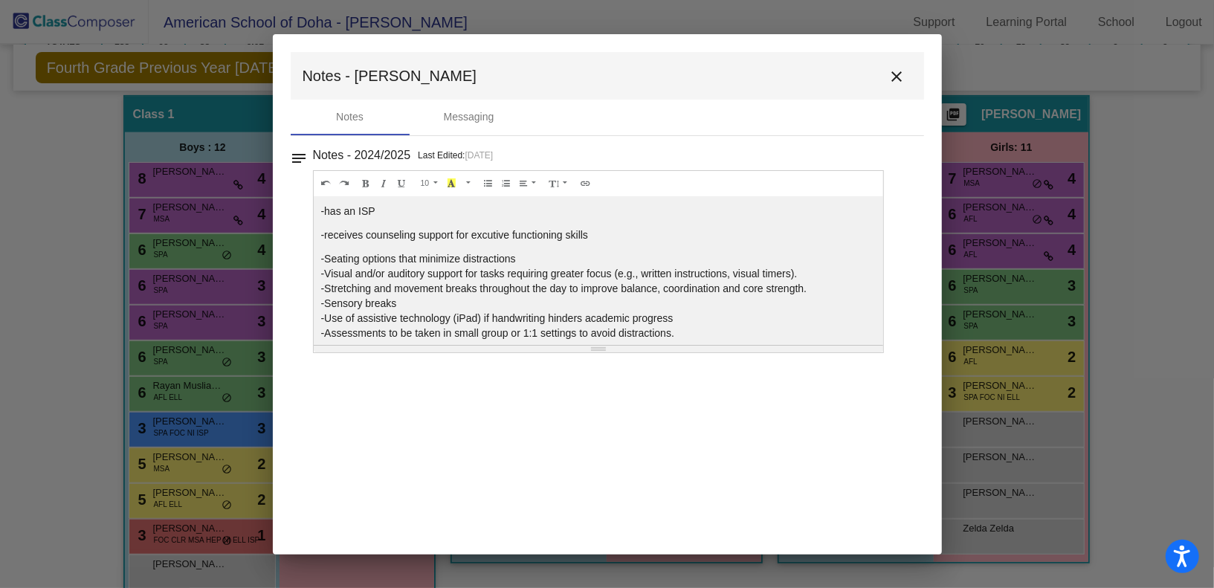
click at [899, 74] on mat-icon "close" at bounding box center [897, 77] width 18 height 18
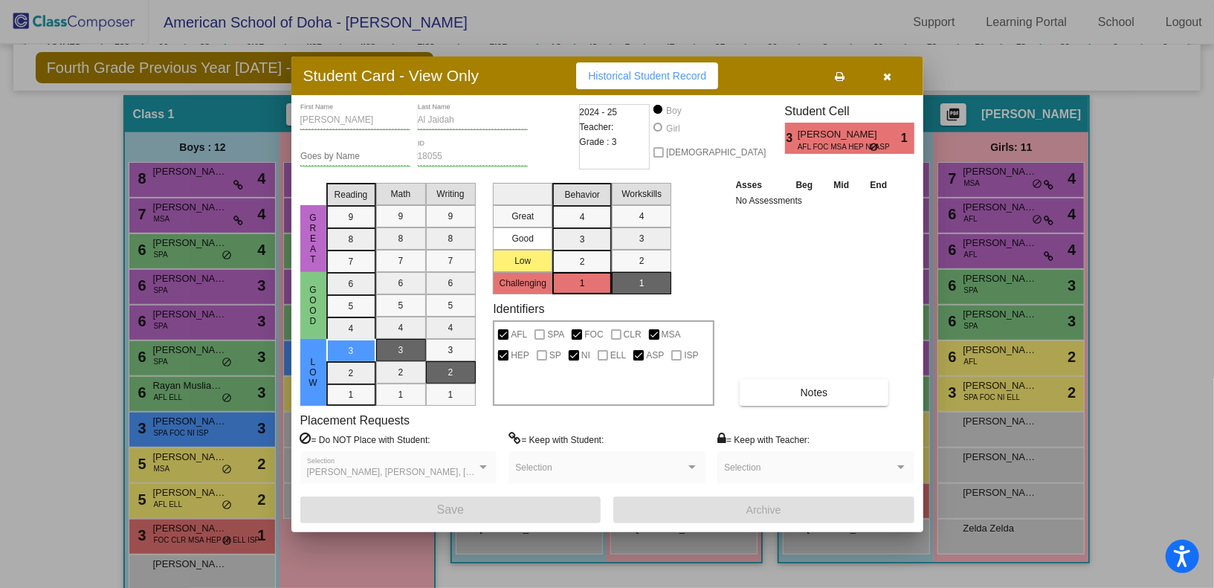
click at [899, 74] on button "button" at bounding box center [888, 75] width 48 height 27
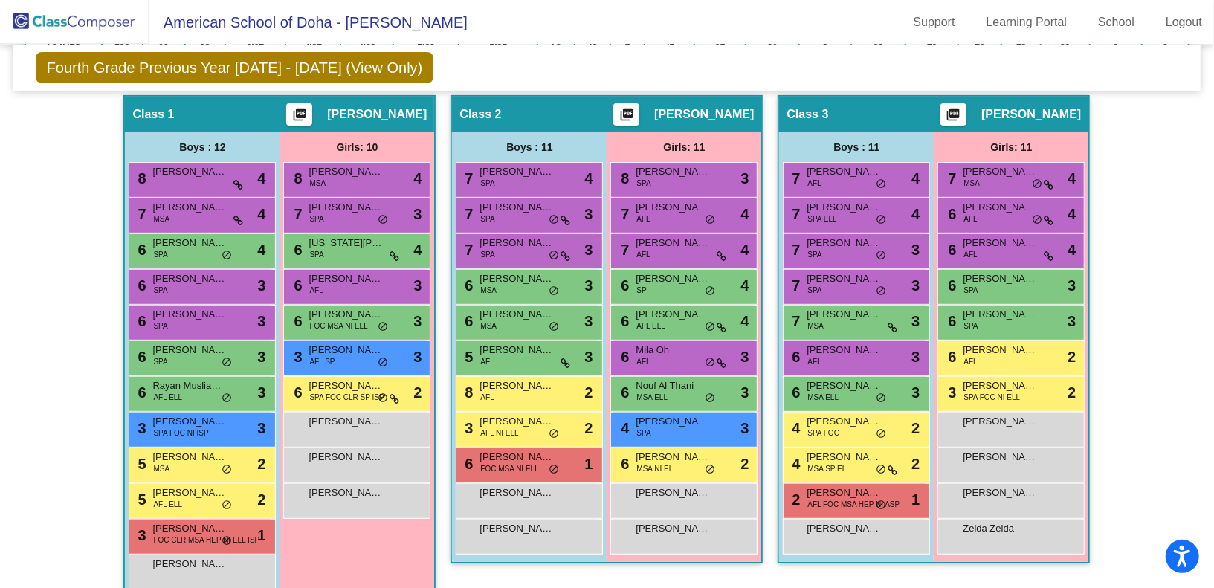
click at [1169, 33] on mat-toolbar "American School of Doha - [PERSON_NAME] Support Learning Portal School Logout" at bounding box center [607, 22] width 1214 height 45
click at [1181, 17] on link "Logout" at bounding box center [1183, 22] width 60 height 24
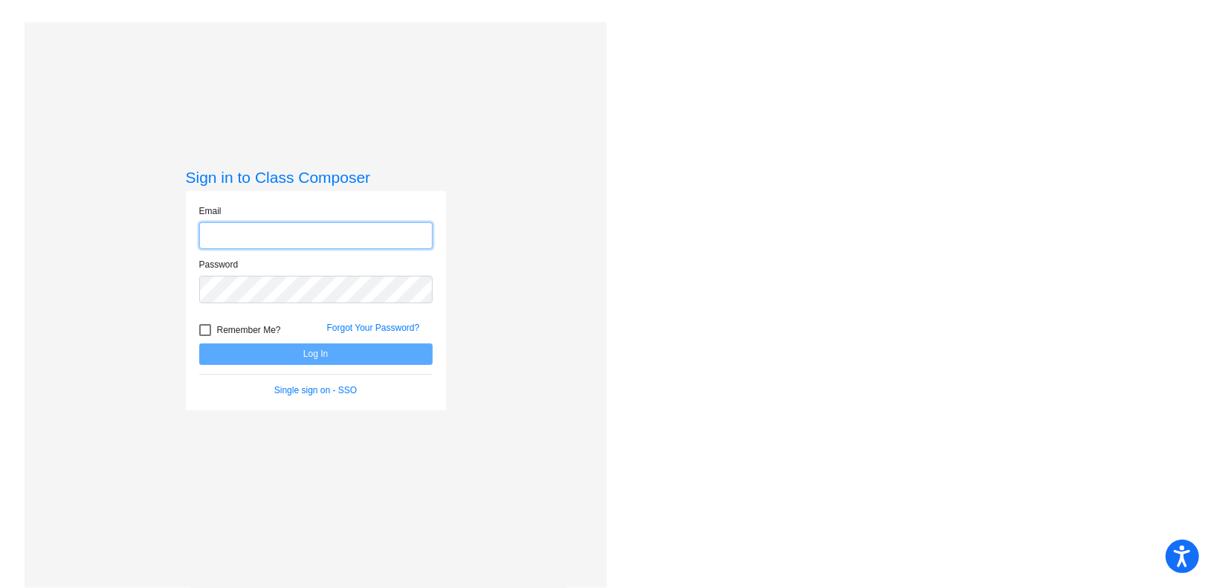
type input "[PERSON_NAME][EMAIL_ADDRESS][PERSON_NAME][DOMAIN_NAME]"
